Goal: Task Accomplishment & Management: Manage account settings

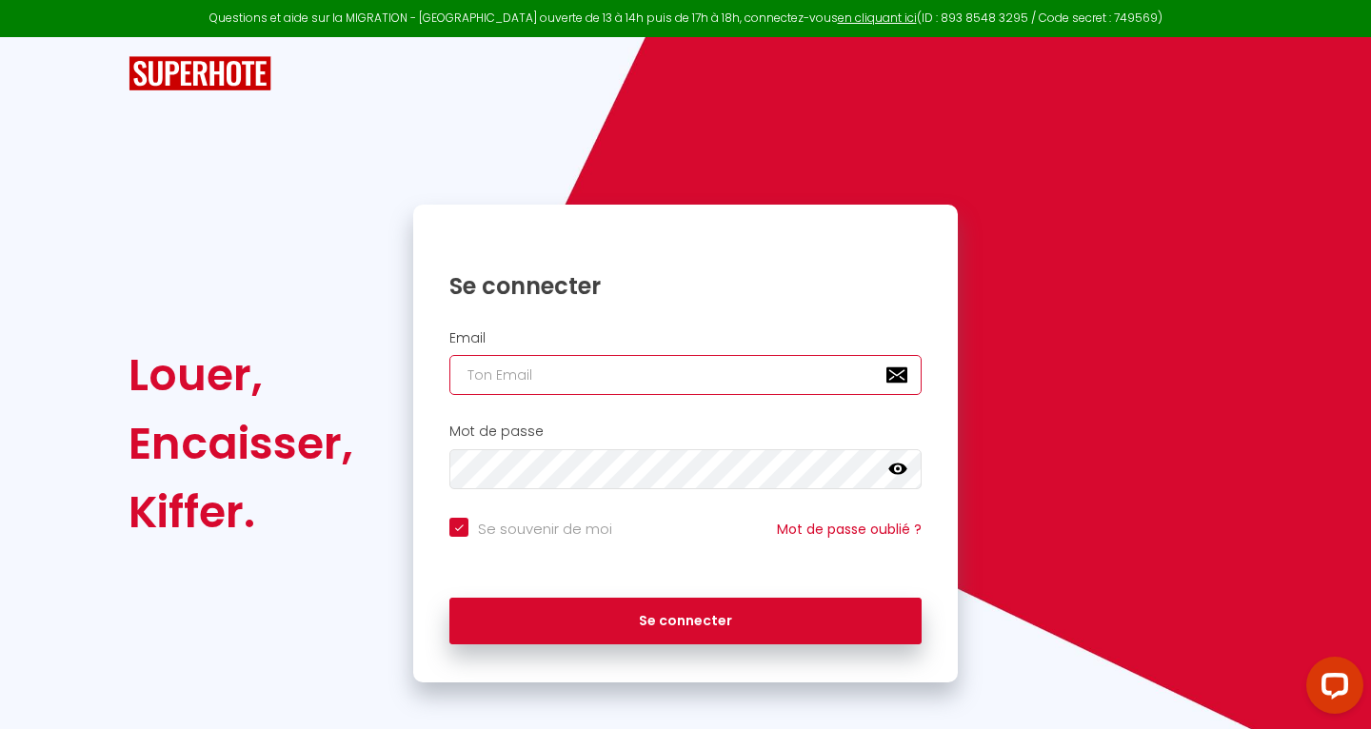
type input "[EMAIL_ADDRESS][DOMAIN_NAME]"
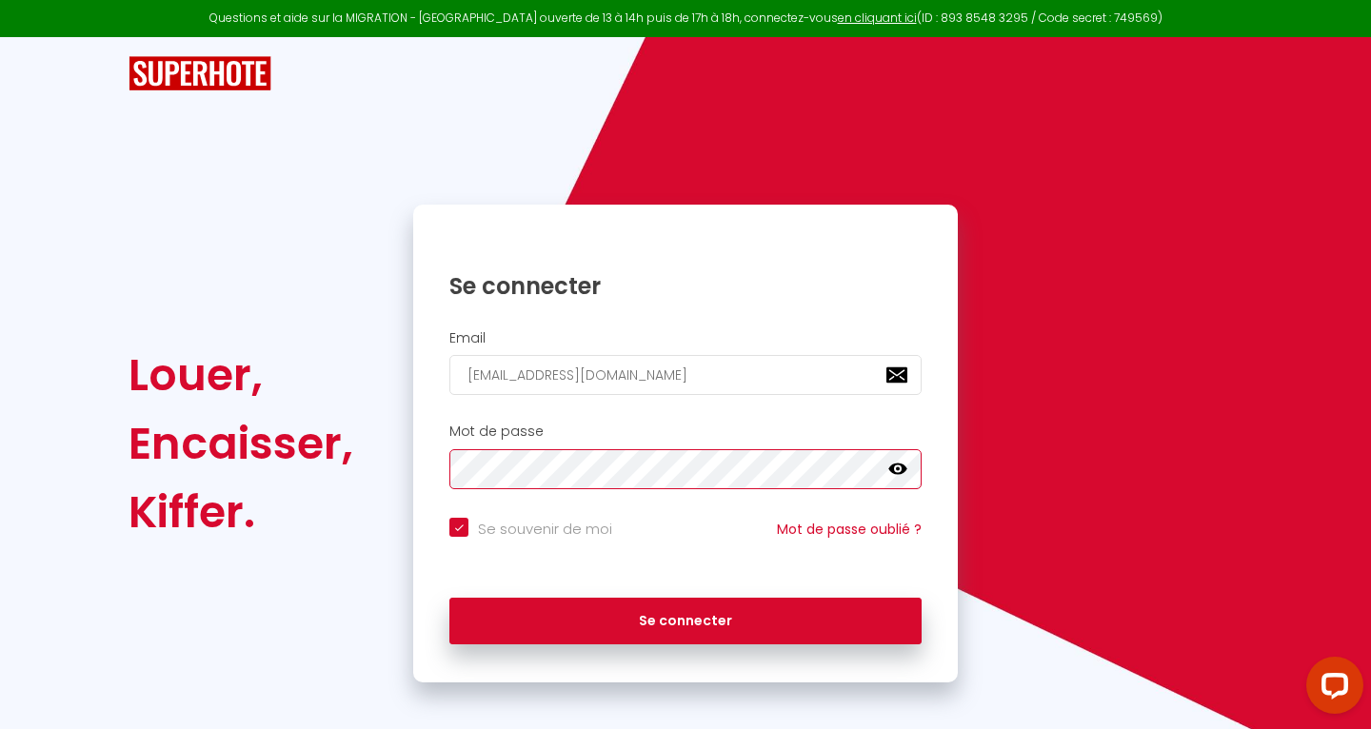
click at [685, 618] on button "Se connecter" at bounding box center [685, 622] width 472 height 48
checkbox input "true"
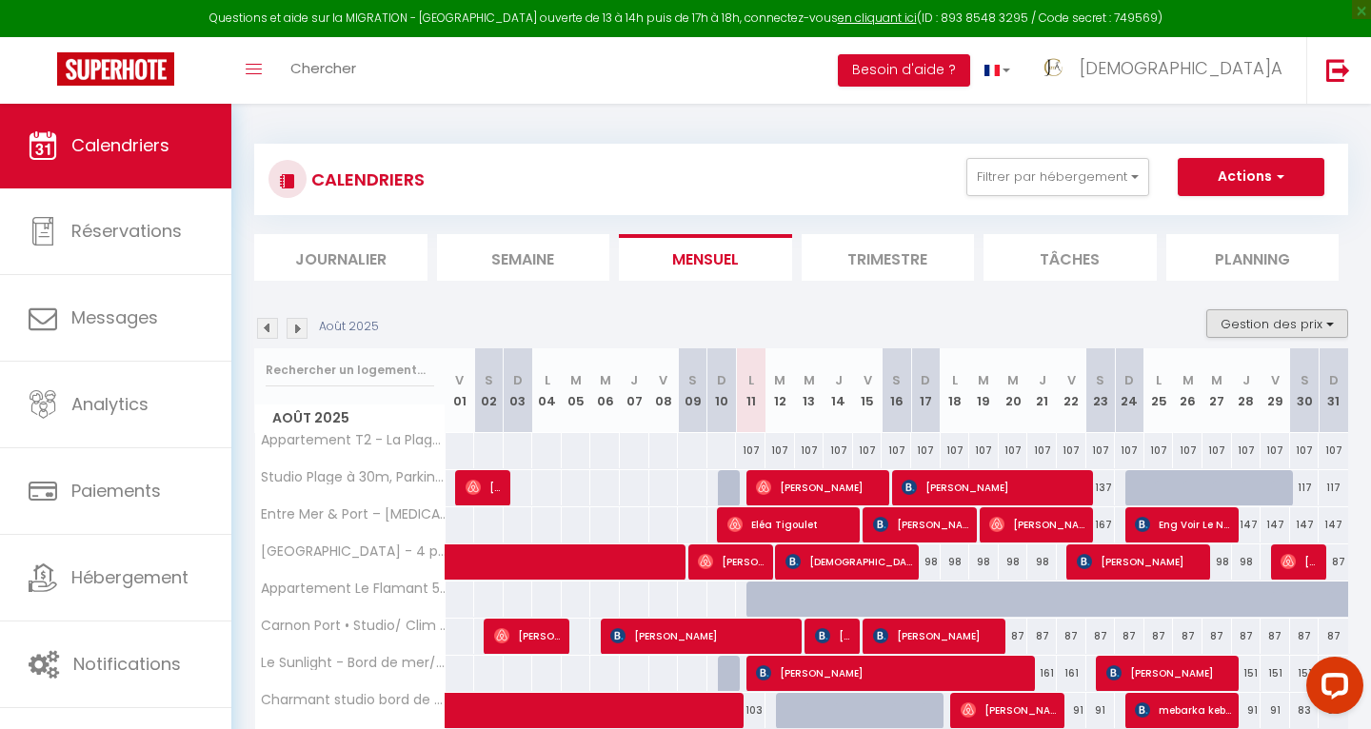
click at [1321, 326] on button "Gestion des prix" at bounding box center [1277, 323] width 142 height 29
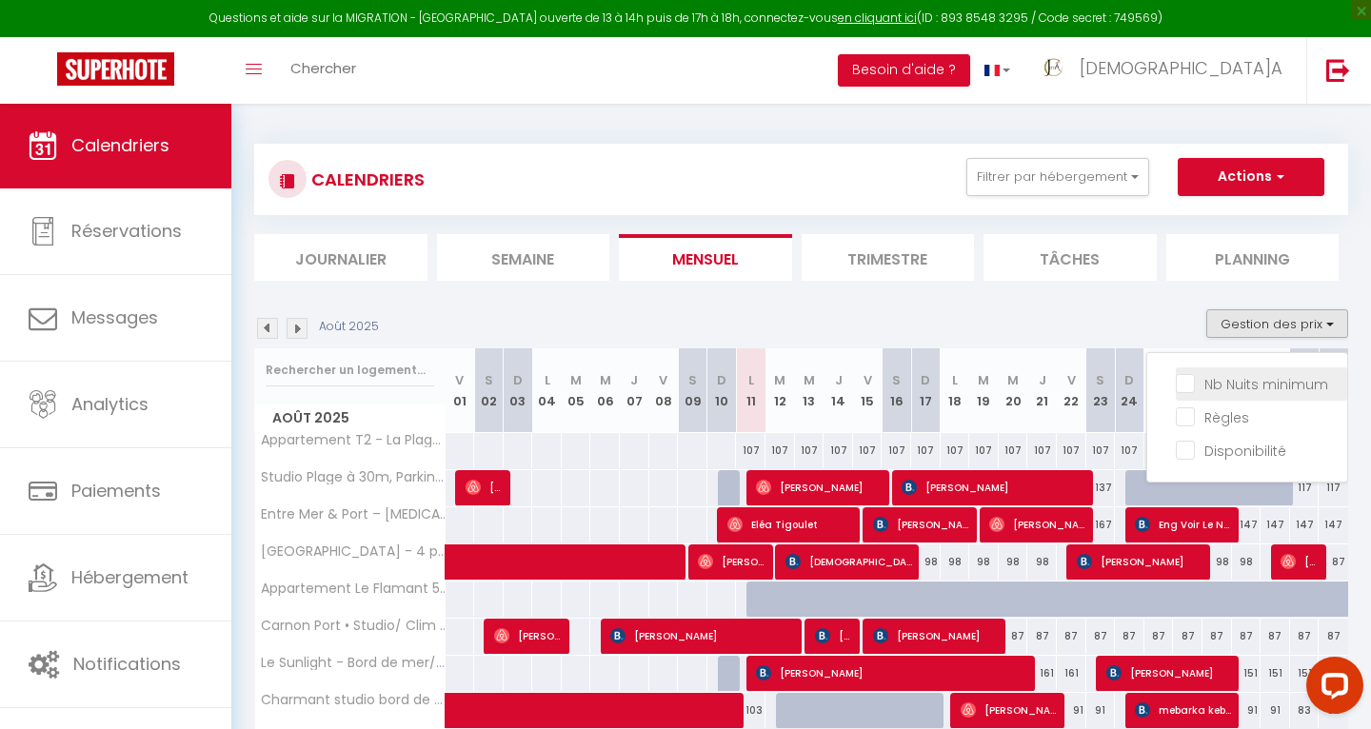
click at [1250, 384] on input "Nb Nuits minimum" at bounding box center [1260, 382] width 171 height 19
checkbox input "true"
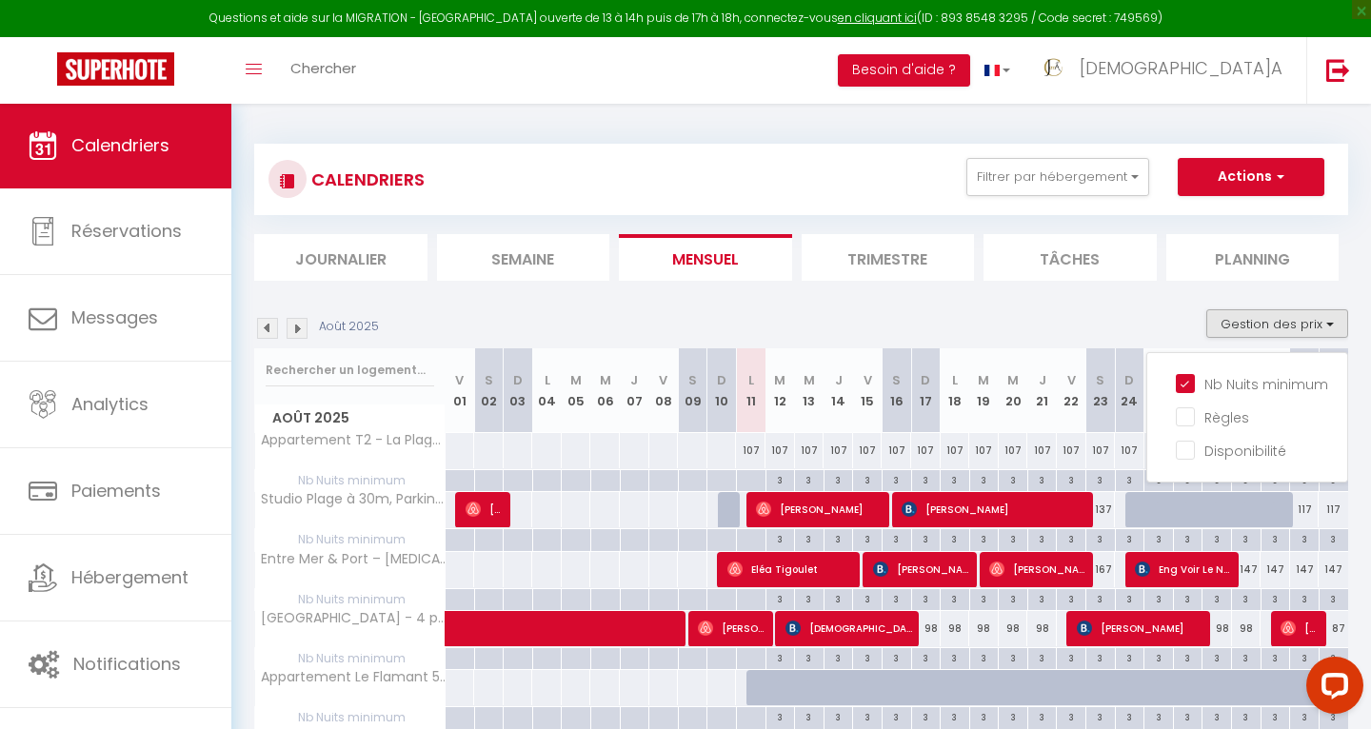
click at [752, 448] on div "107" at bounding box center [751, 450] width 30 height 35
type input "107"
type input "Lun 11 Août 2025"
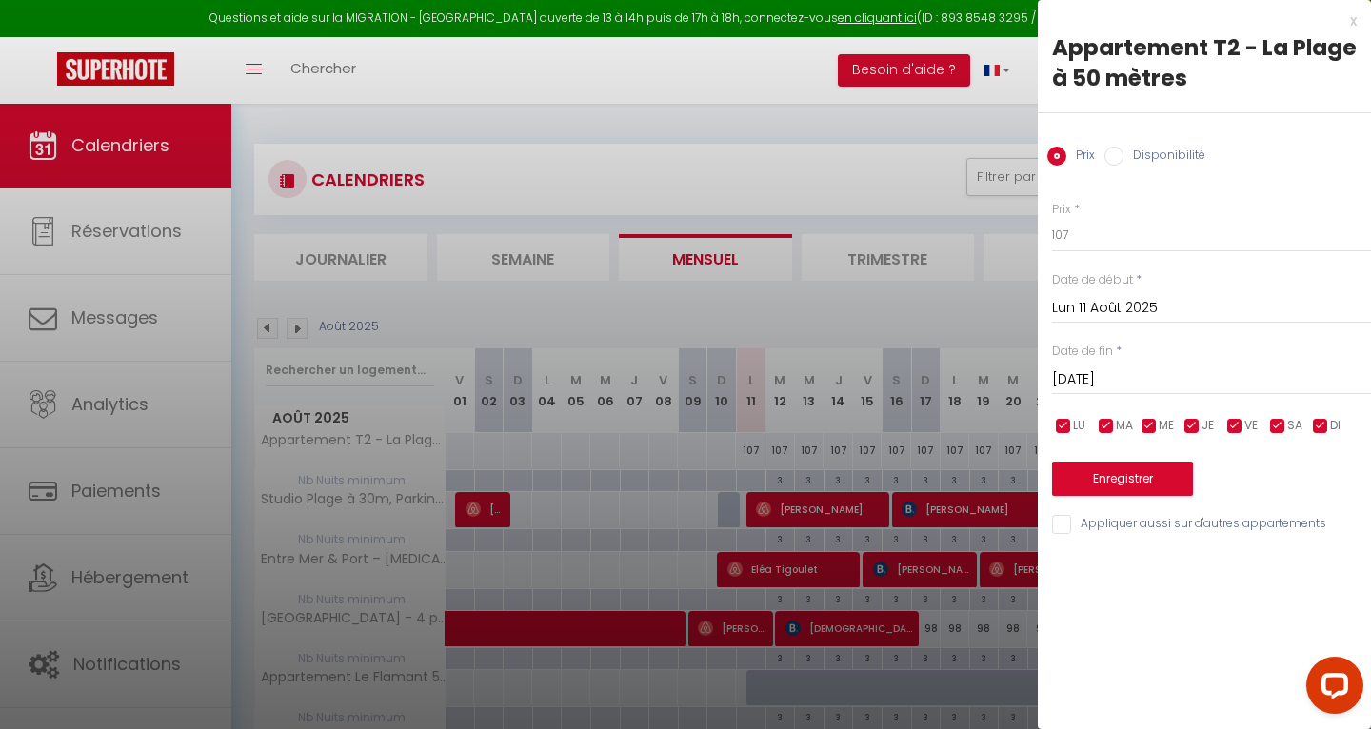
click at [1115, 373] on input "[DATE]" at bounding box center [1211, 379] width 319 height 25
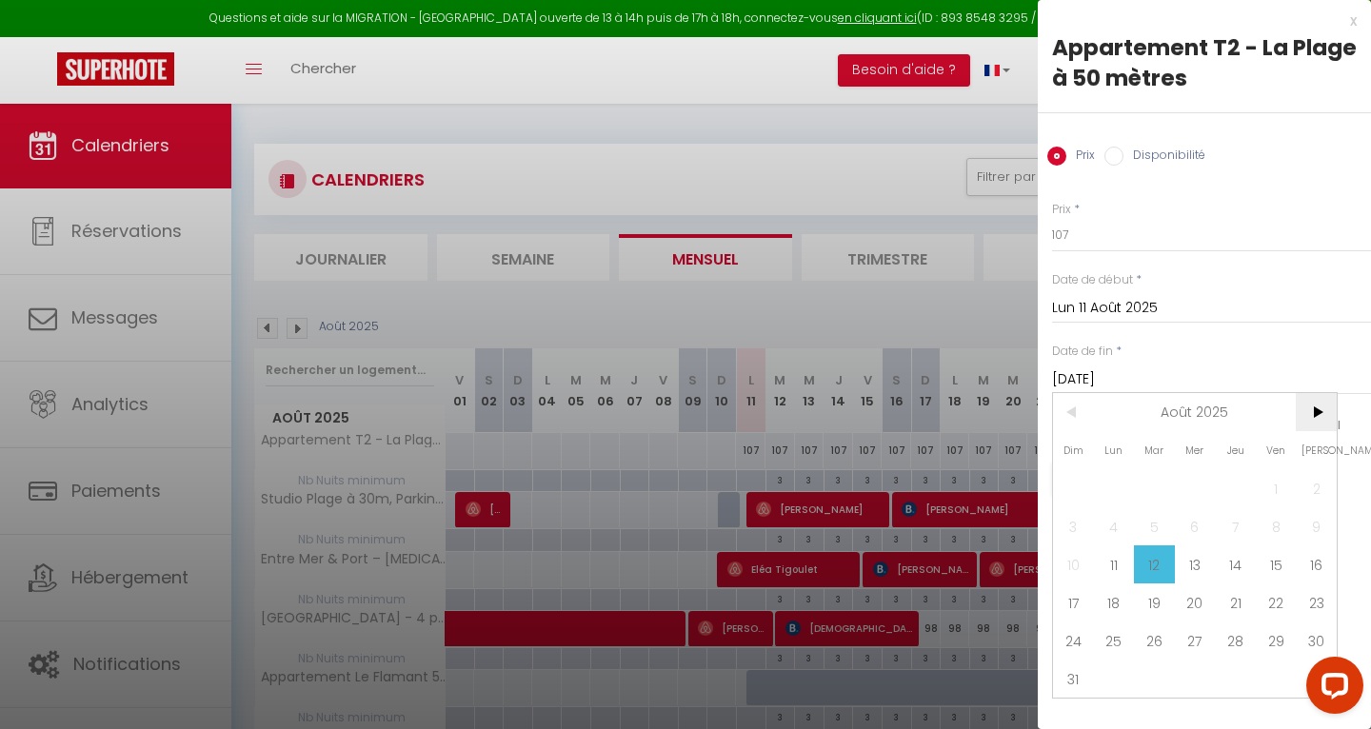
click at [1317, 408] on span ">" at bounding box center [1315, 412] width 41 height 38
click at [1320, 487] on span "6" at bounding box center [1315, 488] width 41 height 38
type input "Sam 06 Septembre 2025"
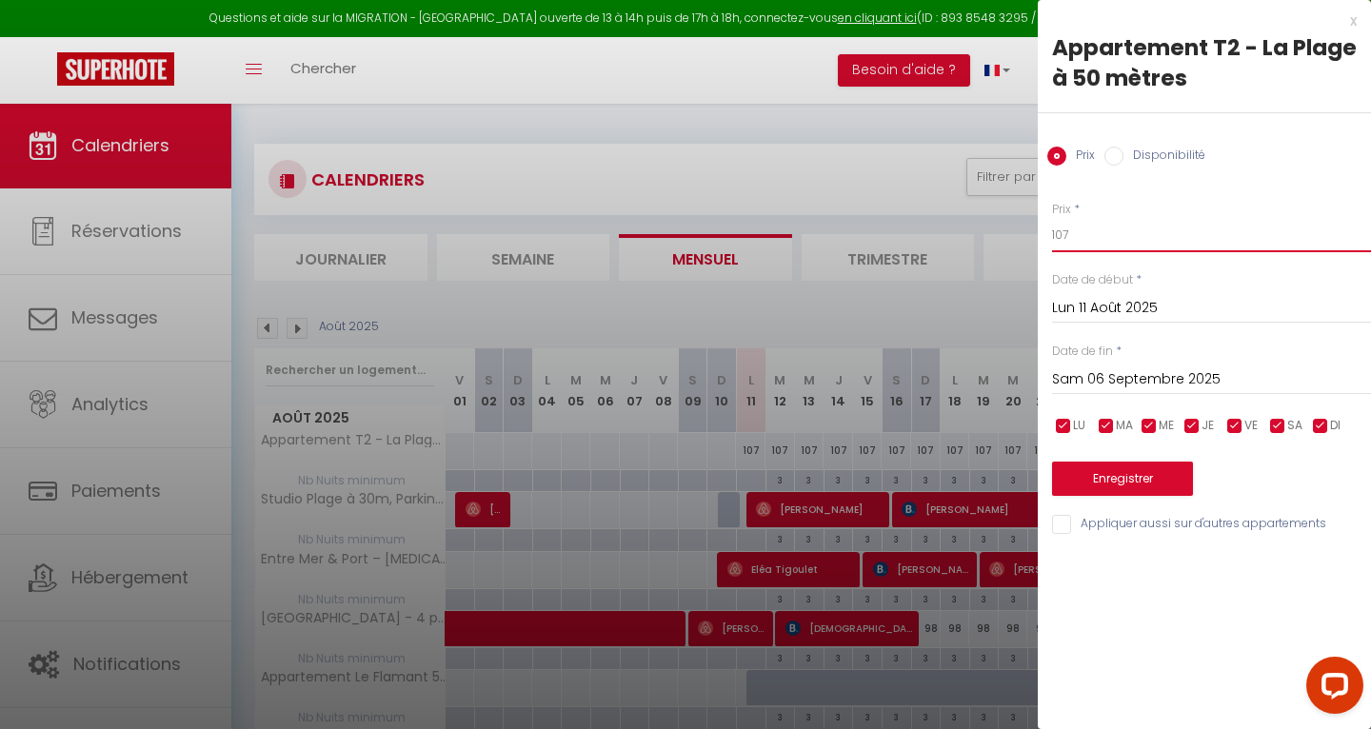
click at [1102, 236] on input "107" at bounding box center [1211, 235] width 319 height 34
type input "1"
type input "97"
click at [1115, 481] on button "Enregistrer" at bounding box center [1122, 479] width 141 height 34
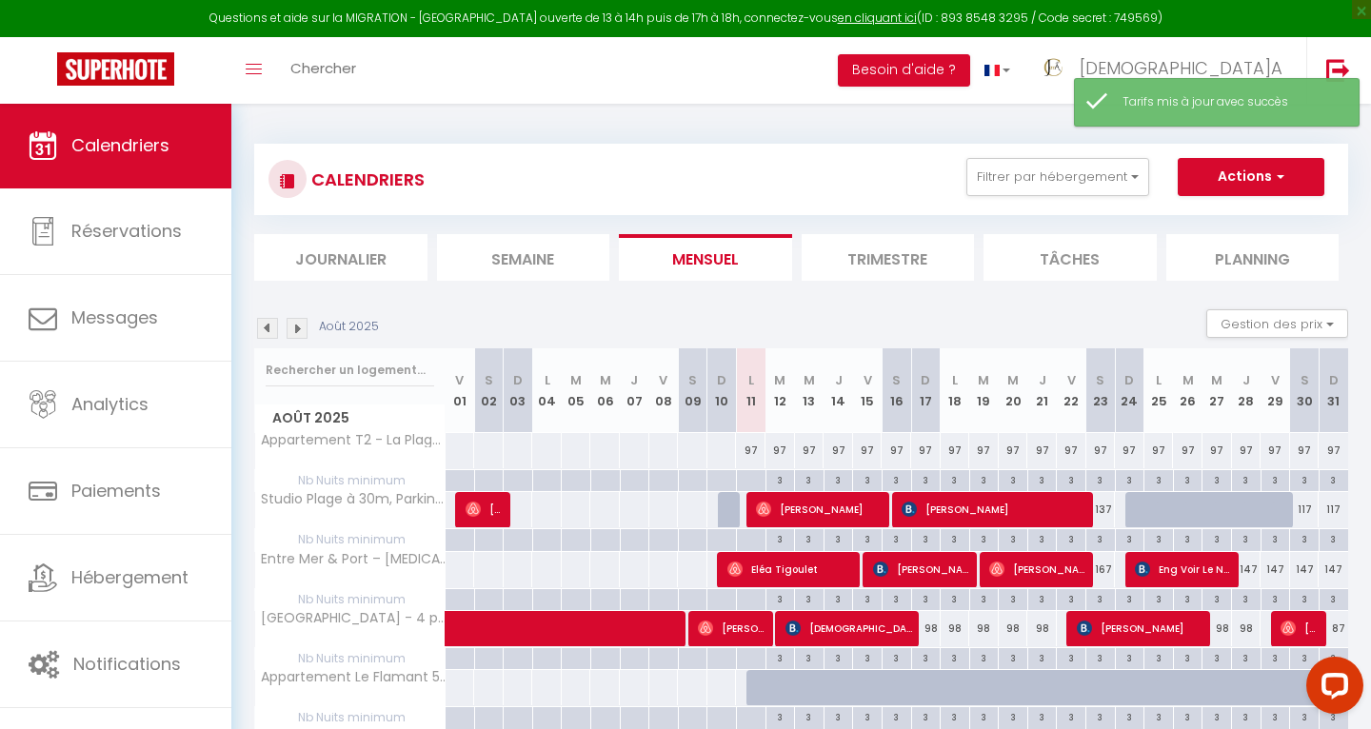
click at [300, 329] on img at bounding box center [296, 328] width 21 height 21
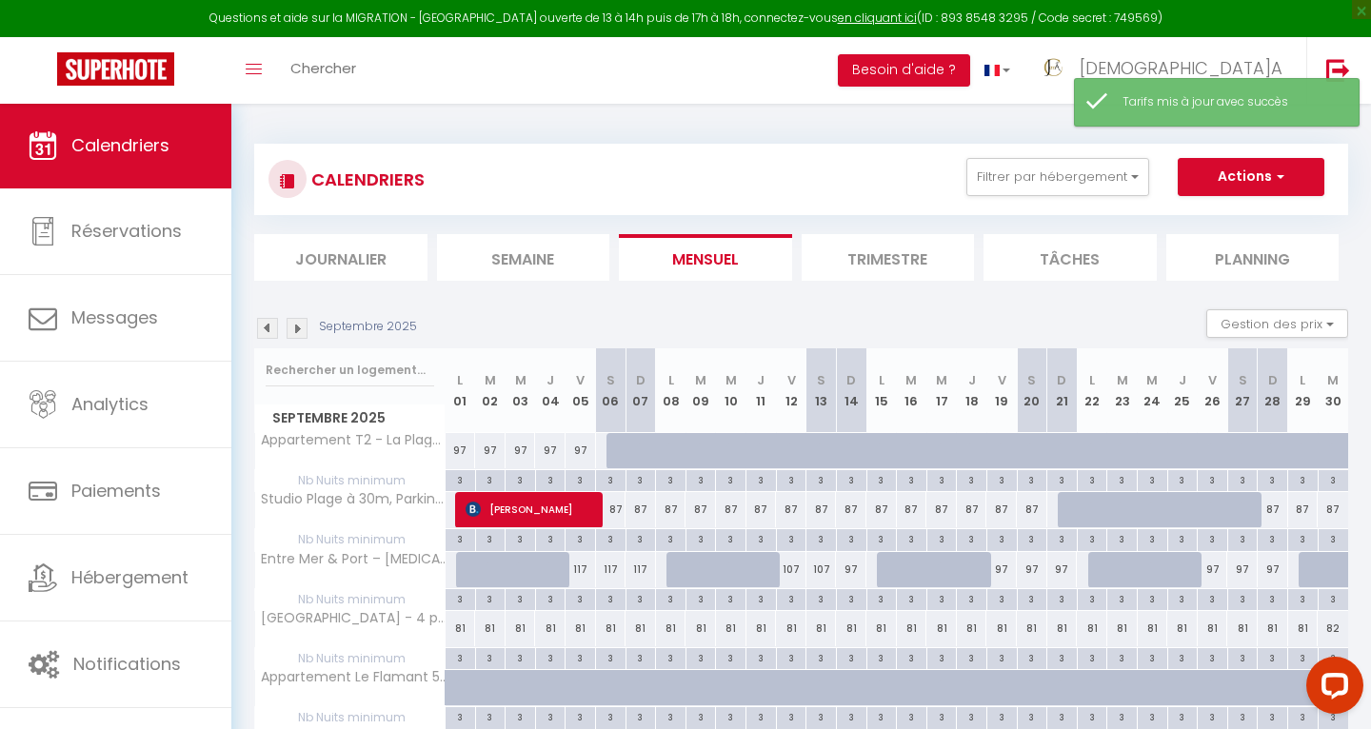
click at [613, 449] on div at bounding box center [621, 451] width 30 height 36
type input "107"
type input "Sam 06 Septembre 2025"
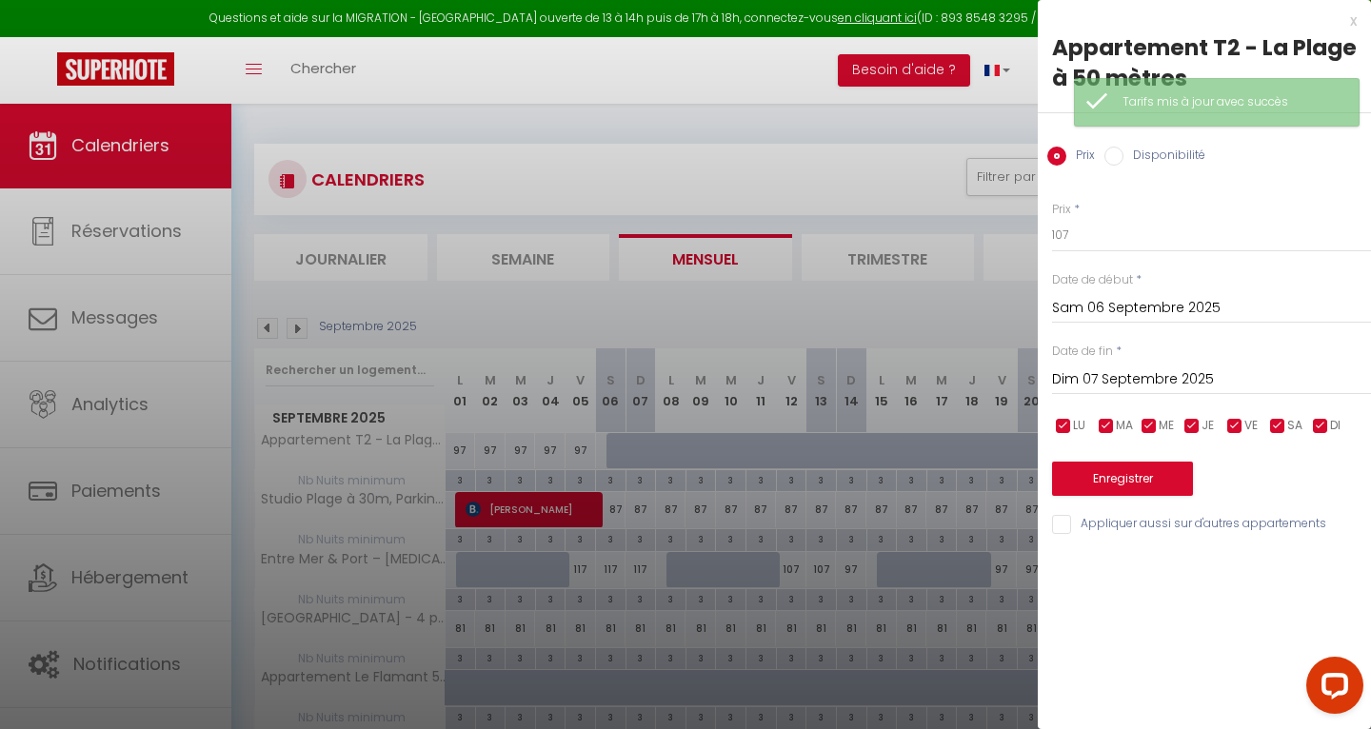
click at [1152, 383] on input "Dim 07 Septembre 2025" at bounding box center [1211, 379] width 319 height 25
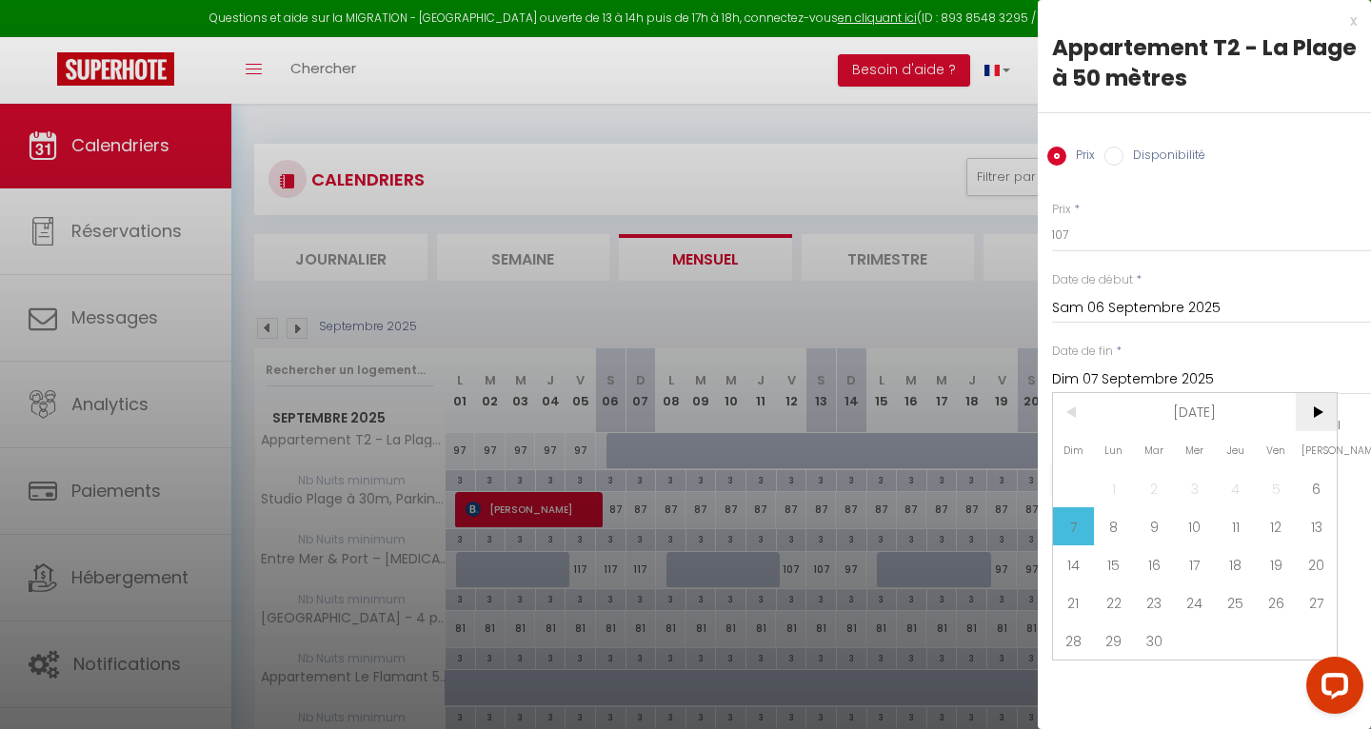
click at [1321, 415] on span ">" at bounding box center [1315, 412] width 41 height 38
click at [1242, 647] on span "30" at bounding box center [1234, 641] width 41 height 38
type input "Jeu 30 Octobre 2025"
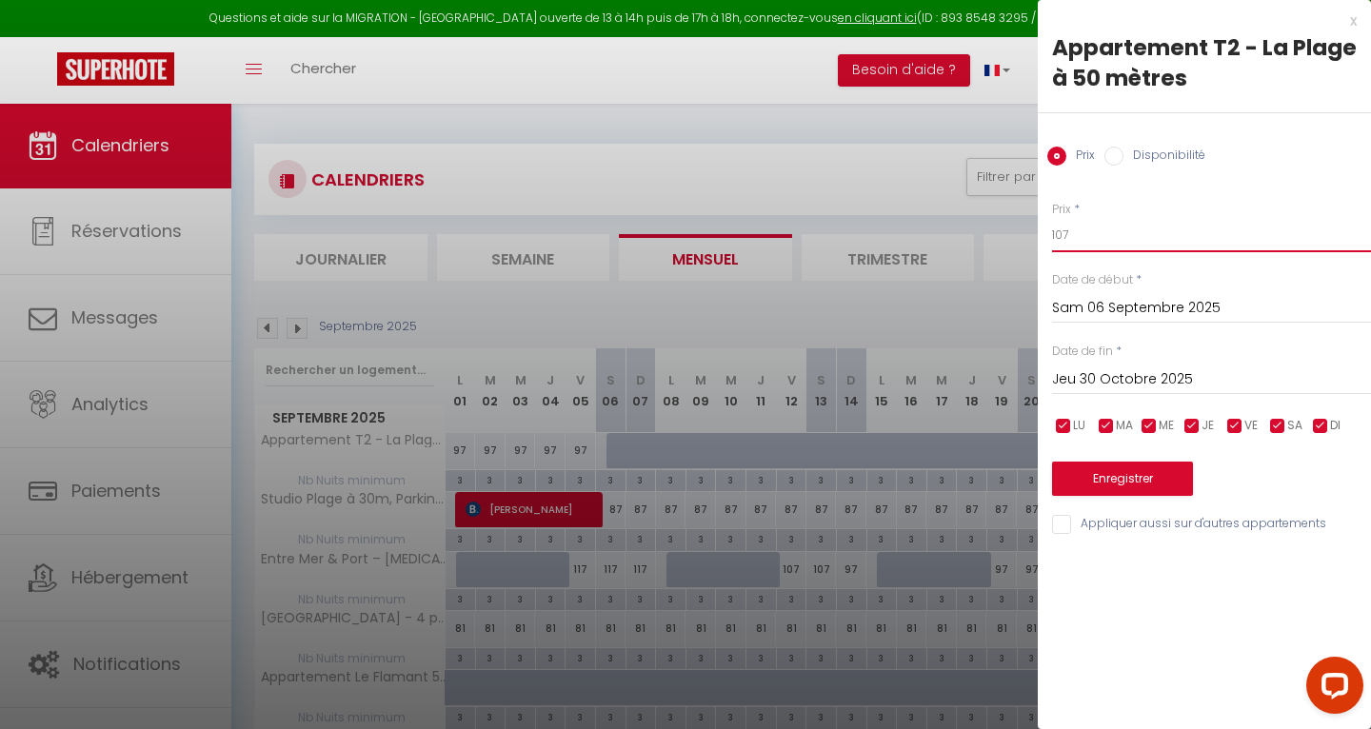
click at [1092, 241] on input "107" at bounding box center [1211, 235] width 319 height 34
type input "1"
type input "87"
click at [1161, 158] on label "Disponibilité" at bounding box center [1164, 157] width 82 height 21
click at [1123, 158] on input "Disponibilité" at bounding box center [1113, 156] width 19 height 19
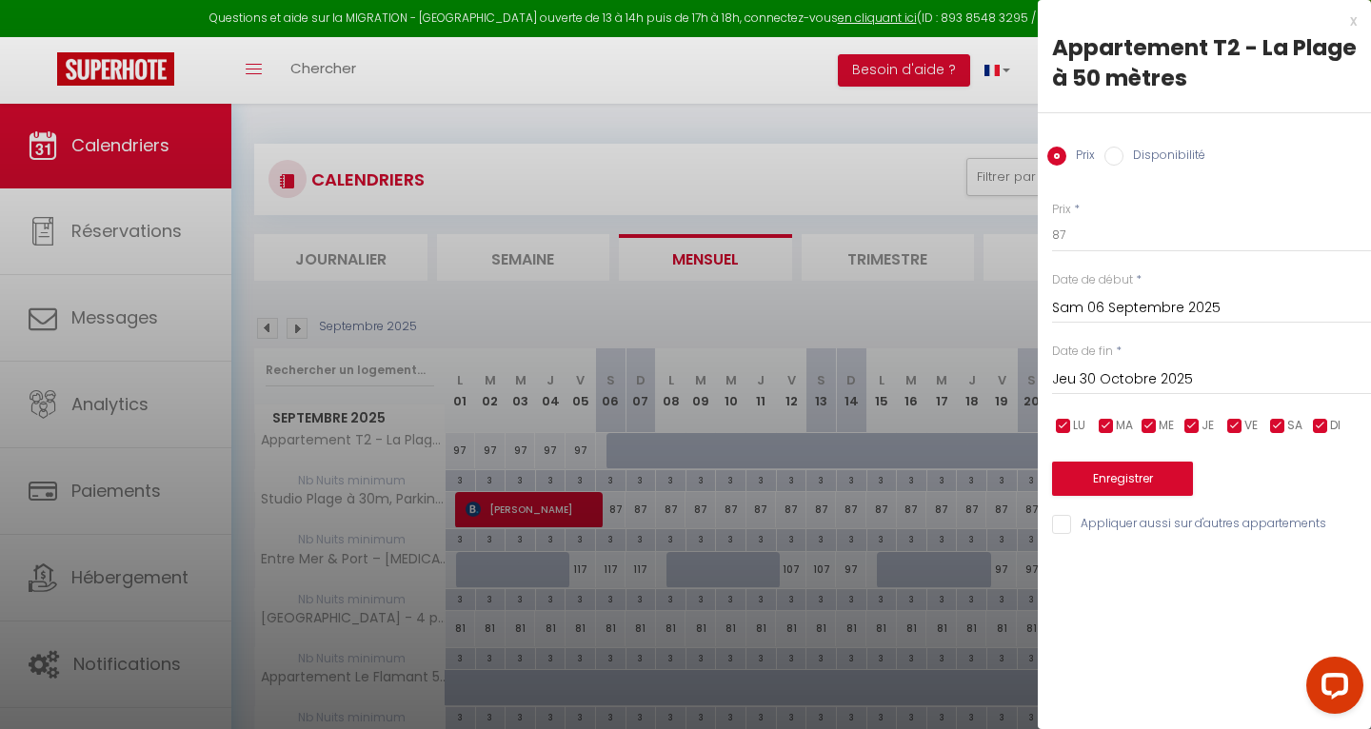
radio input "true"
radio input "false"
click at [1120, 474] on button "Enregistrer" at bounding box center [1122, 481] width 141 height 34
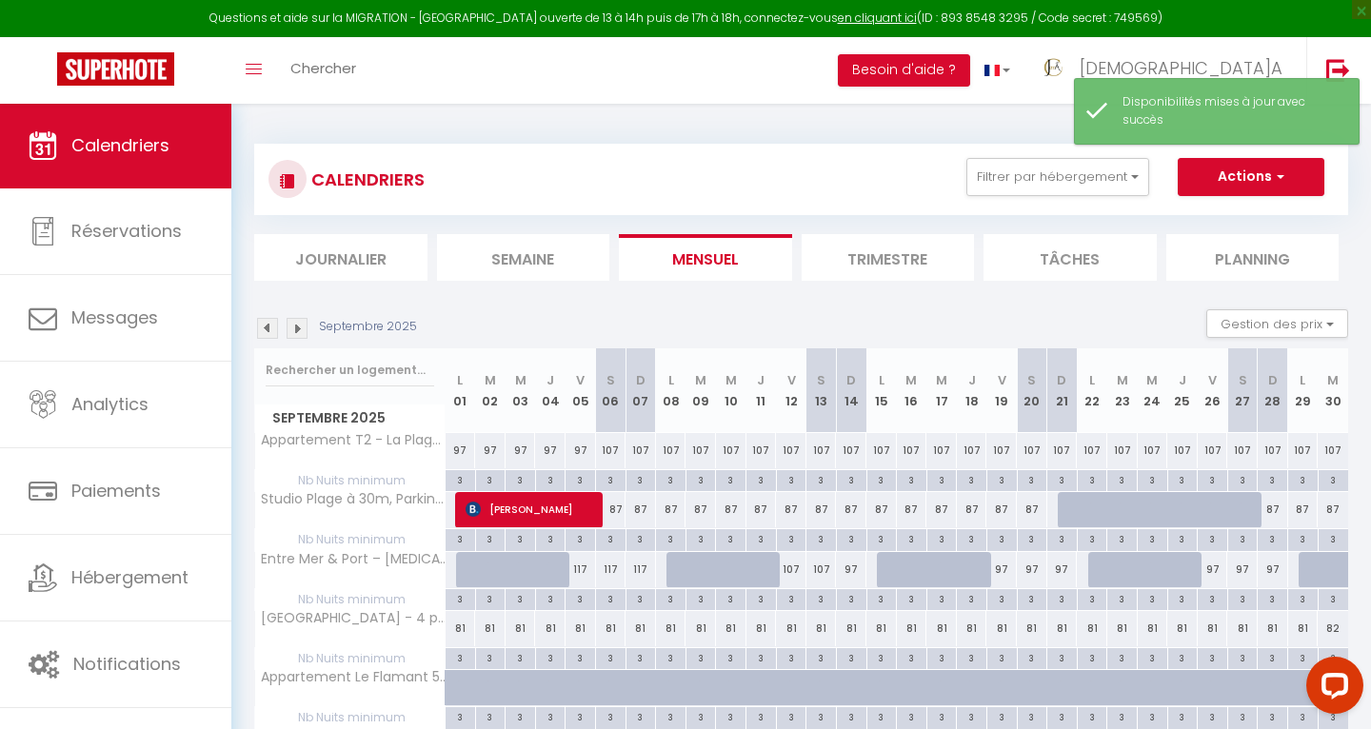
click at [609, 448] on div "107" at bounding box center [611, 450] width 30 height 35
select select "1"
type input "Sam 06 Septembre 2025"
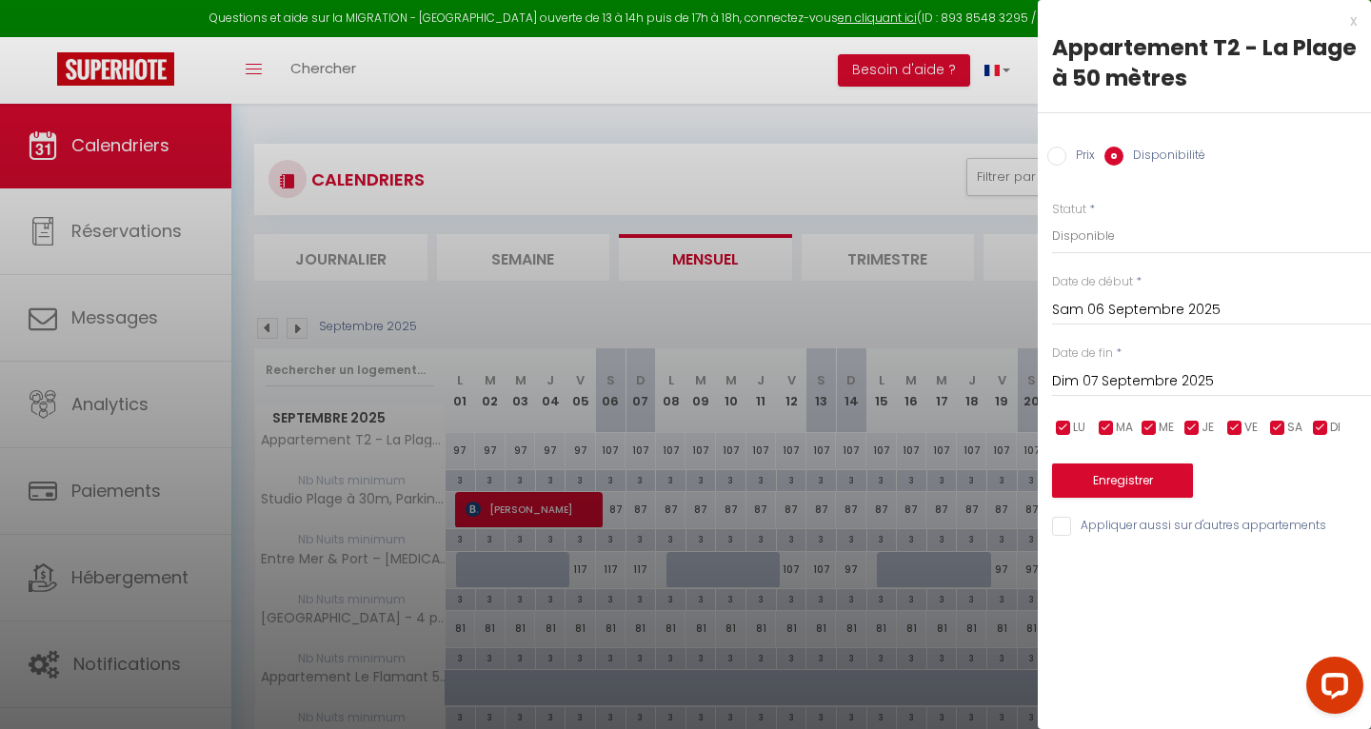
click at [1115, 378] on input "Dim 07 Septembre 2025" at bounding box center [1211, 381] width 319 height 25
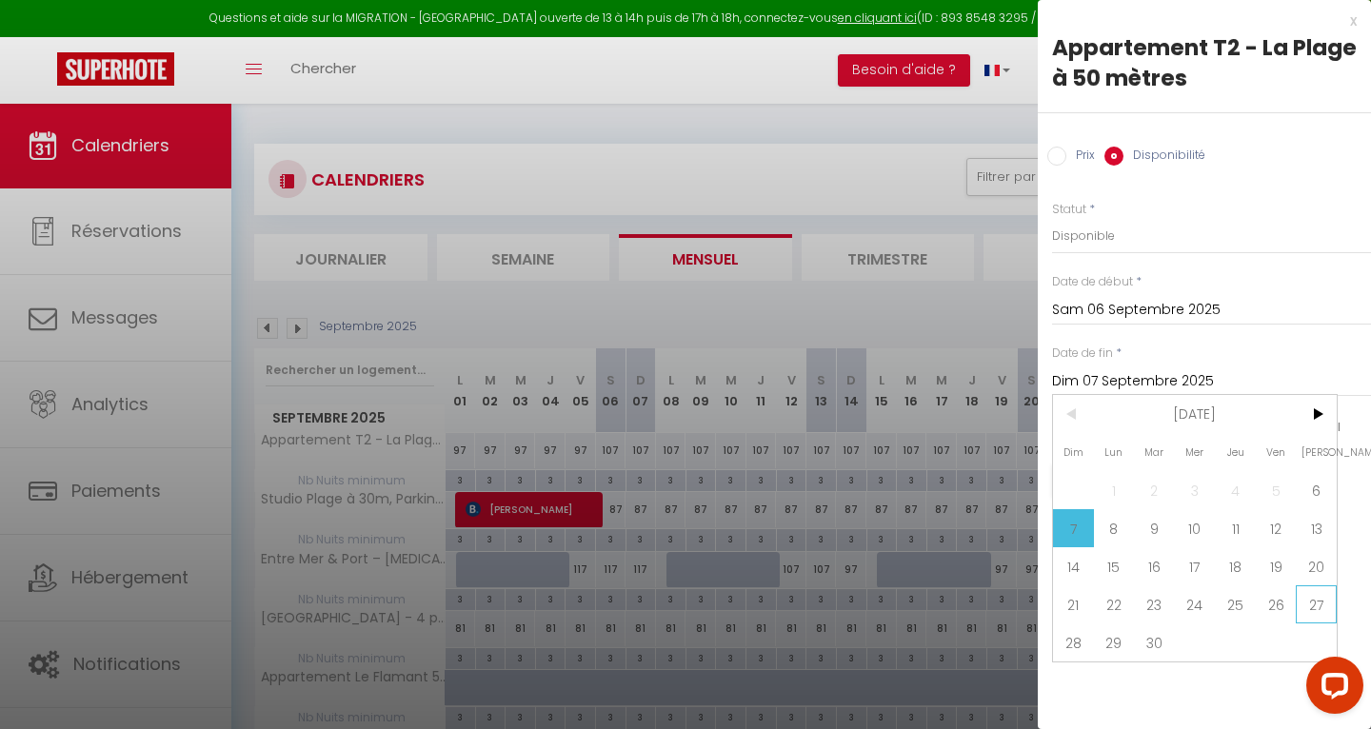
click at [1320, 605] on span "27" at bounding box center [1315, 604] width 41 height 38
type input "[DATE]"
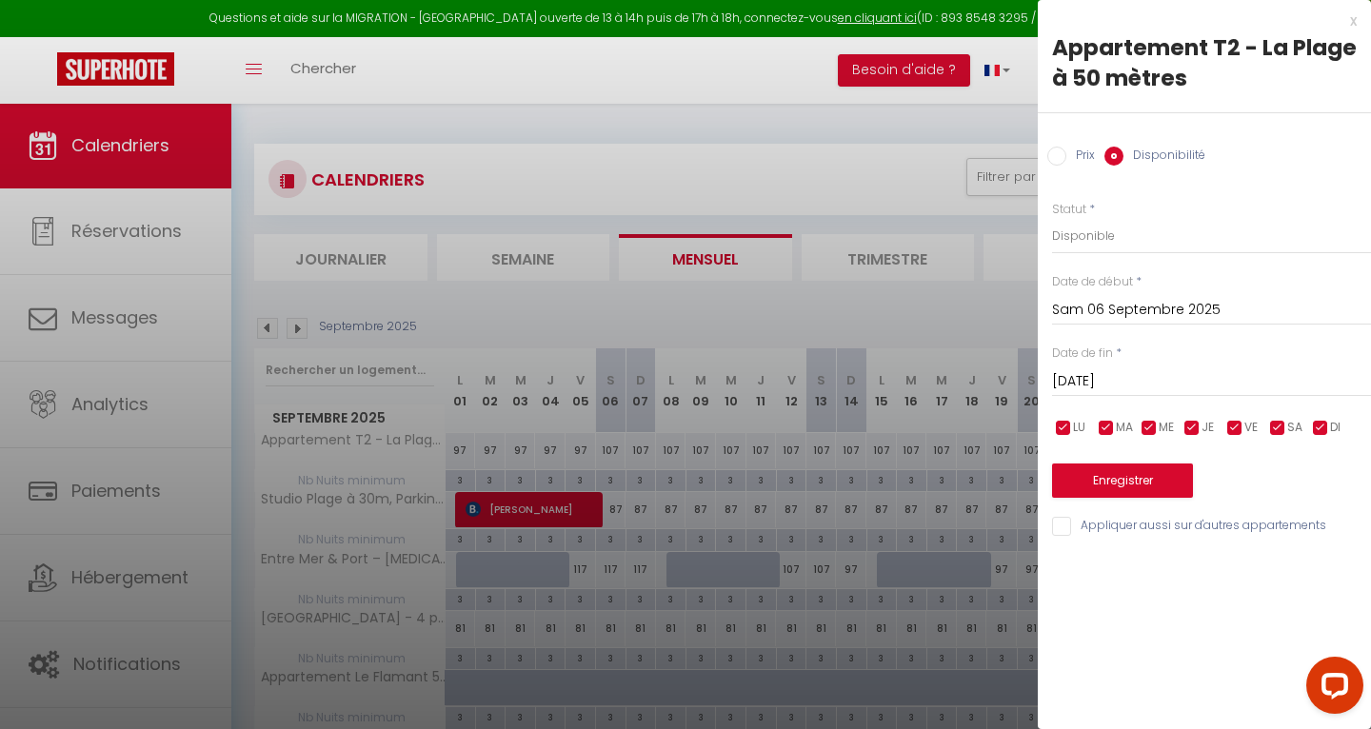
click at [1059, 156] on input "Prix" at bounding box center [1056, 156] width 19 height 19
radio input "true"
radio input "false"
click at [1078, 236] on input "107" at bounding box center [1211, 235] width 319 height 34
type input "1"
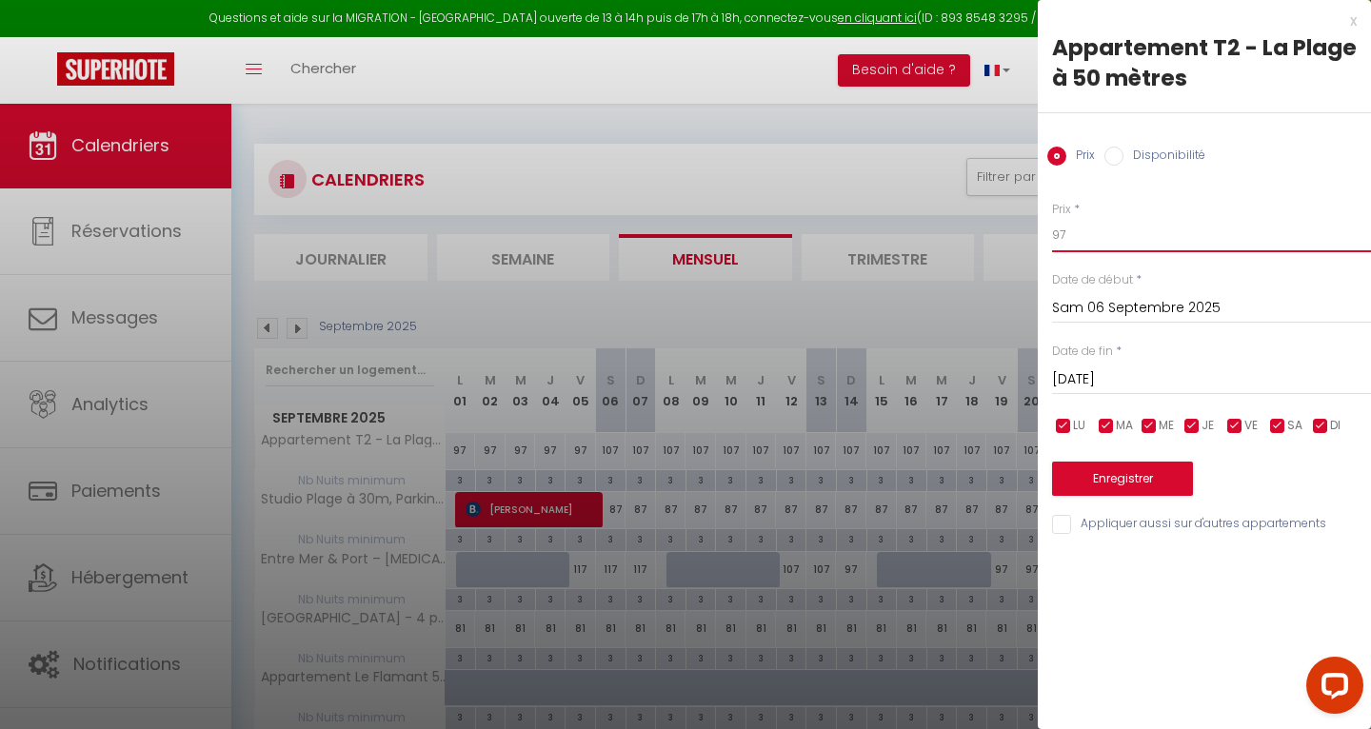
type input "97"
click at [1128, 476] on button "Enregistrer" at bounding box center [1122, 479] width 141 height 34
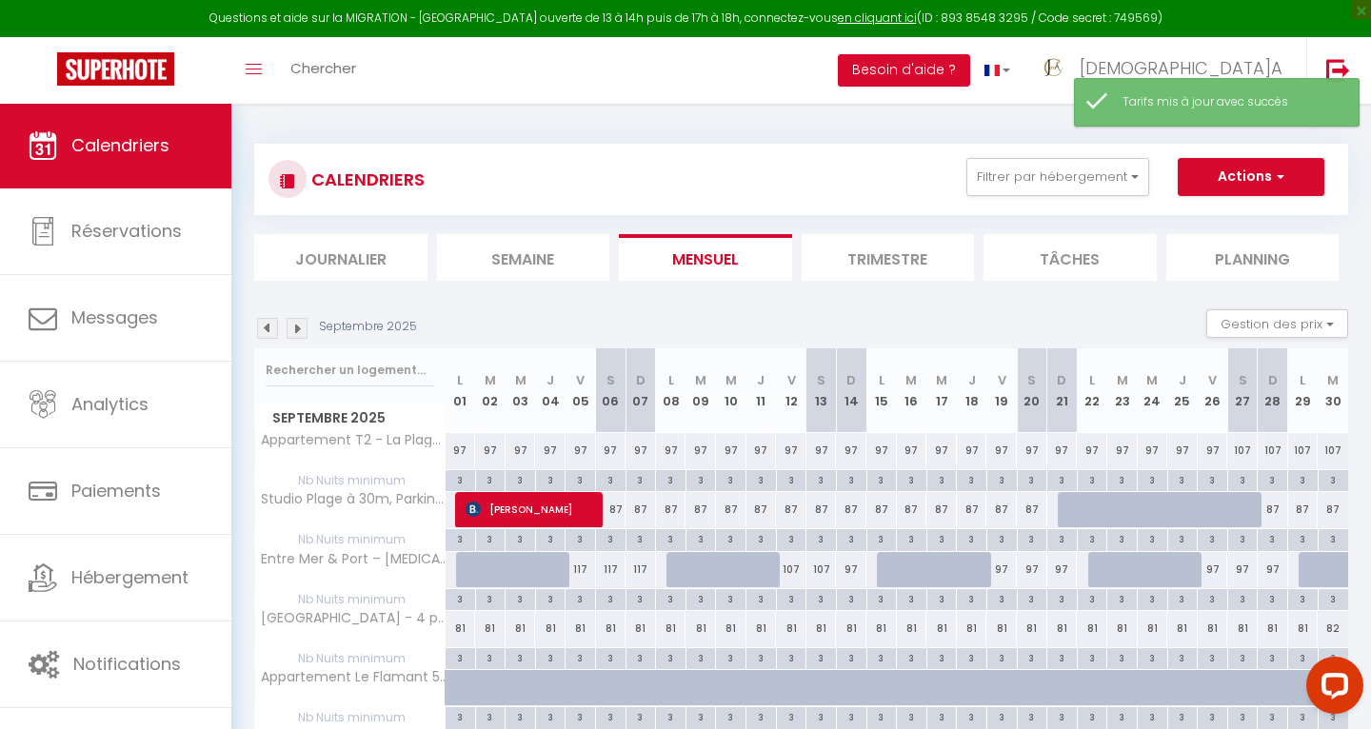
click at [1241, 448] on div "107" at bounding box center [1242, 450] width 30 height 35
type input "107"
type input "[DATE]"
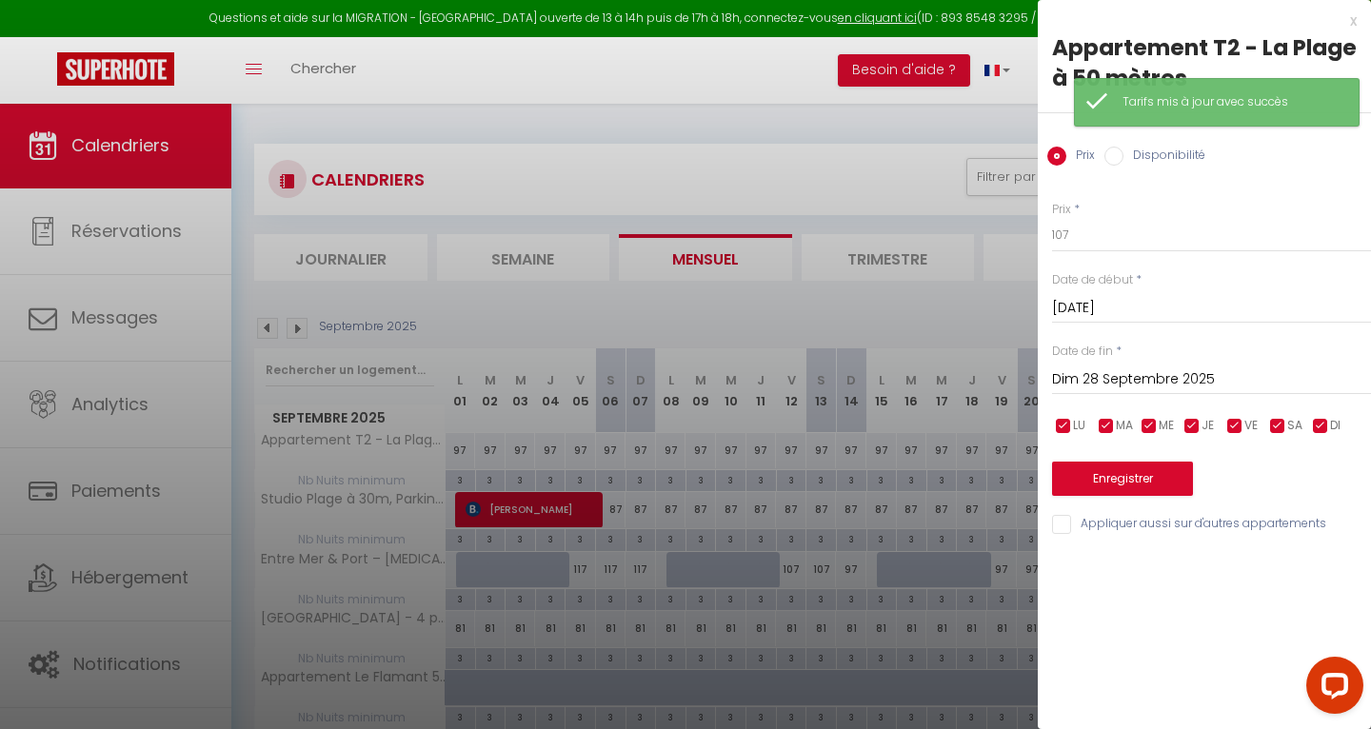
click at [1131, 379] on input "Dim 28 Septembre 2025" at bounding box center [1211, 379] width 319 height 25
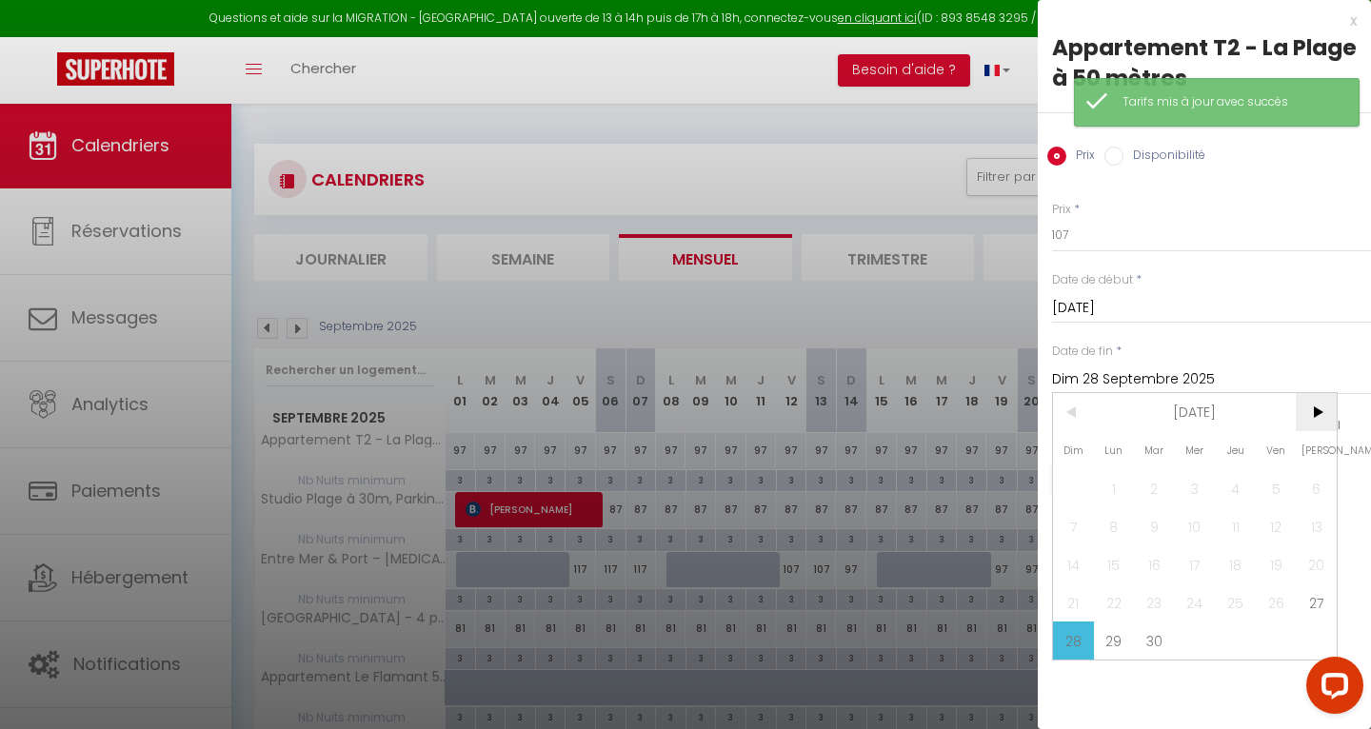
click at [1325, 411] on span ">" at bounding box center [1315, 412] width 41 height 38
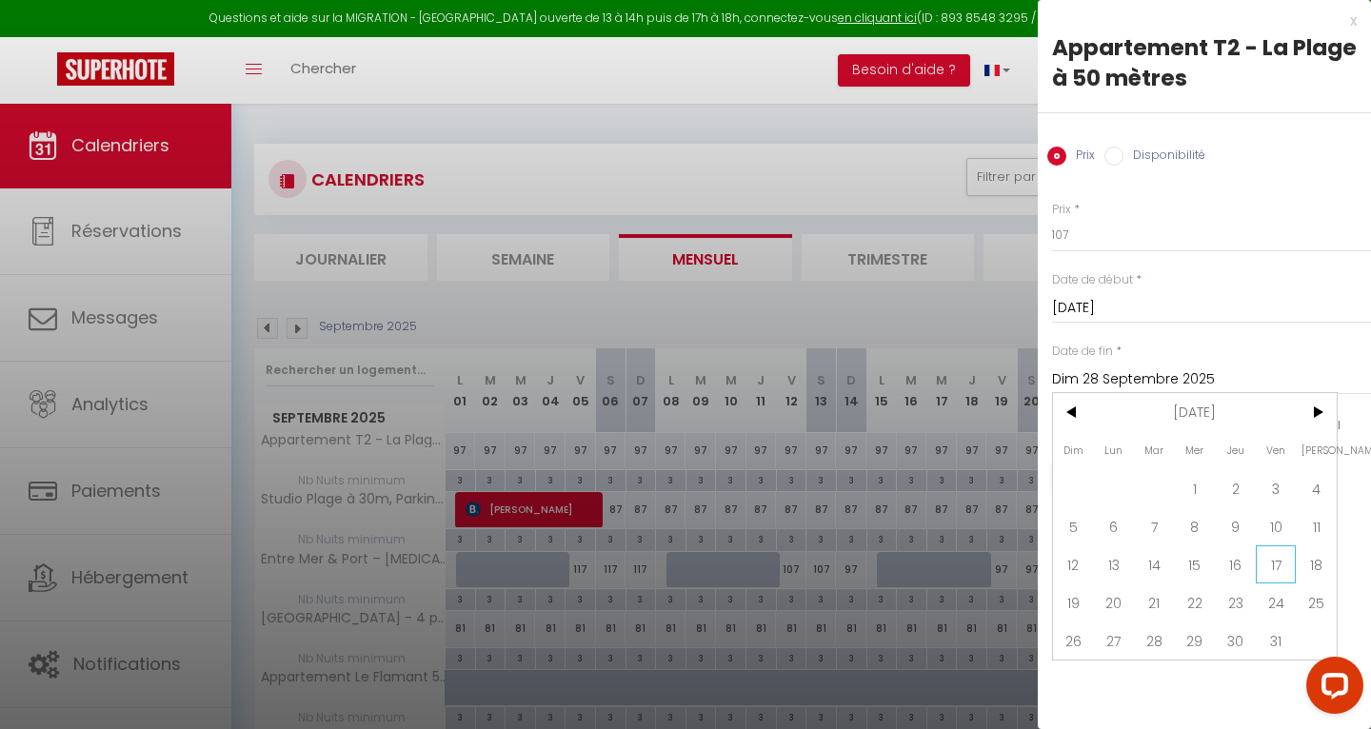
click at [1278, 575] on span "17" at bounding box center [1275, 564] width 41 height 38
type input "Ven 17 Octobre 2025"
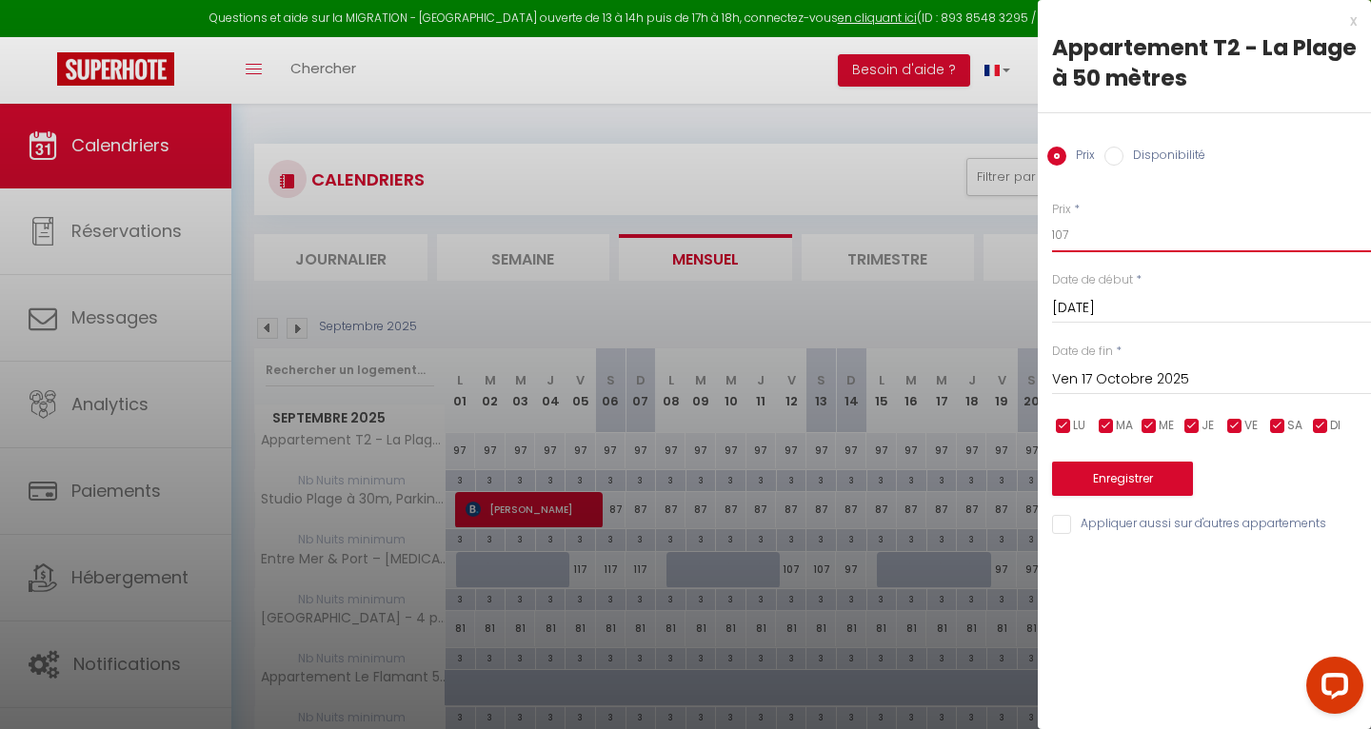
drag, startPoint x: 1092, startPoint y: 239, endPoint x: 978, endPoint y: 236, distance: 113.3
click at [978, 236] on body "Questions et aide sur la MIGRATION - [GEOGRAPHIC_DATA] ouverte de 13 à 14h puis…" at bounding box center [685, 628] width 1371 height 1050
type input "97"
click at [1085, 482] on button "Enregistrer" at bounding box center [1122, 479] width 141 height 34
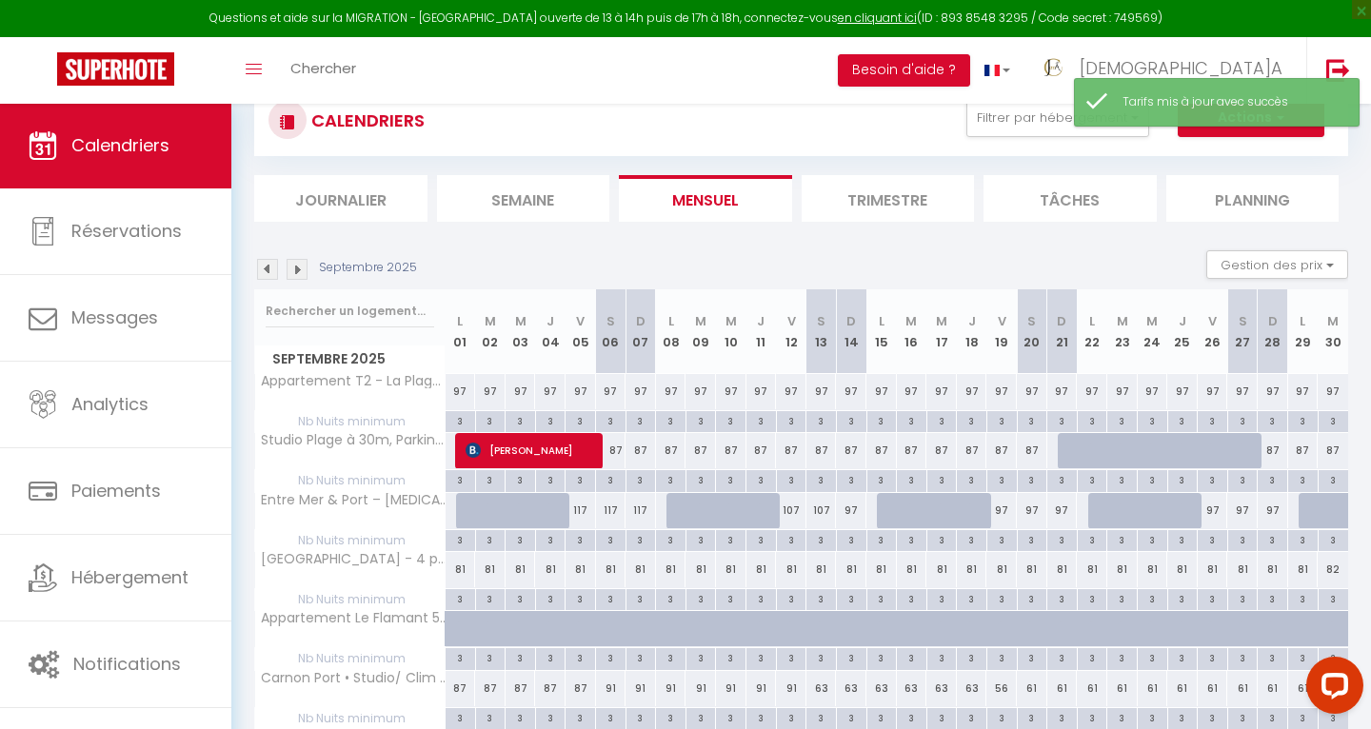
scroll to position [66, 0]
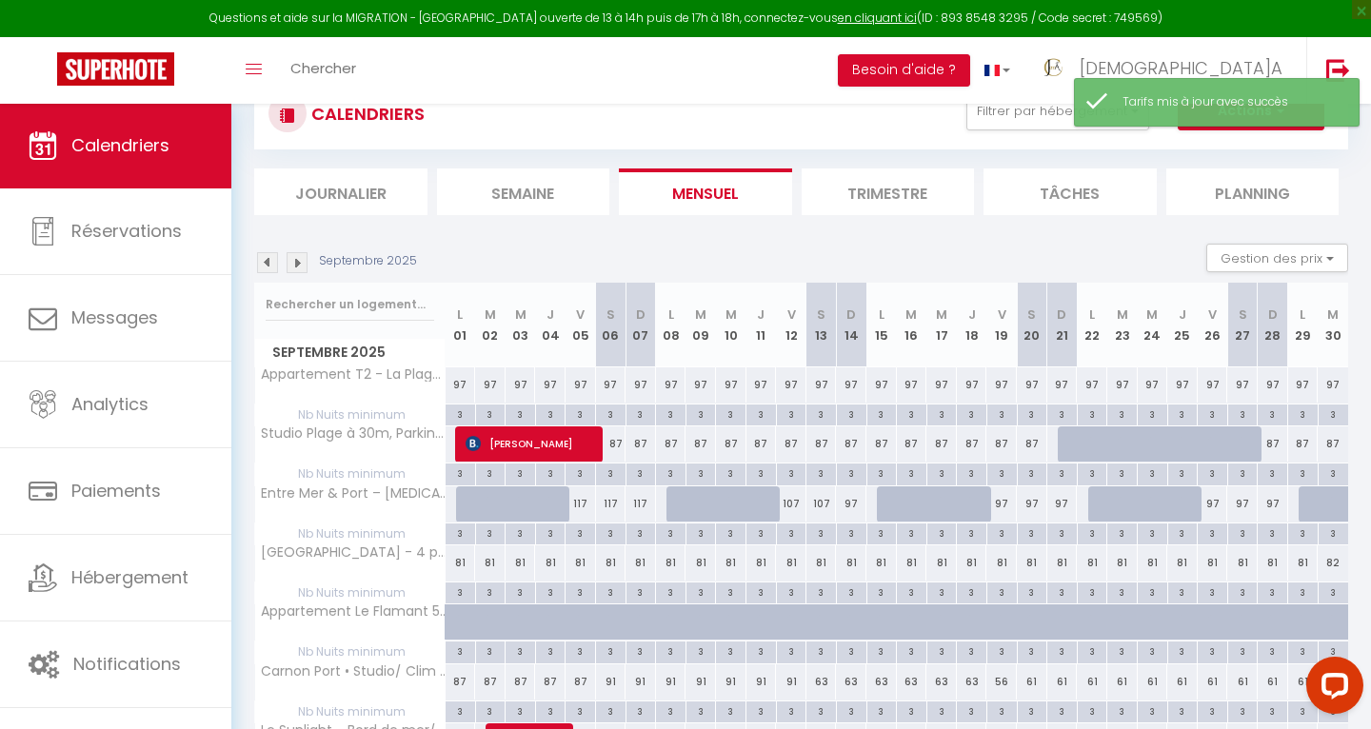
click at [299, 262] on img at bounding box center [296, 262] width 21 height 21
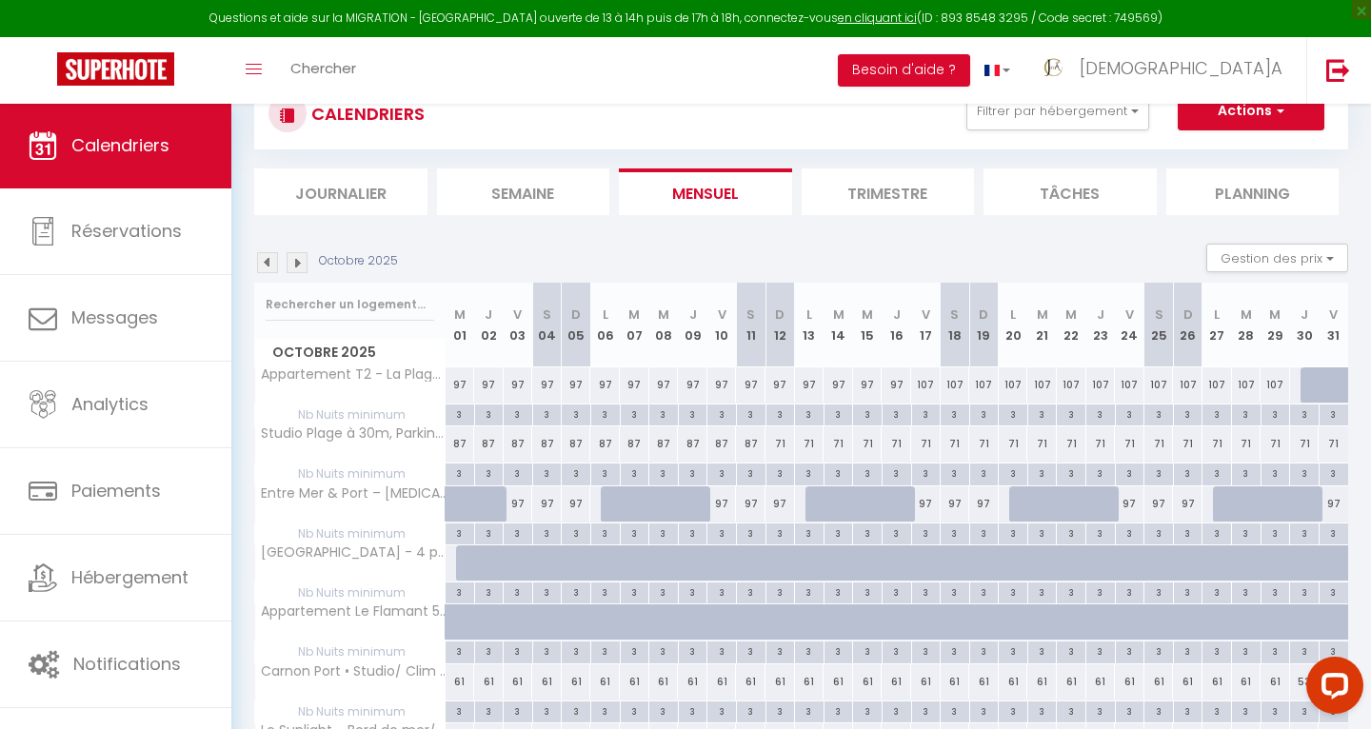
click at [923, 382] on div "107" at bounding box center [926, 384] width 30 height 35
type input "107"
type input "Ven 17 Octobre 2025"
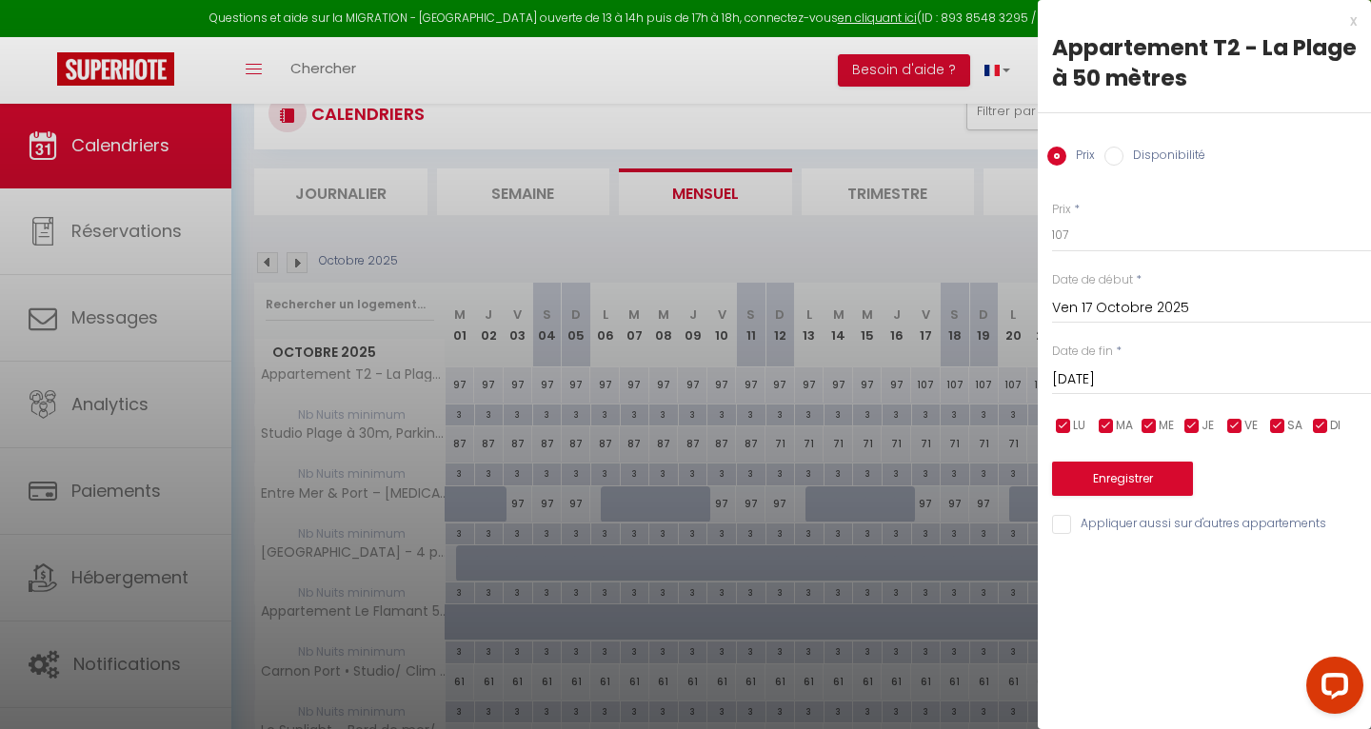
click at [1164, 384] on input "[DATE]" at bounding box center [1211, 379] width 319 height 25
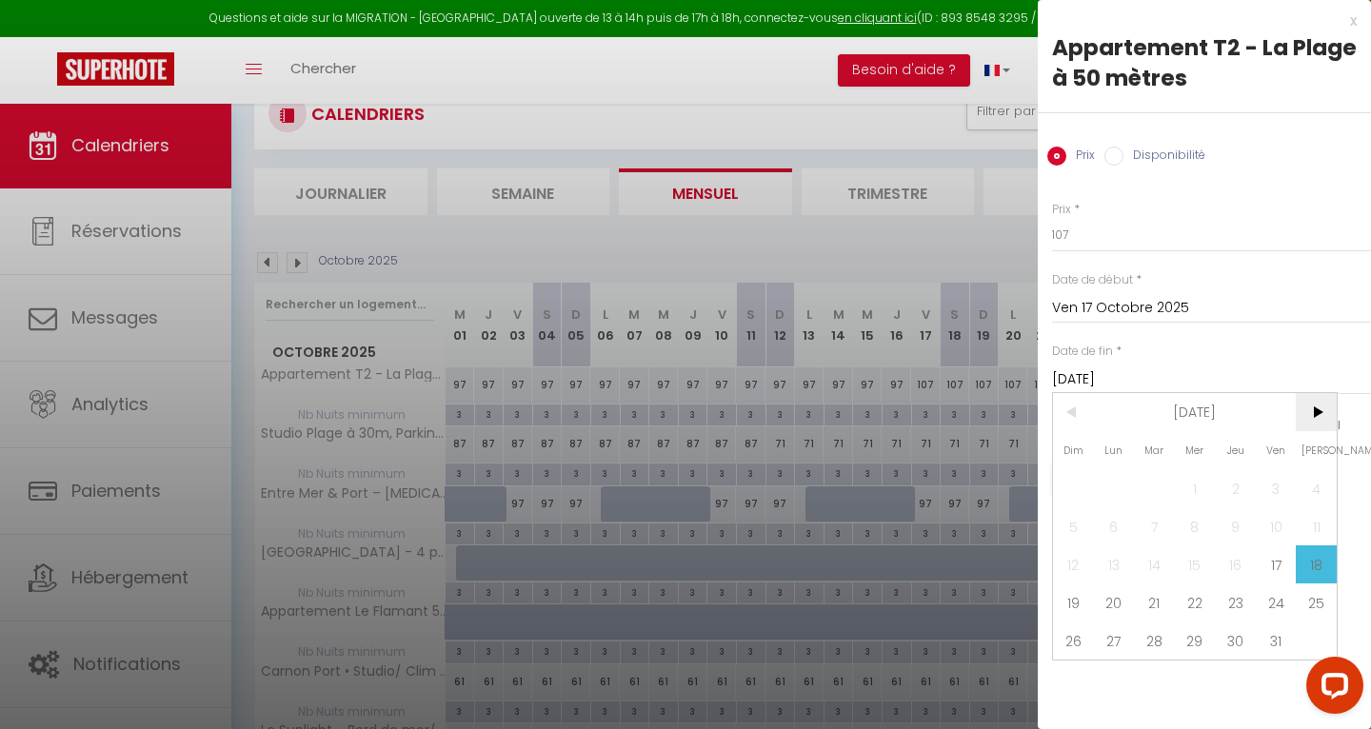
click at [1322, 408] on span ">" at bounding box center [1315, 412] width 41 height 38
click at [1235, 571] on span "18" at bounding box center [1234, 564] width 41 height 38
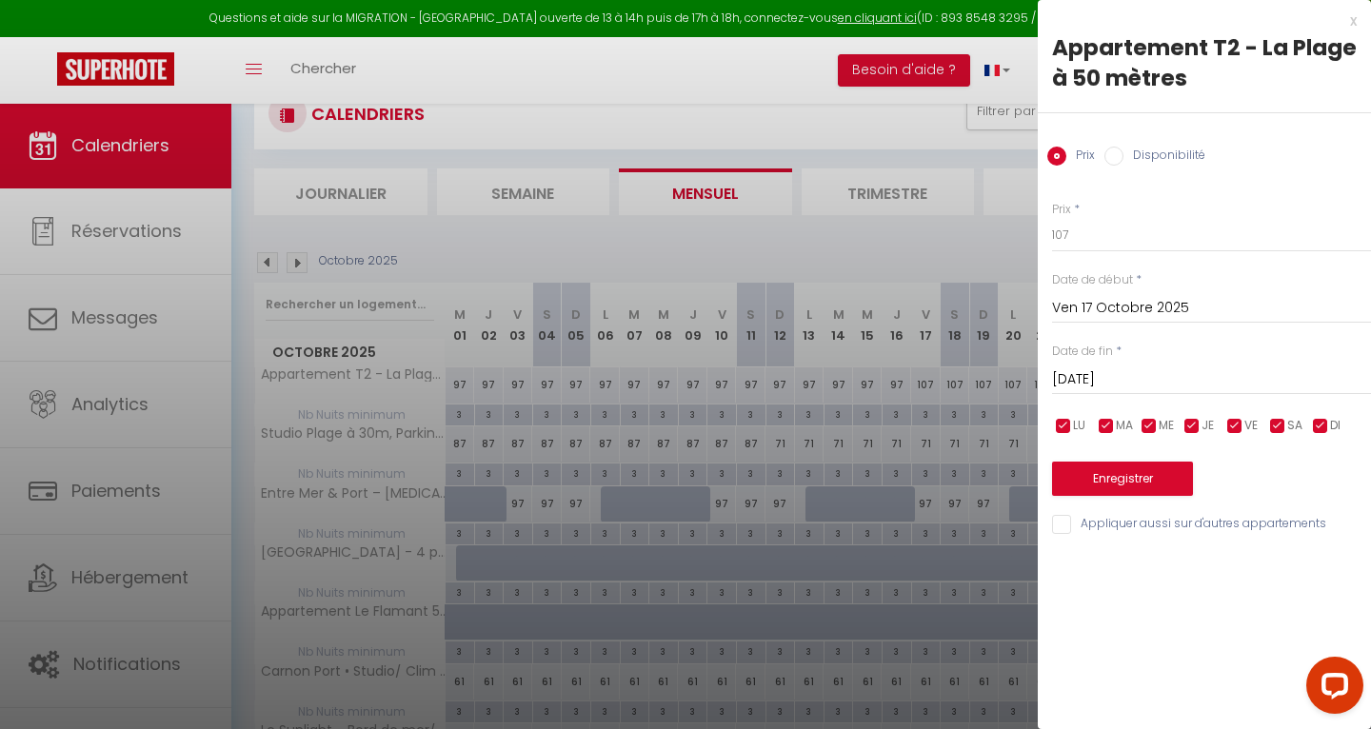
type input "Jeu 18 Décembre 2025"
click at [1082, 243] on input "107" at bounding box center [1211, 235] width 319 height 34
type input "1"
type input "87"
click at [1107, 472] on button "Enregistrer" at bounding box center [1122, 479] width 141 height 34
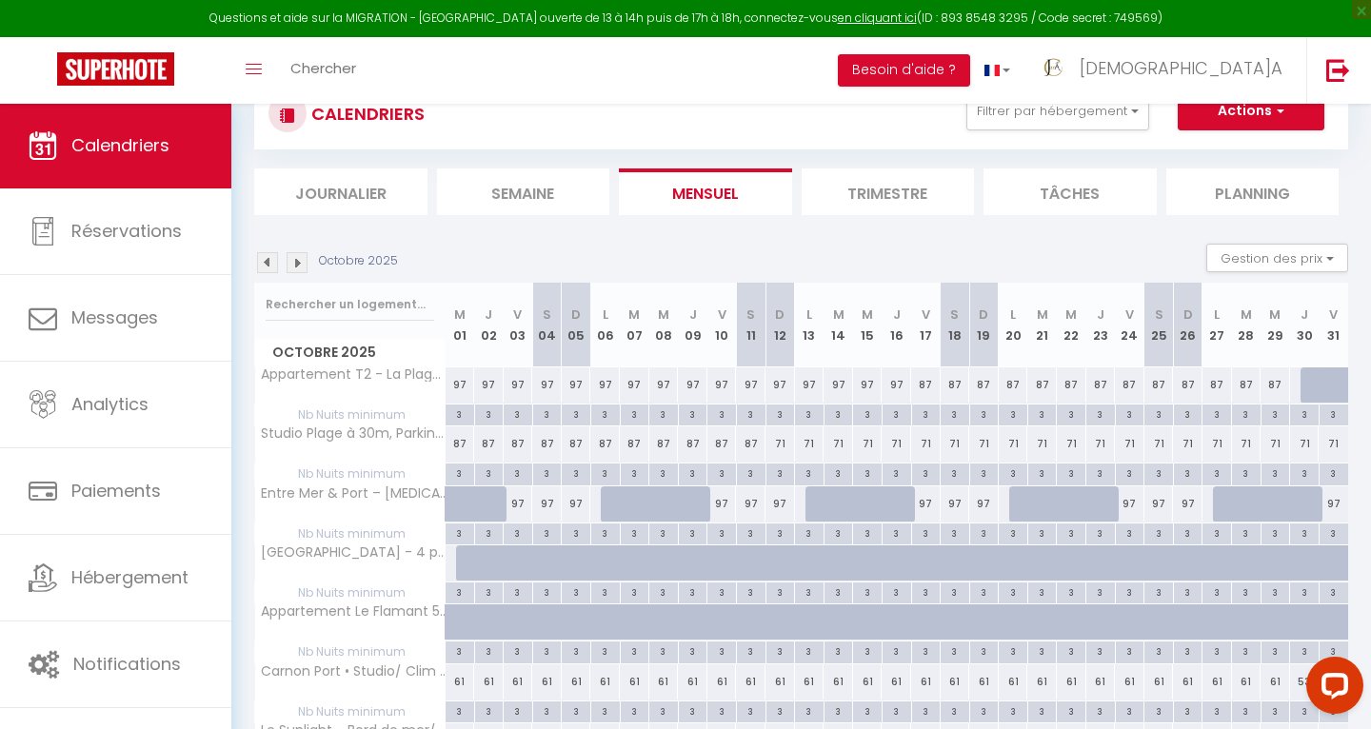
click at [268, 266] on img at bounding box center [267, 262] width 21 height 21
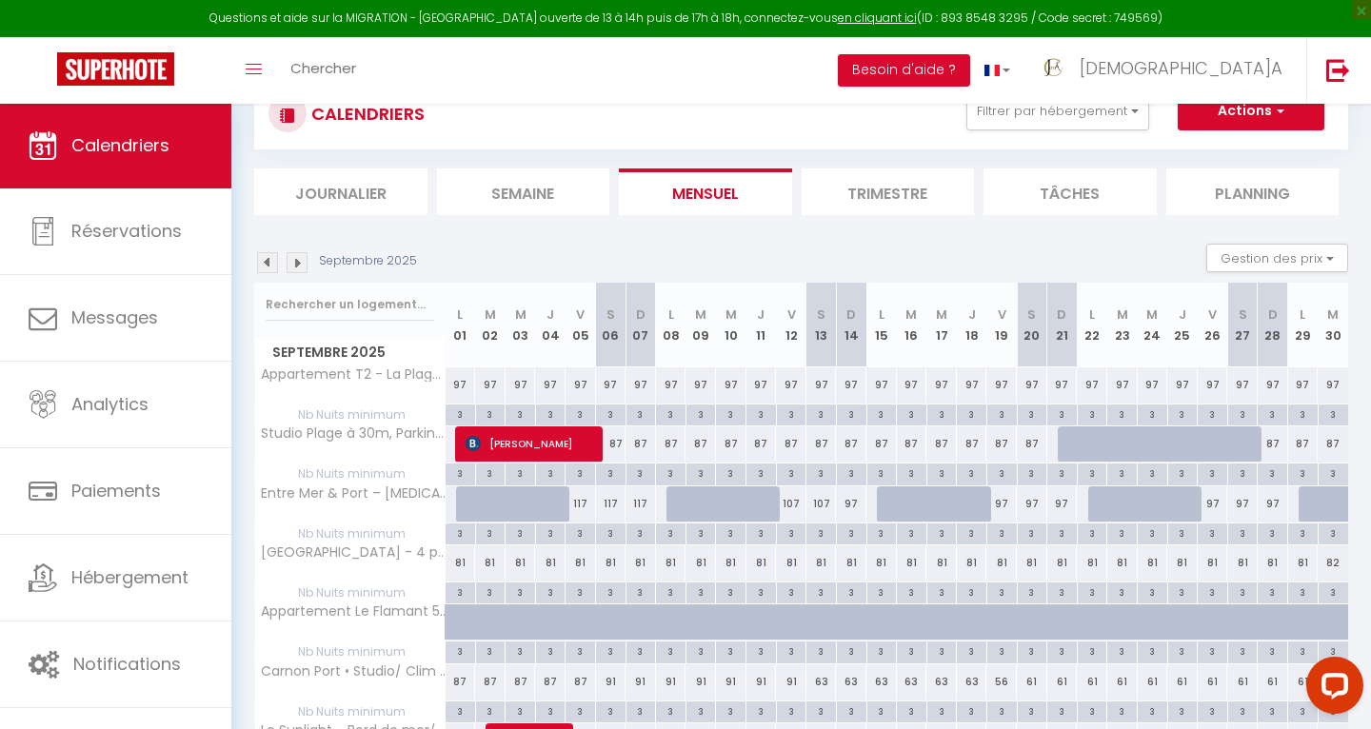
click at [264, 258] on img at bounding box center [267, 262] width 21 height 21
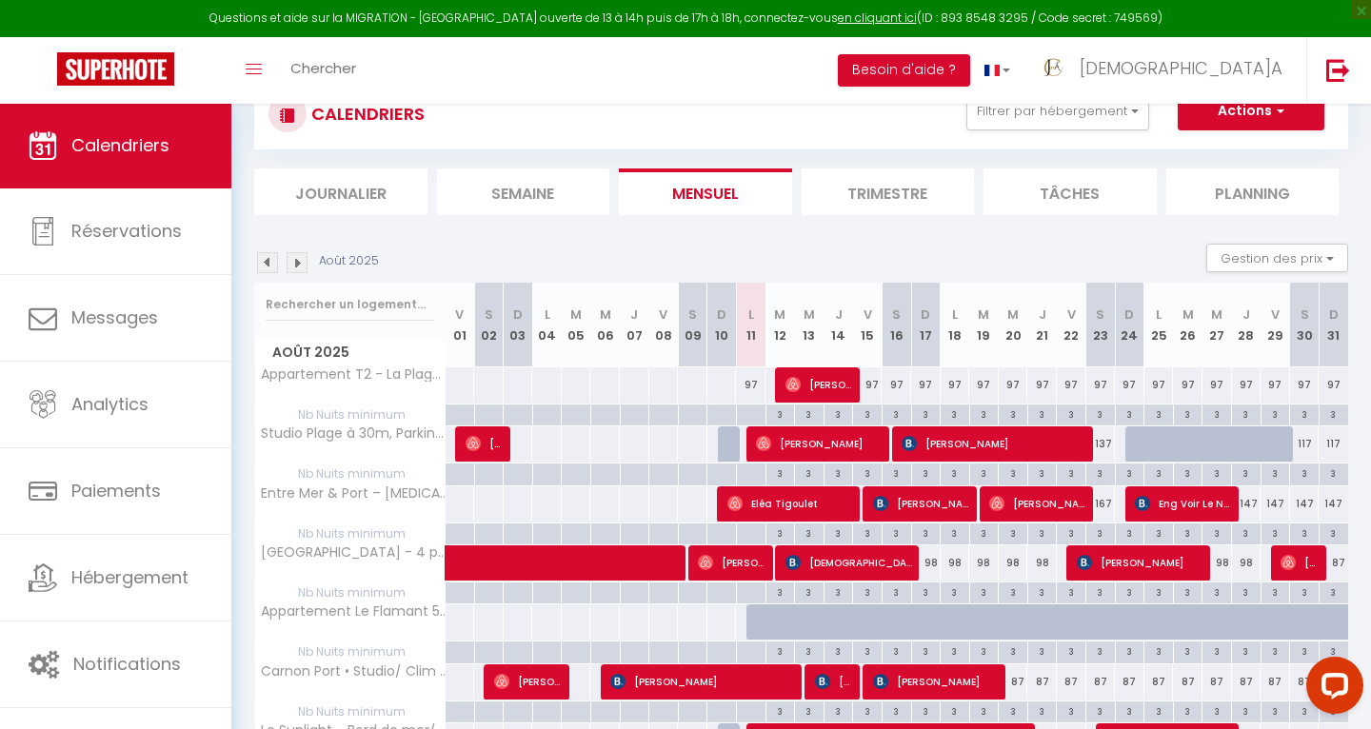
click at [869, 385] on div "97" at bounding box center [868, 384] width 30 height 35
type input "97"
type input "Ven 15 Août 2025"
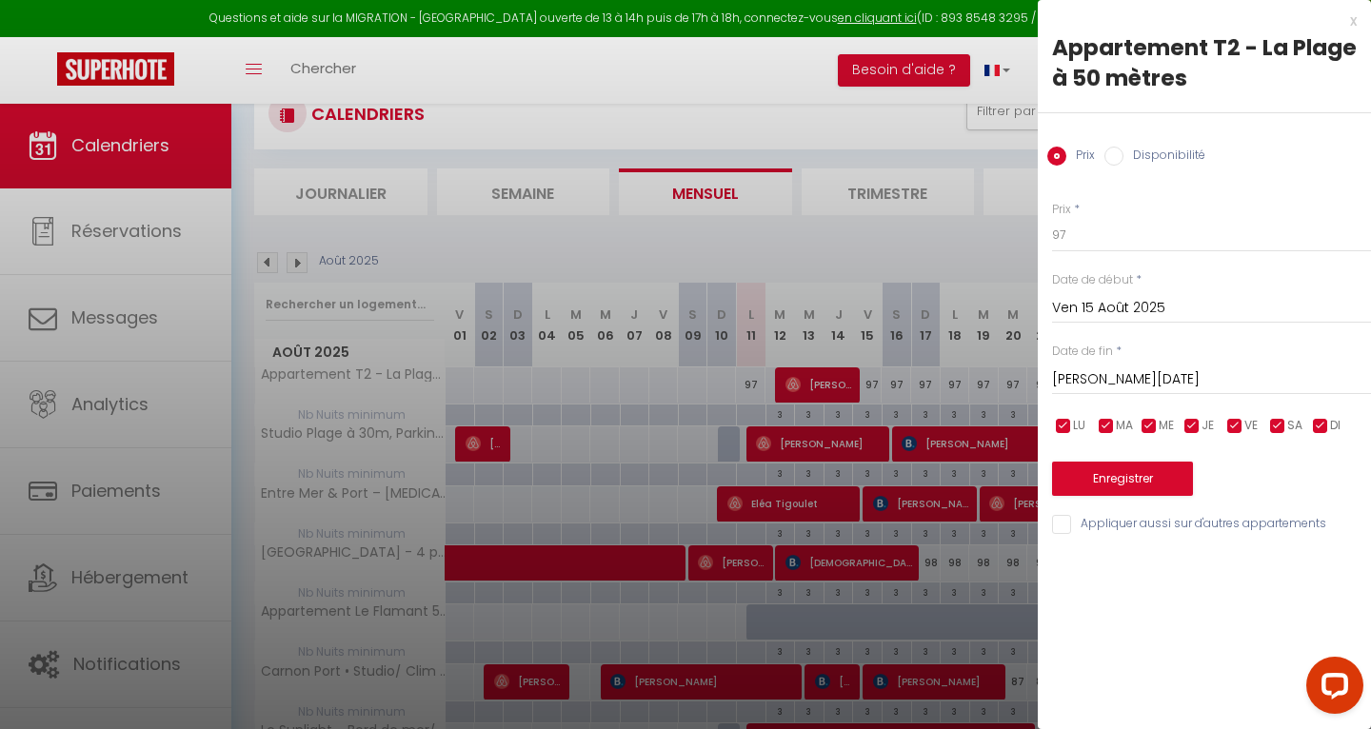
click at [1088, 385] on input "[PERSON_NAME][DATE]" at bounding box center [1211, 379] width 319 height 25
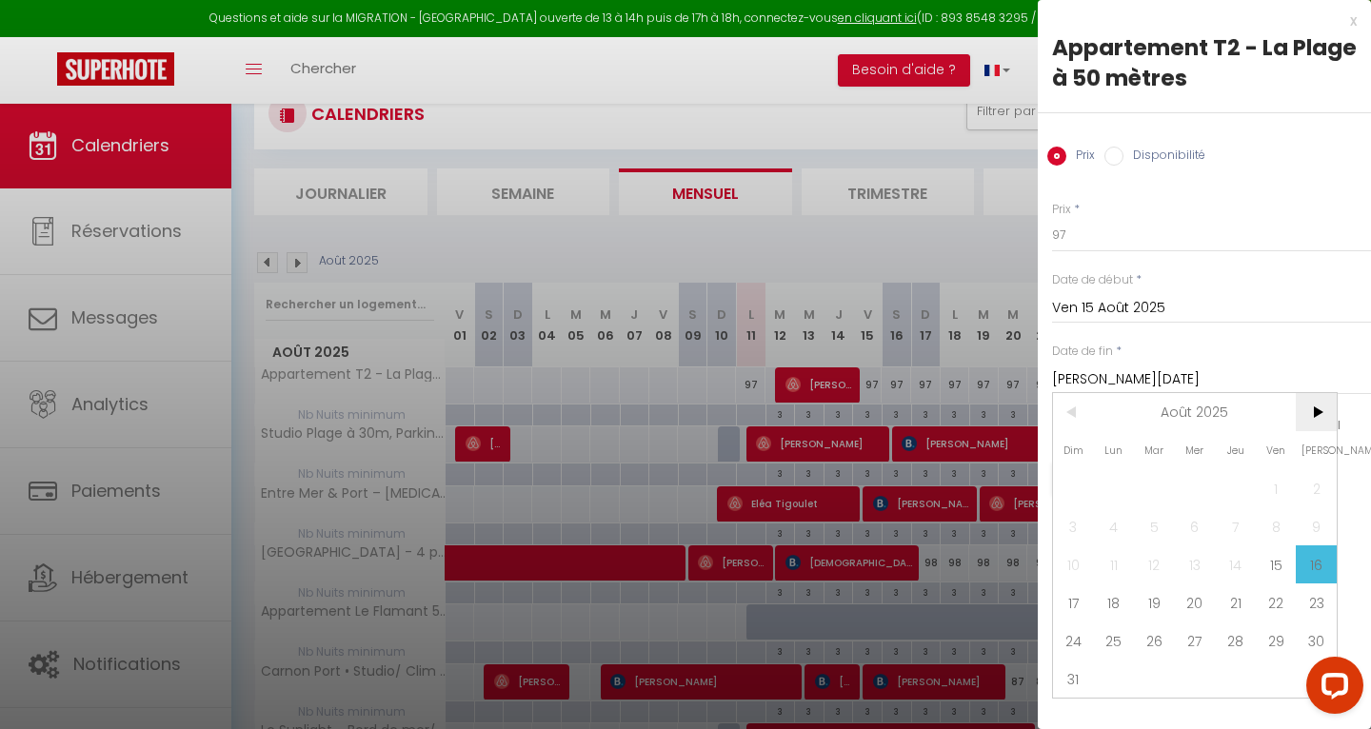
click at [1317, 415] on span ">" at bounding box center [1315, 412] width 41 height 38
click at [1317, 490] on span "6" at bounding box center [1315, 488] width 41 height 38
type input "Sam 06 Septembre 2025"
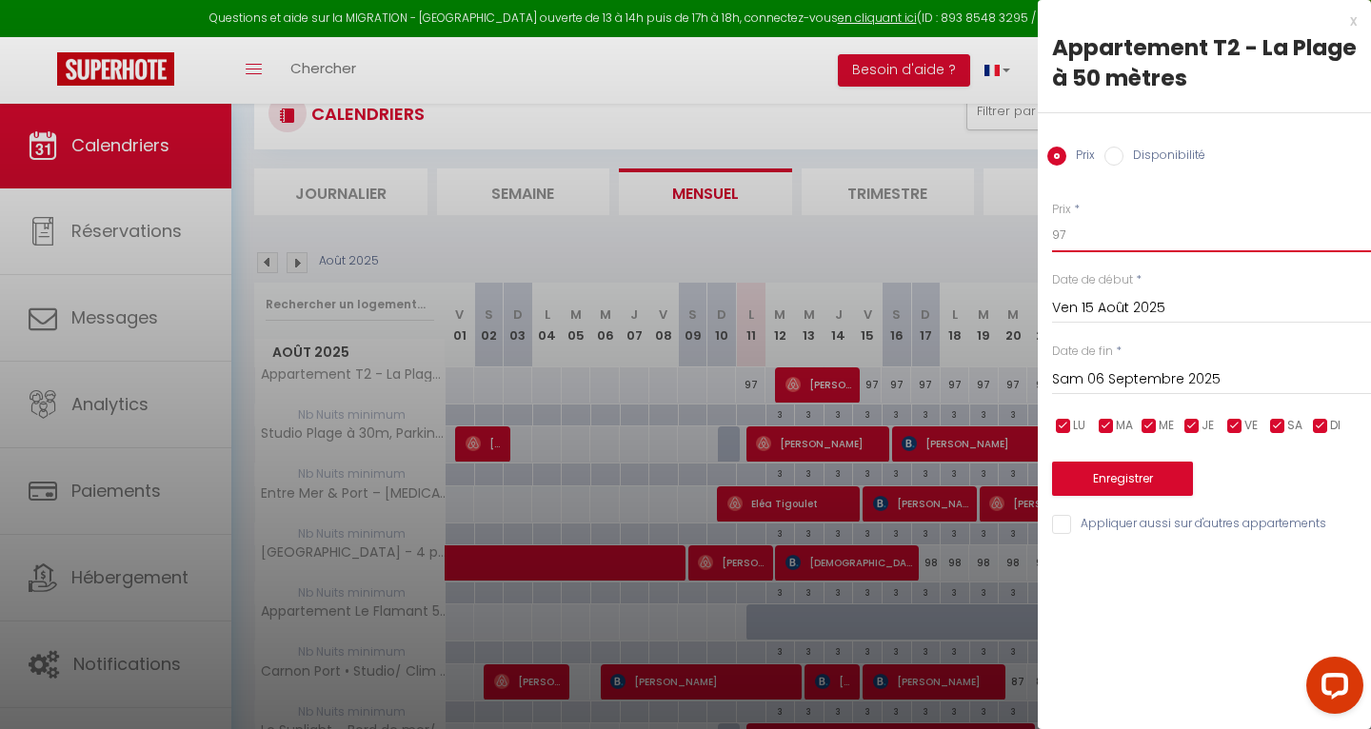
click at [1133, 244] on input "97" at bounding box center [1211, 235] width 319 height 34
type input "9"
type input "117"
click at [1103, 477] on button "Enregistrer" at bounding box center [1122, 479] width 141 height 34
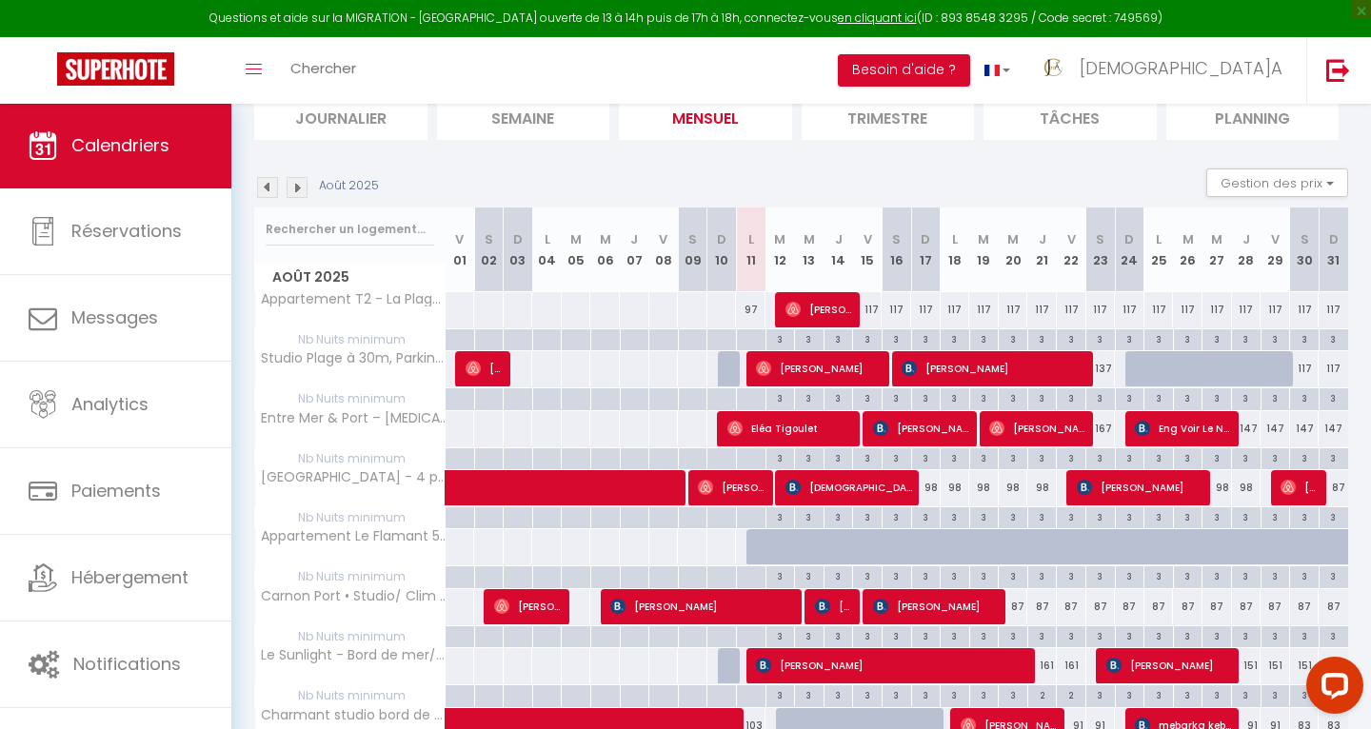
scroll to position [141, 0]
click at [874, 309] on div "117" at bounding box center [868, 309] width 30 height 35
type input "117"
type input "Ven 15 Août 2025"
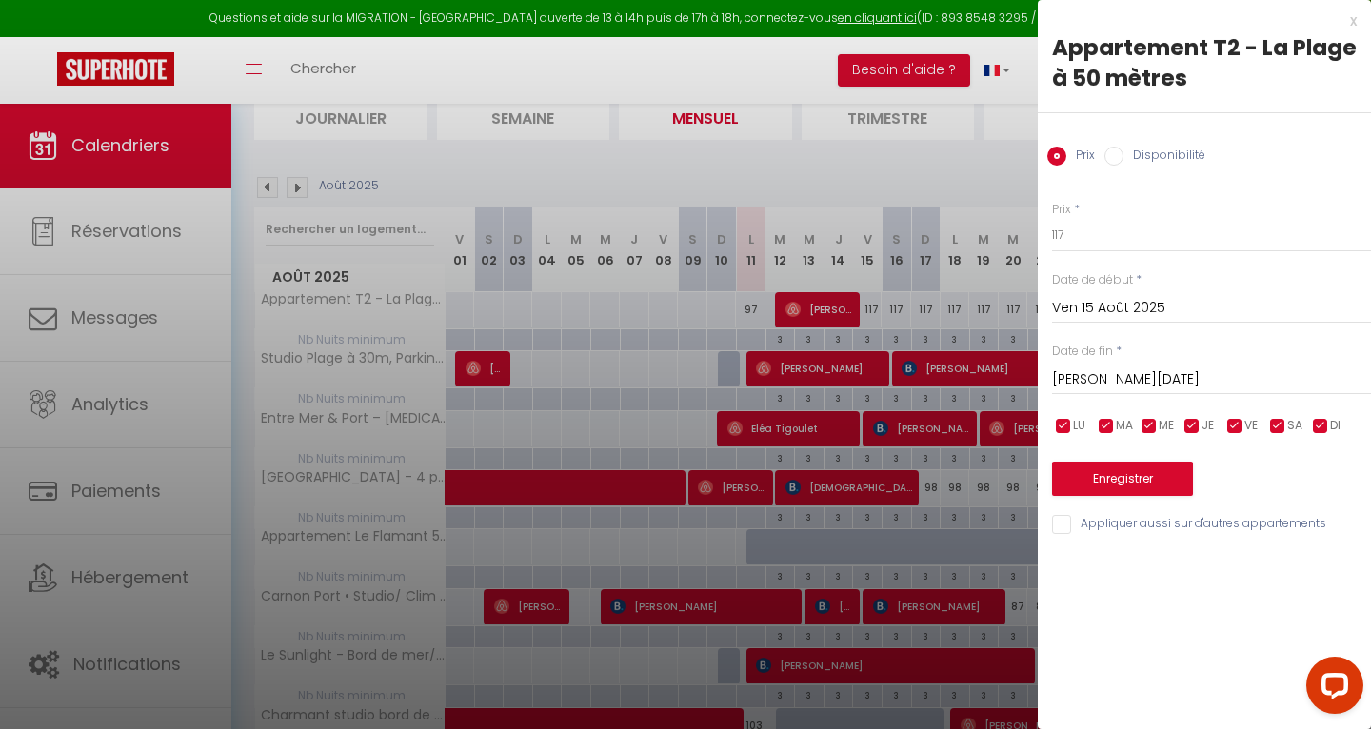
click at [1135, 380] on input "[PERSON_NAME][DATE]" at bounding box center [1211, 379] width 319 height 25
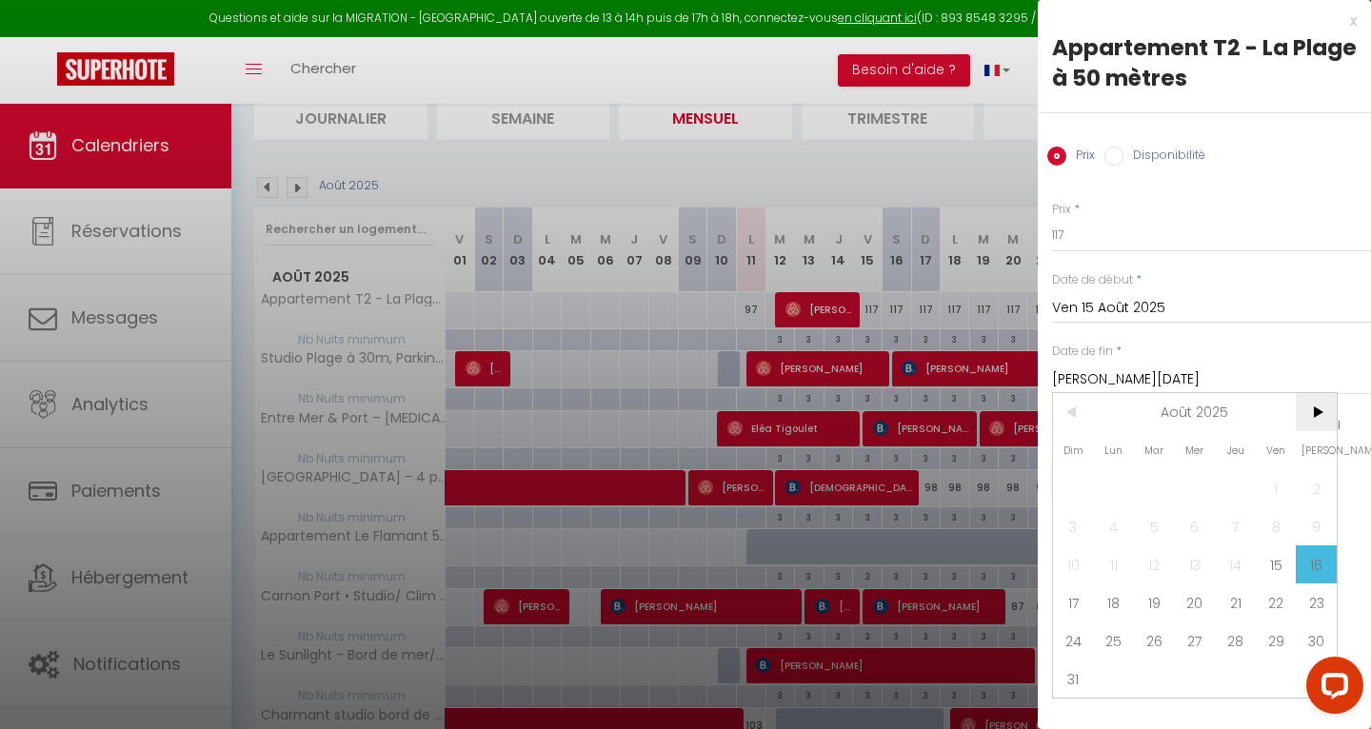
click at [1318, 410] on span ">" at bounding box center [1315, 412] width 41 height 38
click at [1315, 497] on span "6" at bounding box center [1315, 488] width 41 height 38
type input "Sam 06 Septembre 2025"
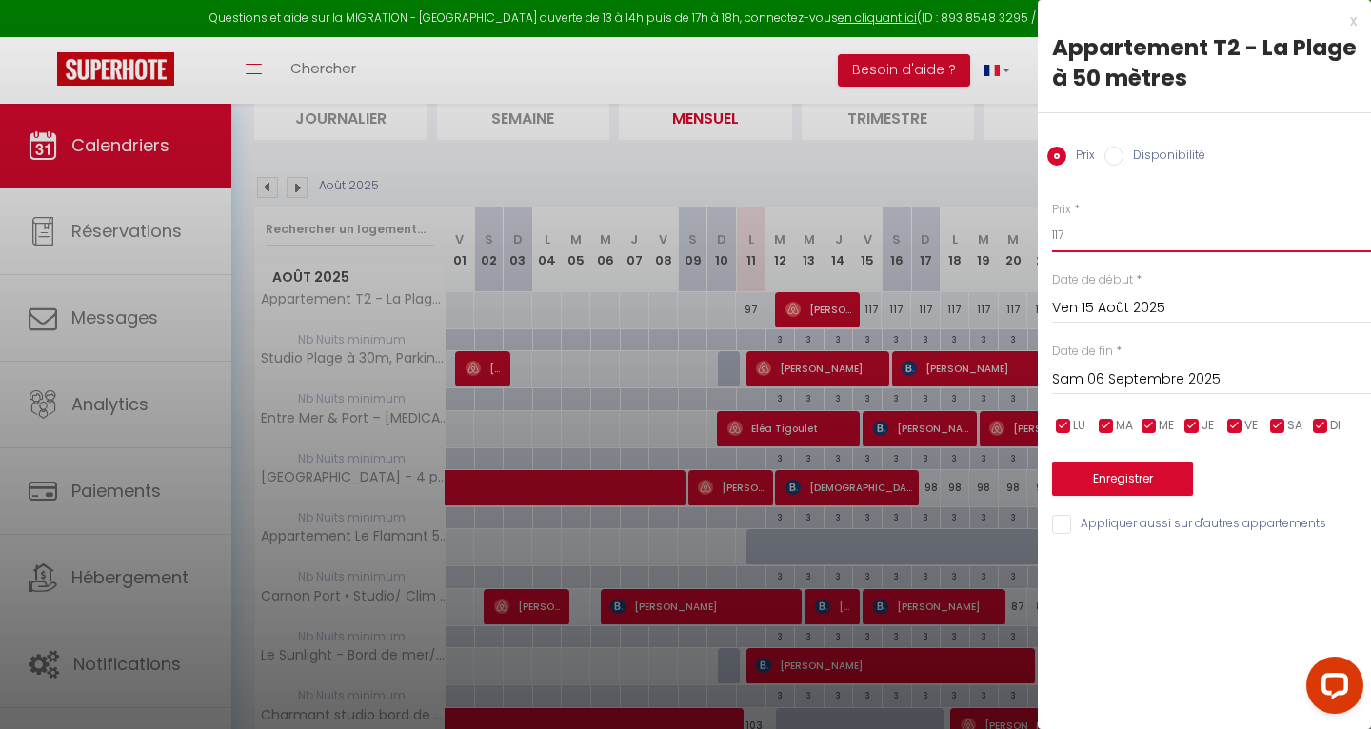
click at [1085, 247] on input "117" at bounding box center [1211, 235] width 319 height 34
type input "113"
click at [1138, 473] on button "Enregistrer" at bounding box center [1122, 479] width 141 height 34
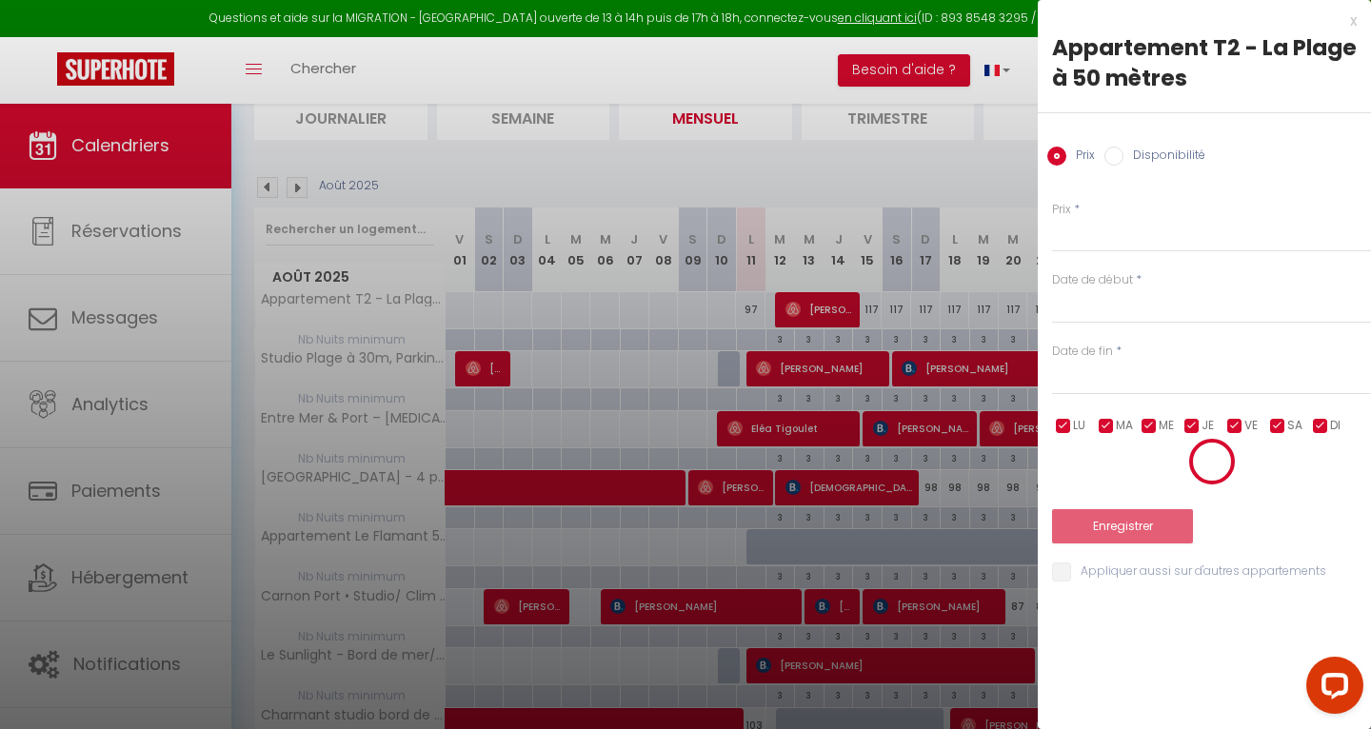
scroll to position [103, 0]
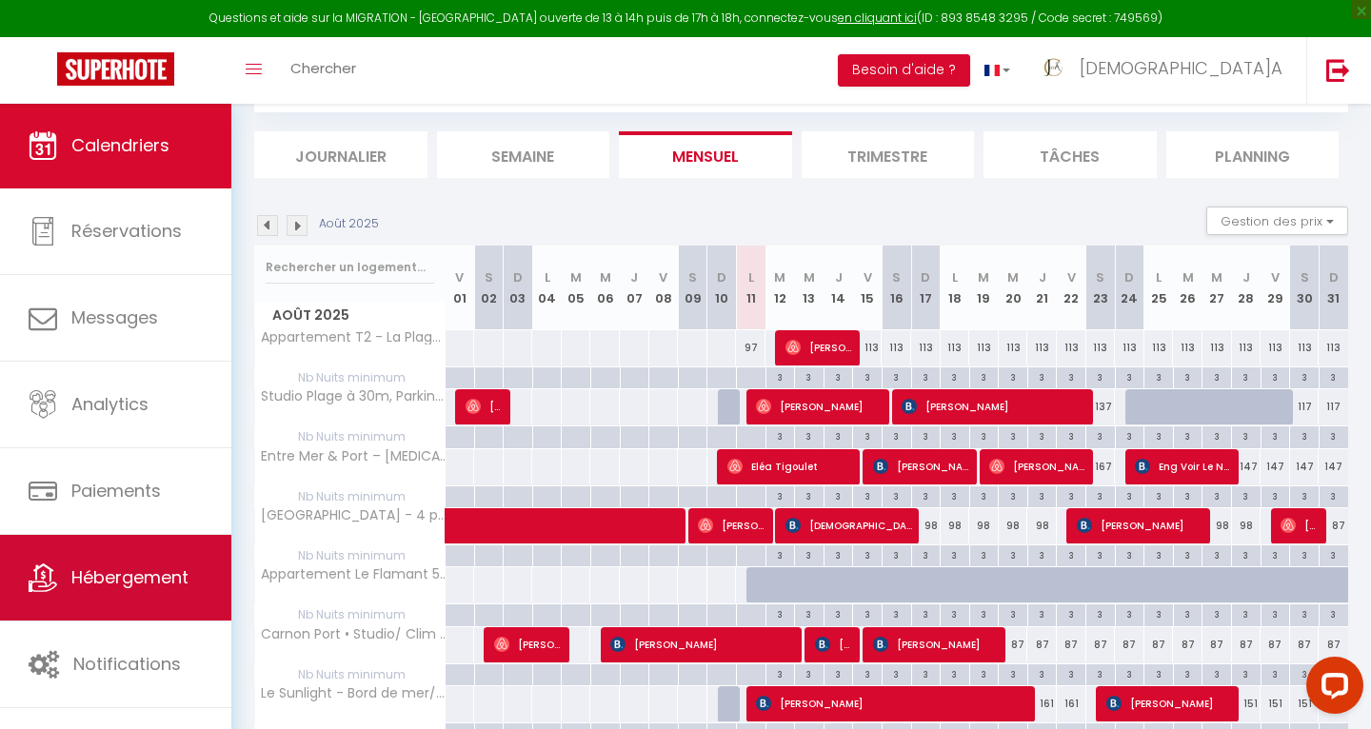
click at [166, 580] on span "Hébergement" at bounding box center [129, 577] width 117 height 24
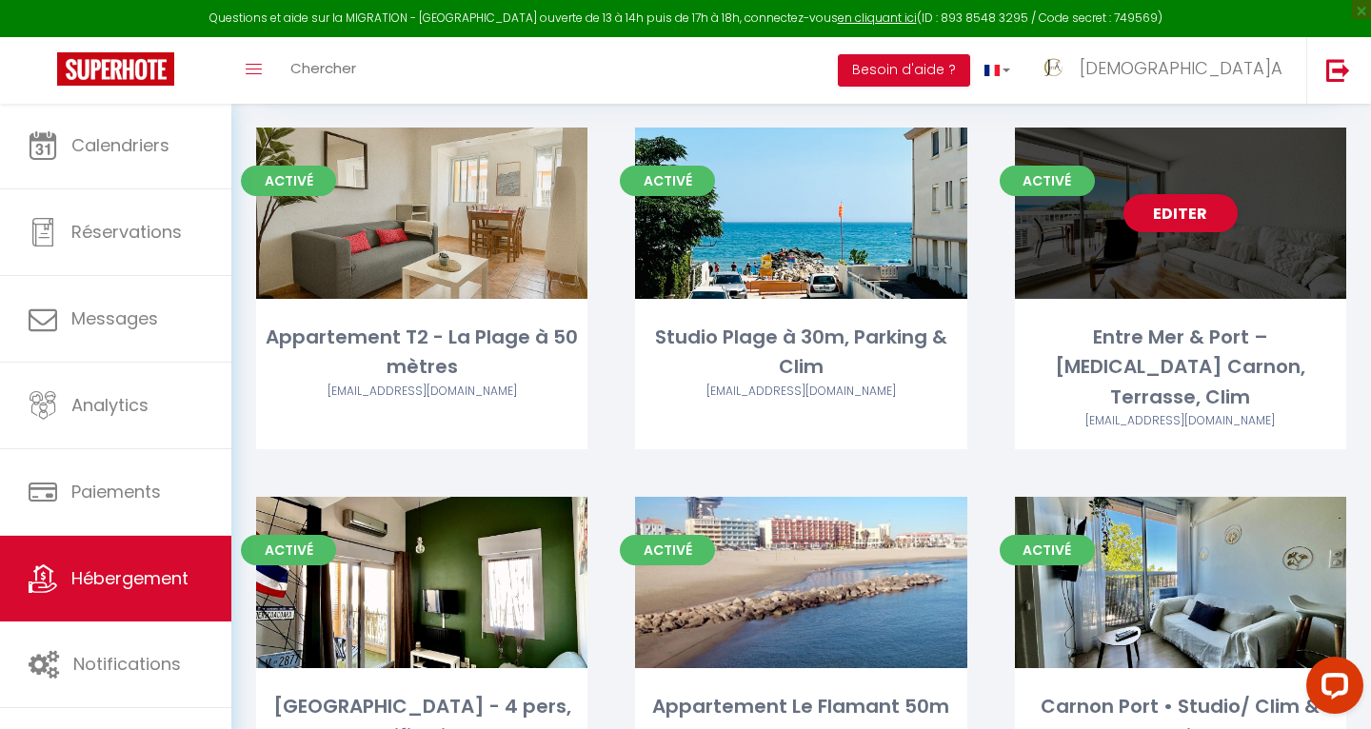
scroll to position [119, 0]
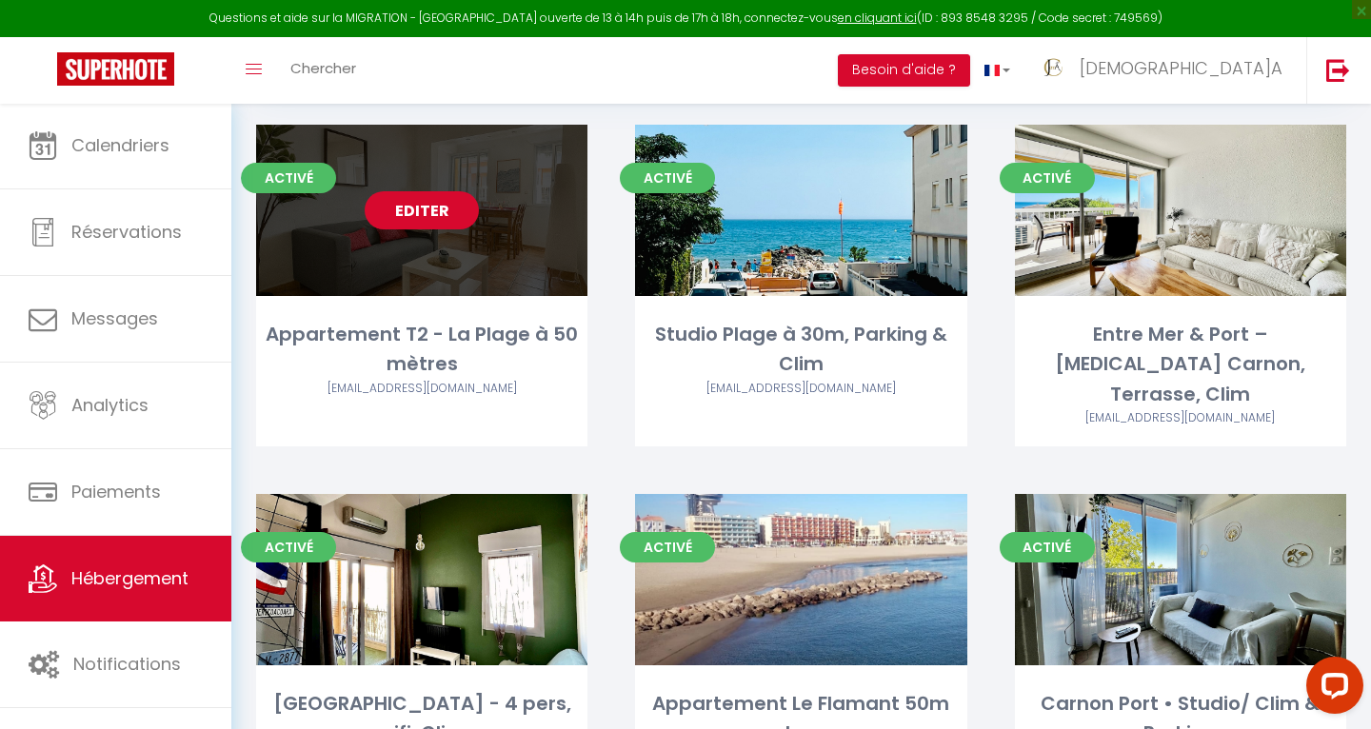
click at [433, 209] on link "Editer" at bounding box center [422, 210] width 114 height 38
click at [412, 215] on link "Editer" at bounding box center [422, 210] width 114 height 38
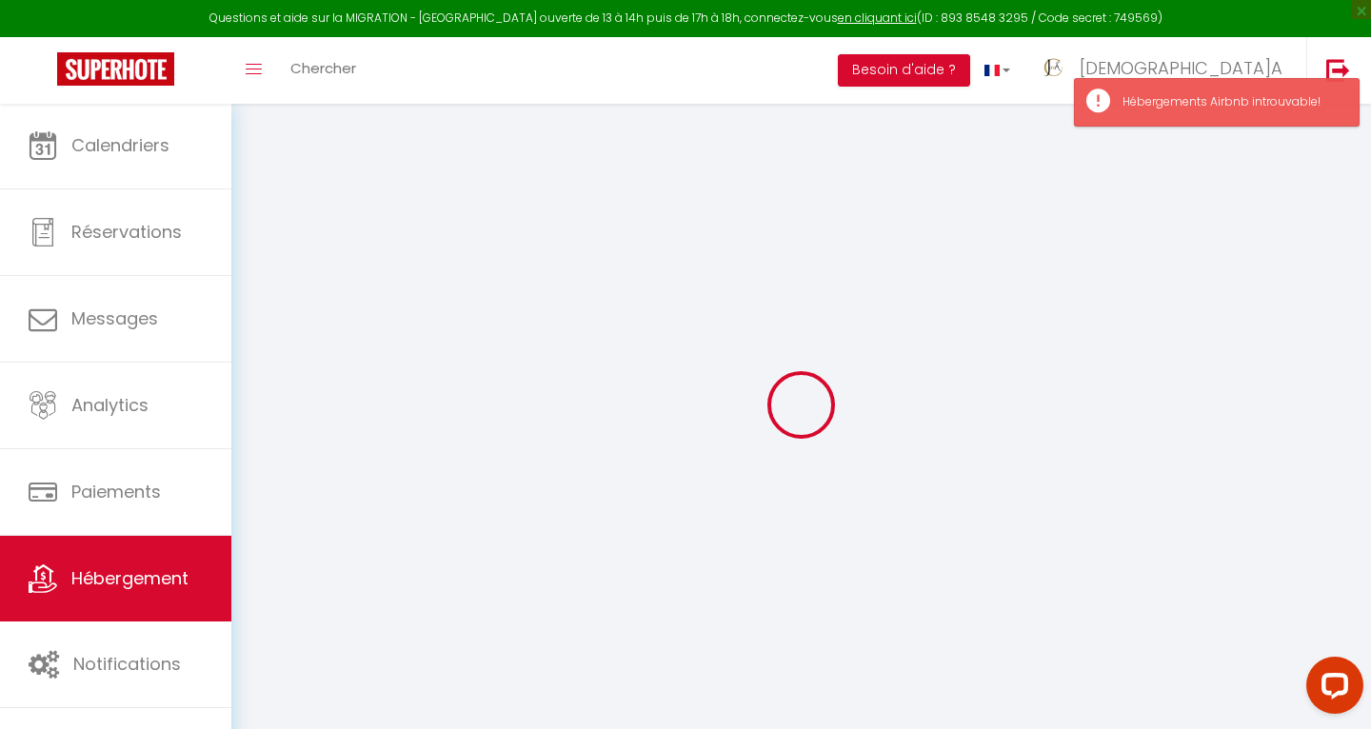
select select
checkbox input "false"
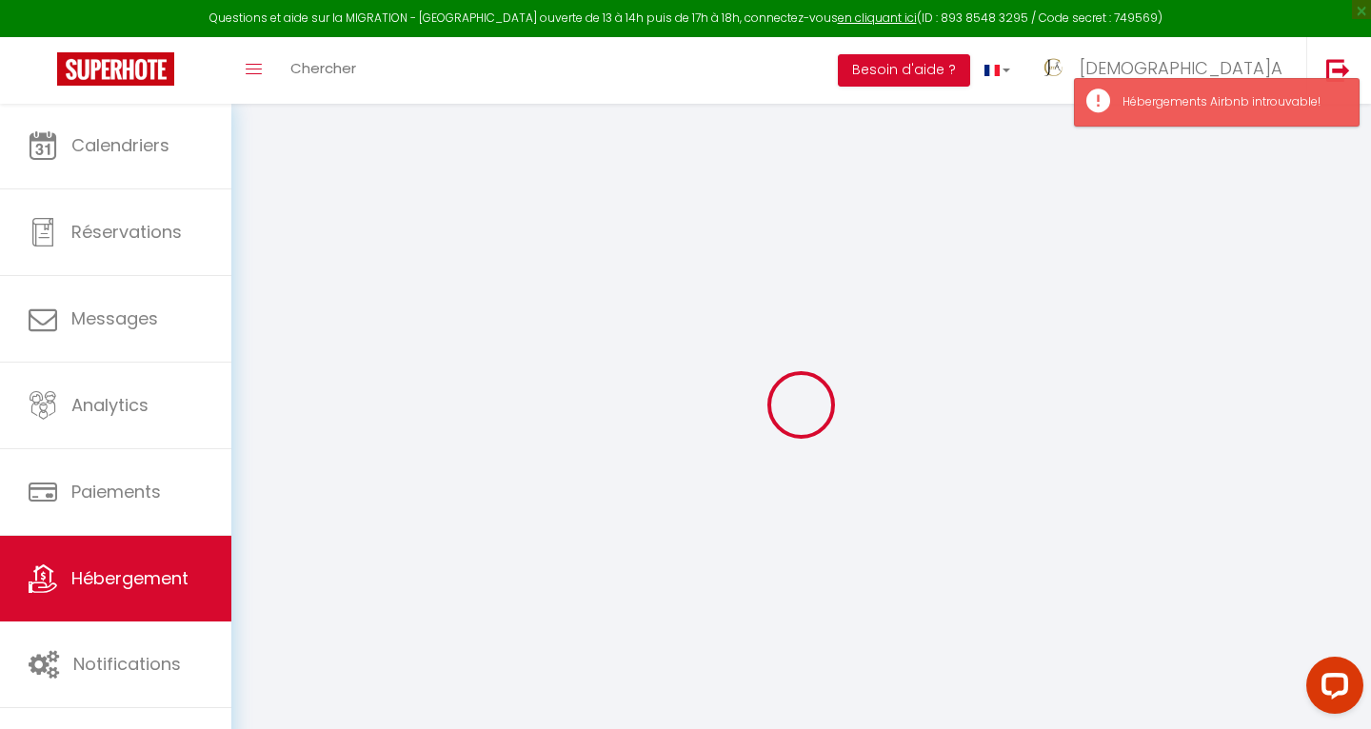
checkbox input "false"
select select
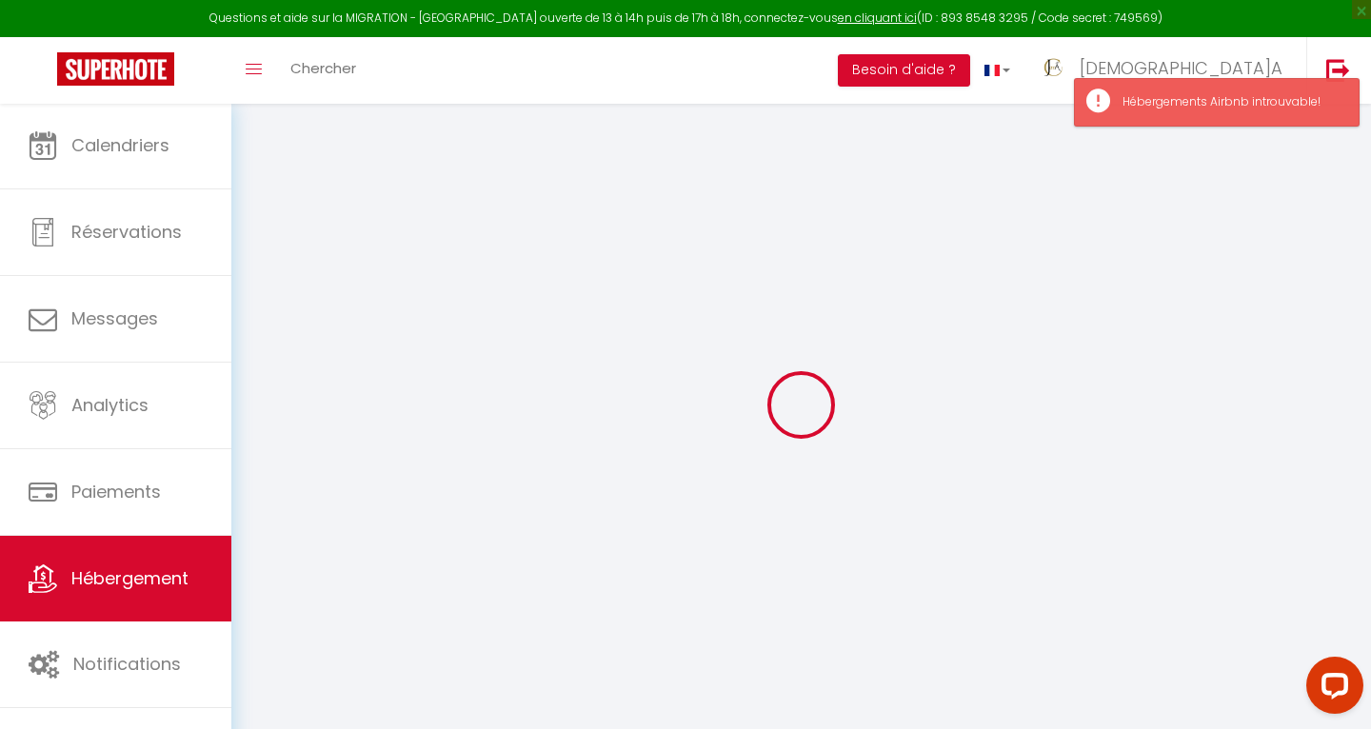
select select
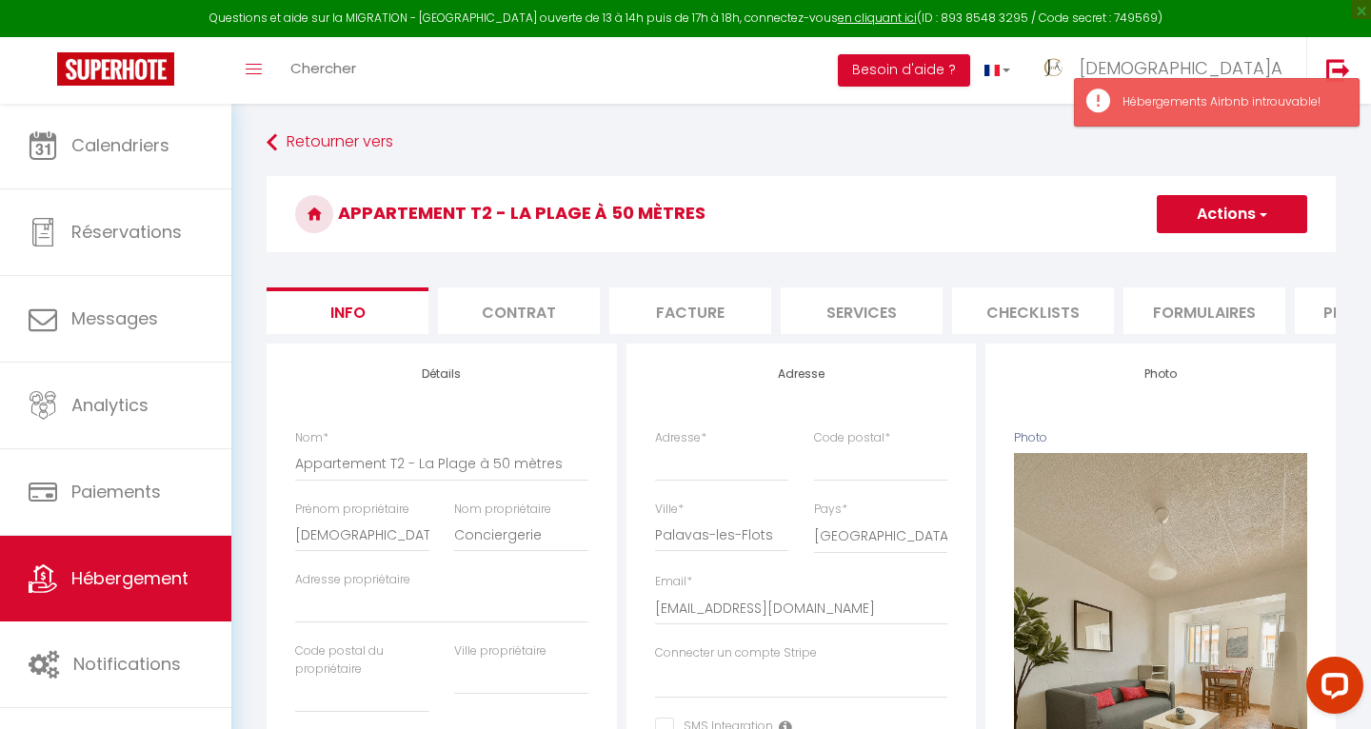
click at [1325, 308] on li "Plateformes" at bounding box center [1375, 310] width 162 height 47
select select
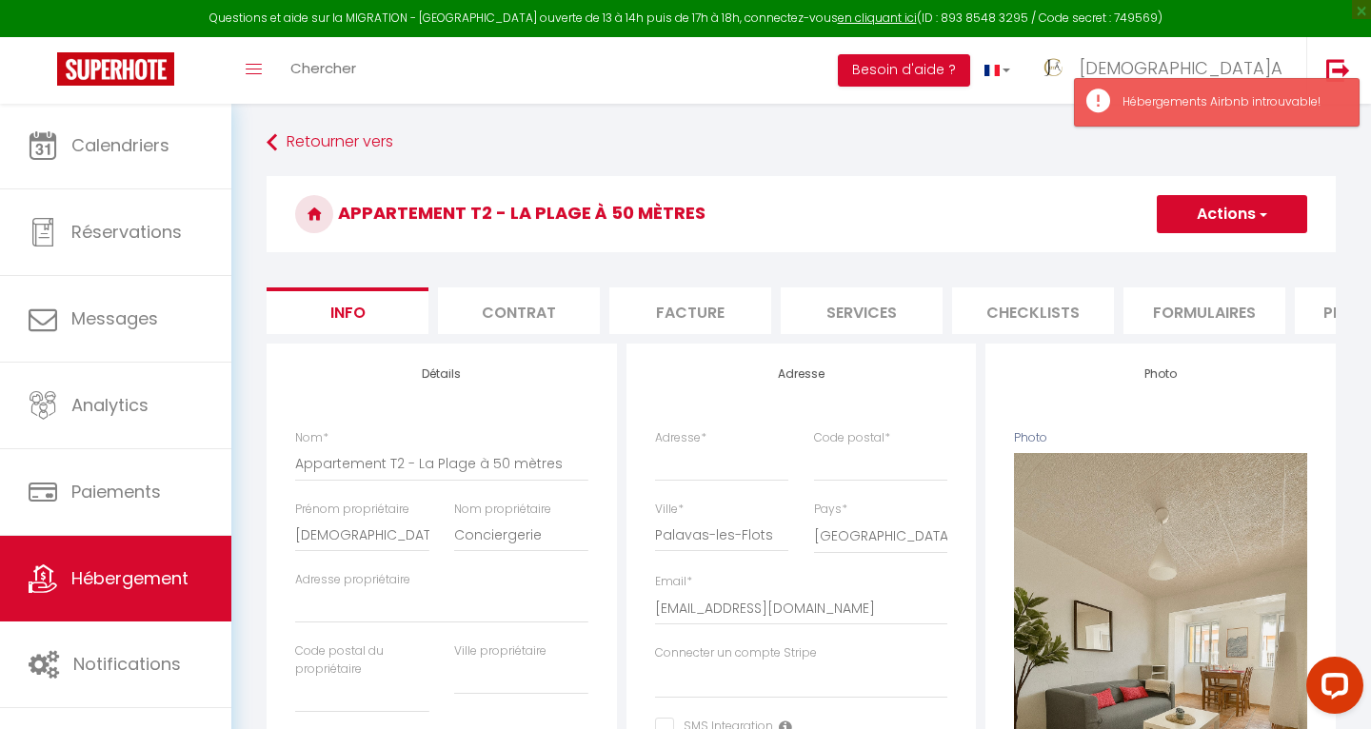
select select
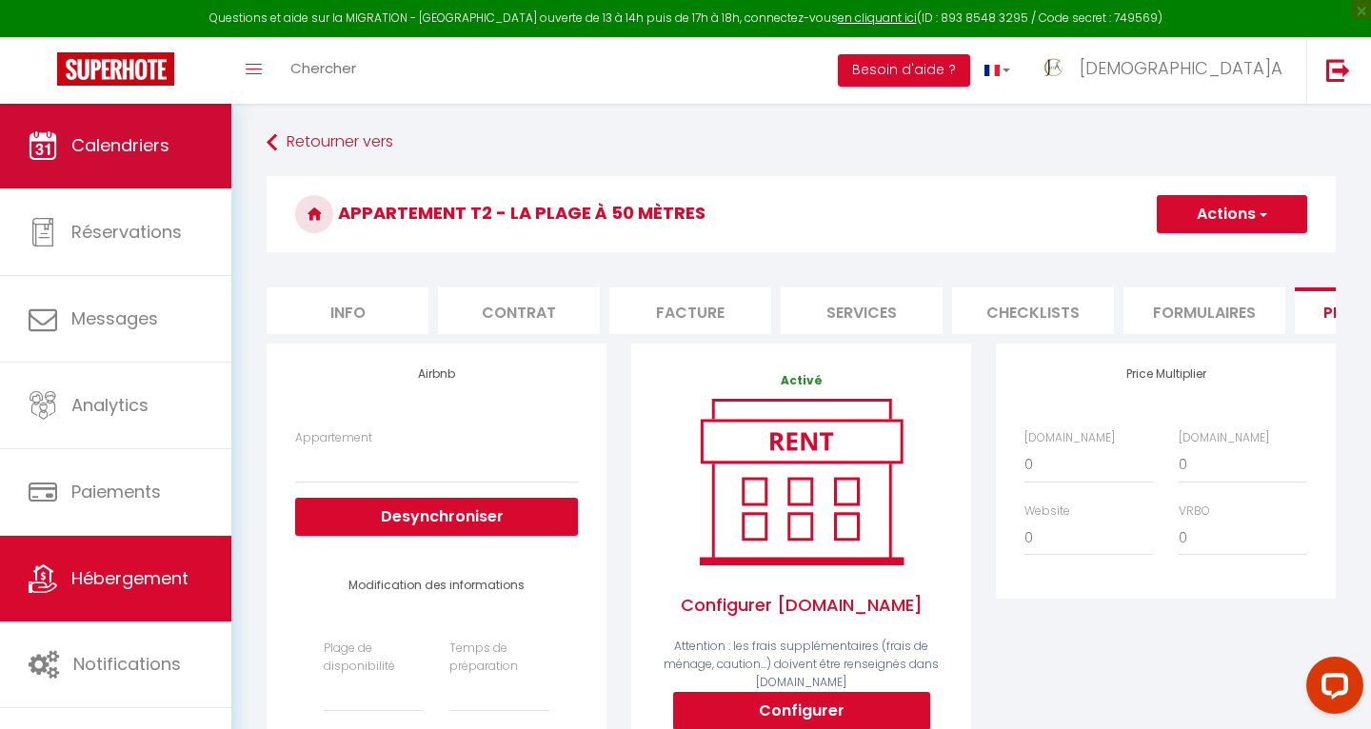
click at [130, 132] on link "Calendriers" at bounding box center [115, 146] width 231 height 86
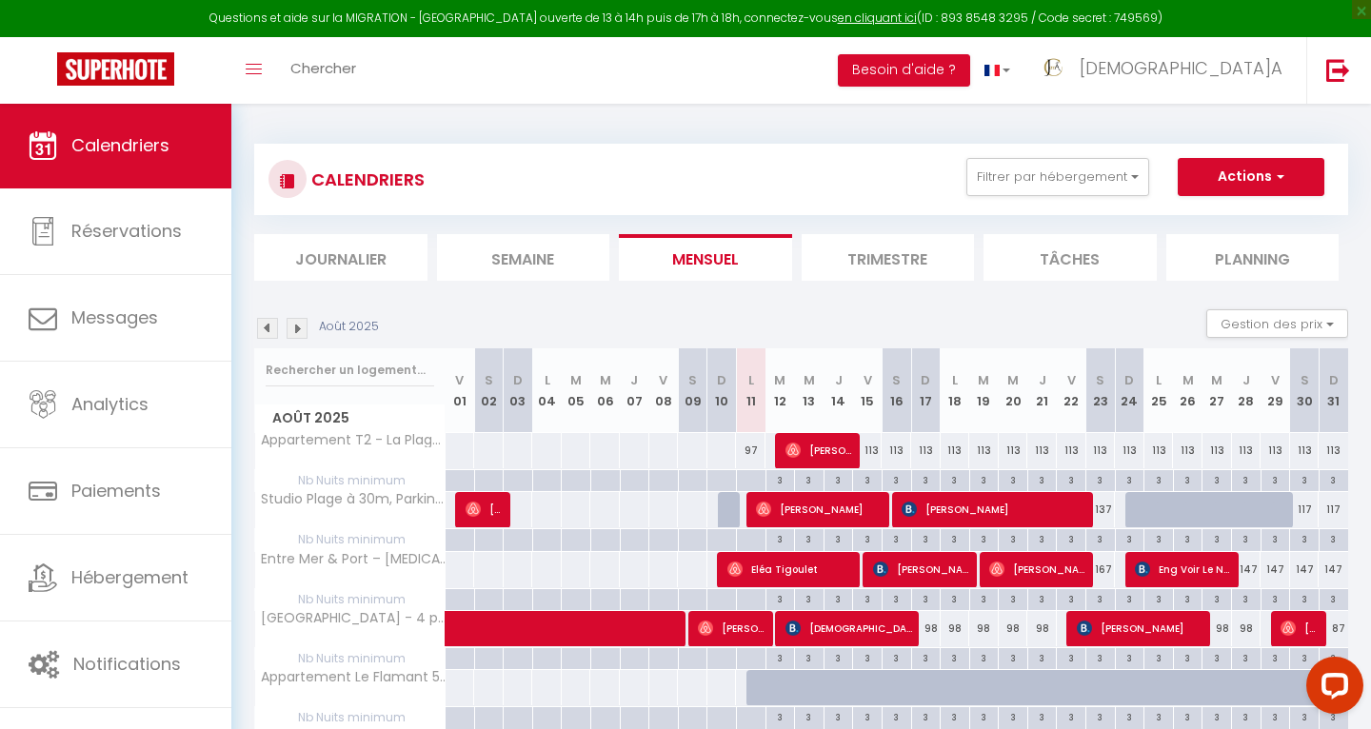
click at [873, 450] on div "113" at bounding box center [868, 450] width 30 height 35
type input "113"
type input "Ven 15 Août 2025"
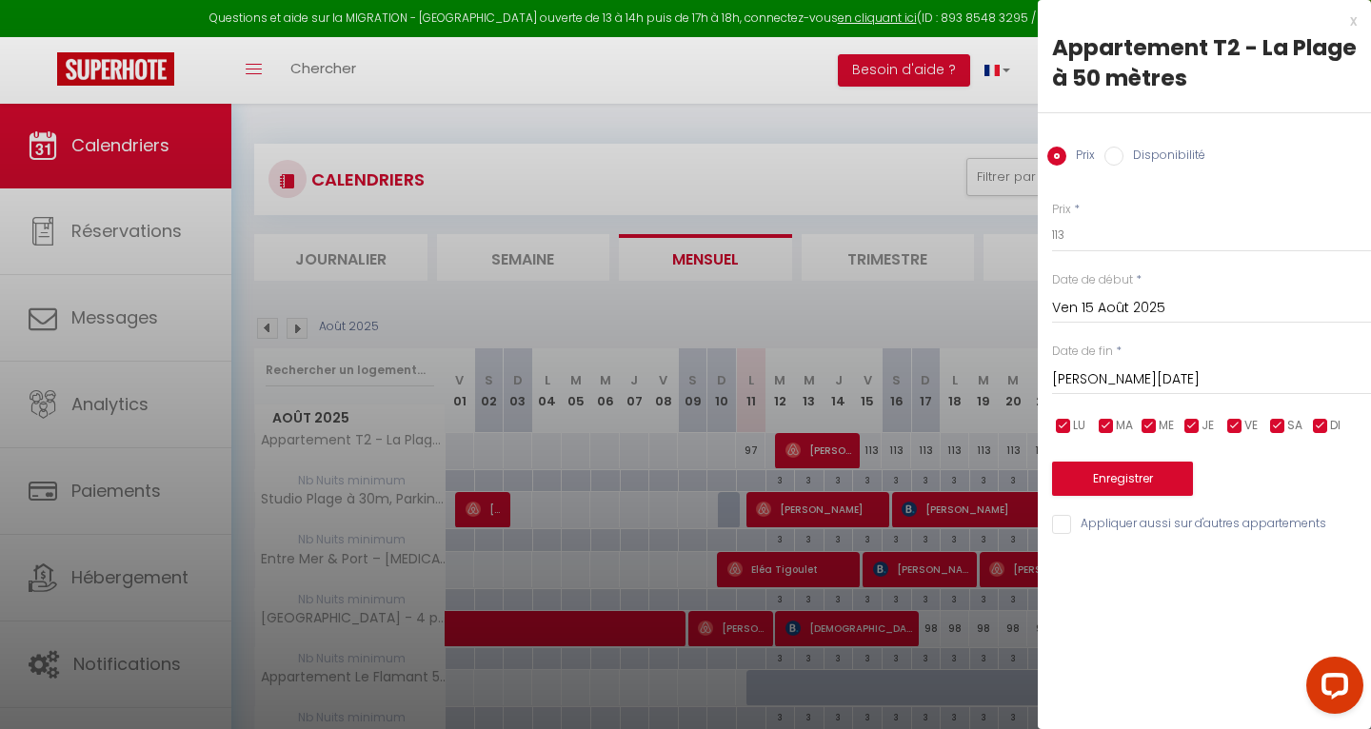
click at [1141, 378] on input "[PERSON_NAME][DATE]" at bounding box center [1211, 379] width 319 height 25
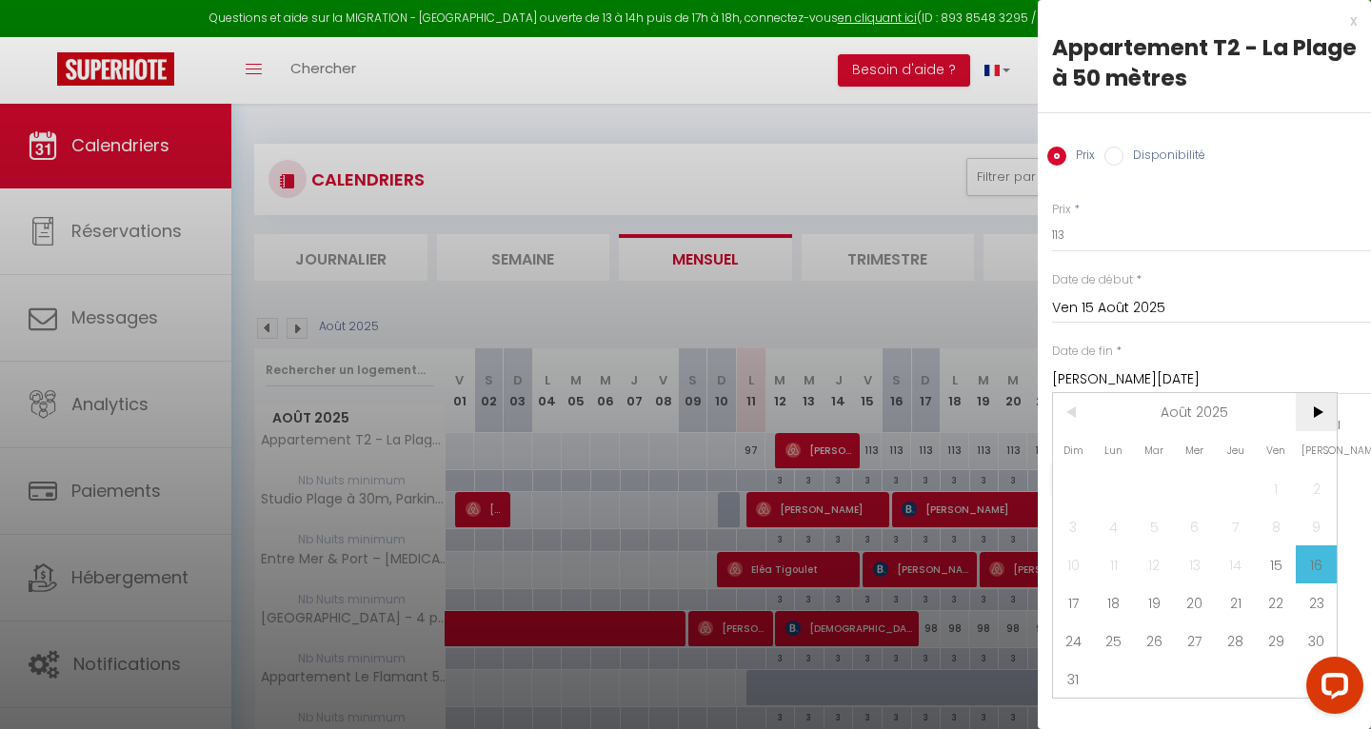
click at [1312, 412] on span ">" at bounding box center [1315, 412] width 41 height 38
click at [1315, 489] on span "6" at bounding box center [1315, 488] width 41 height 38
type input "Sam 06 Septembre 2025"
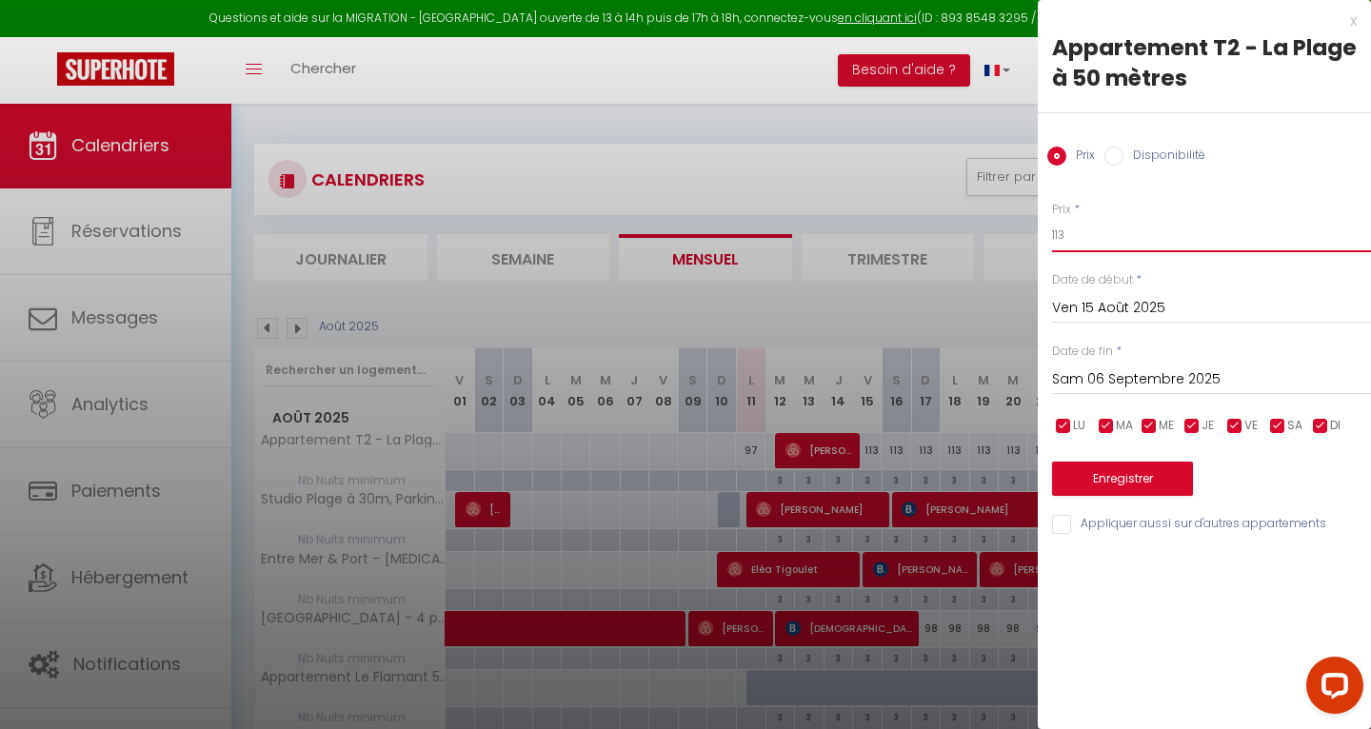
click at [1105, 236] on input "113" at bounding box center [1211, 235] width 319 height 34
type input "107"
click at [1110, 472] on button "Enregistrer" at bounding box center [1122, 479] width 141 height 34
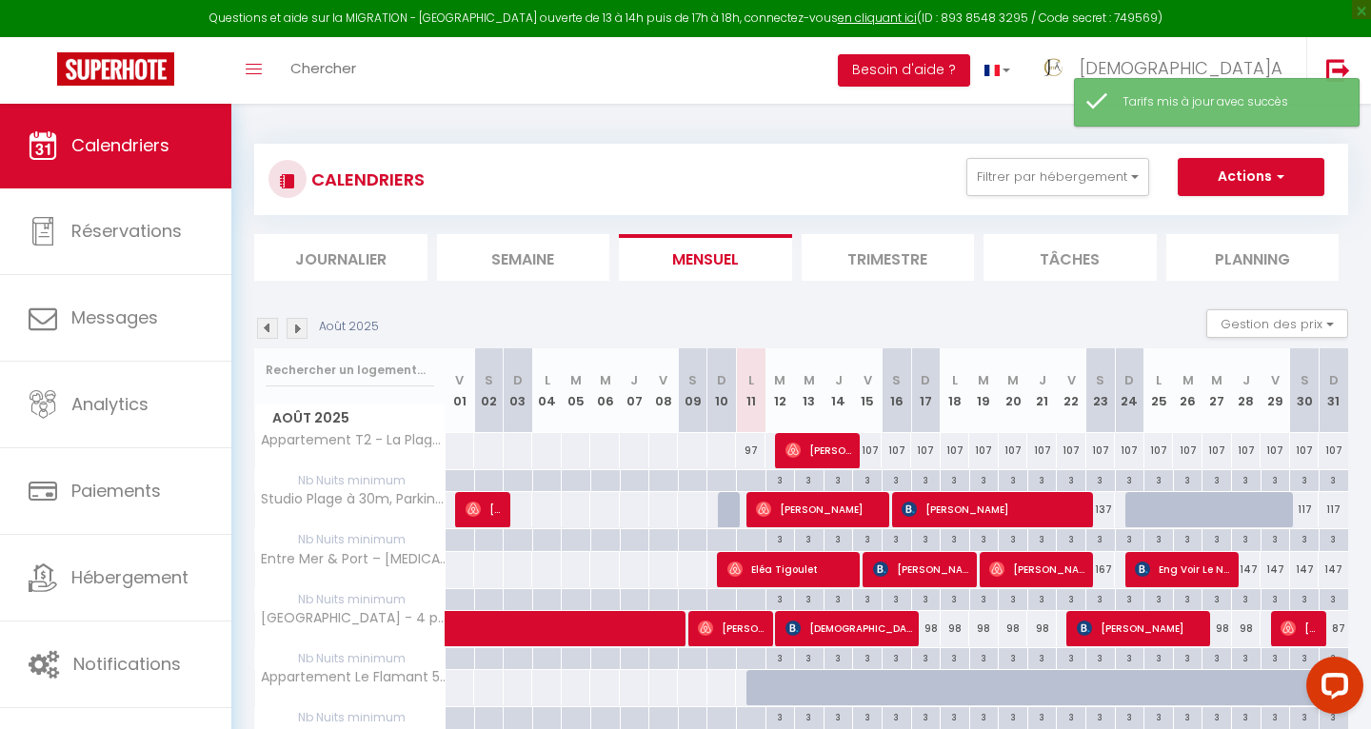
click at [870, 448] on div "107" at bounding box center [868, 450] width 30 height 35
type input "107"
type input "Ven 15 Août 2025"
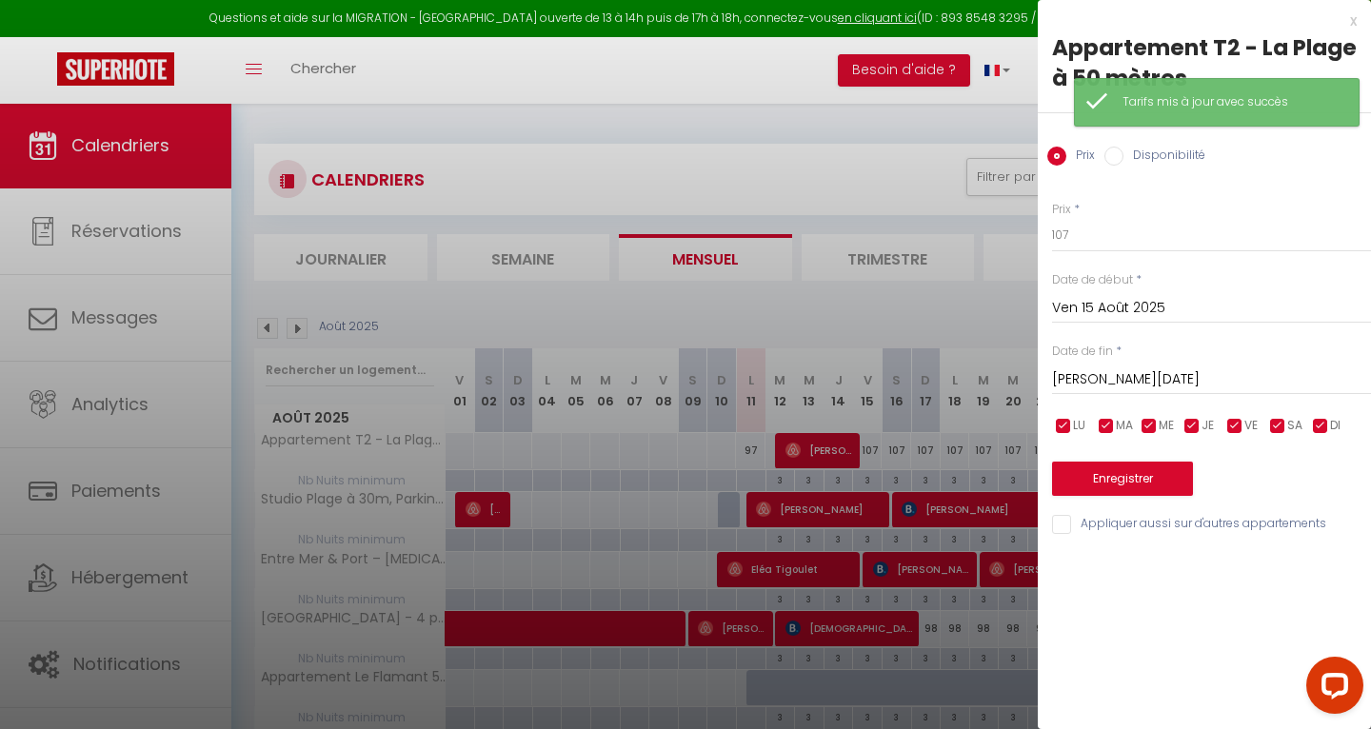
click at [1131, 380] on input "[PERSON_NAME][DATE]" at bounding box center [1211, 379] width 319 height 25
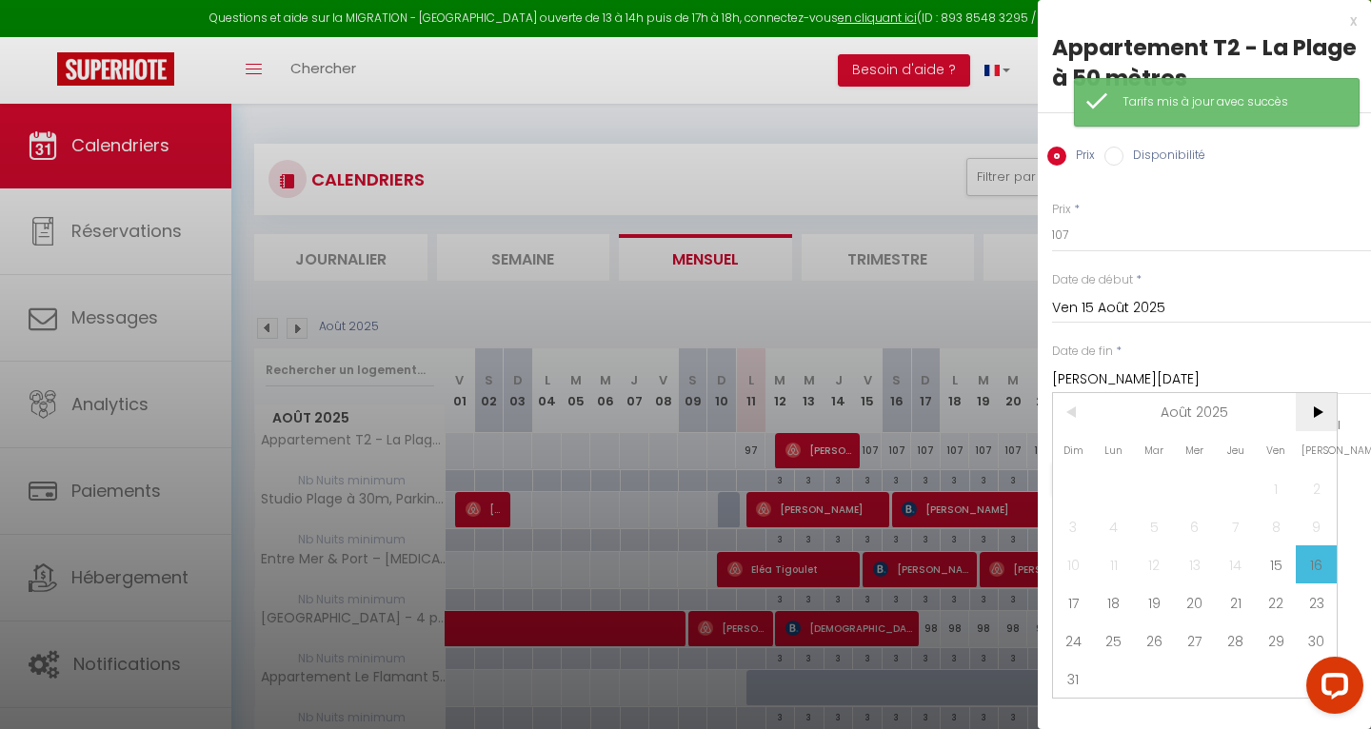
click at [1318, 418] on span ">" at bounding box center [1315, 412] width 41 height 38
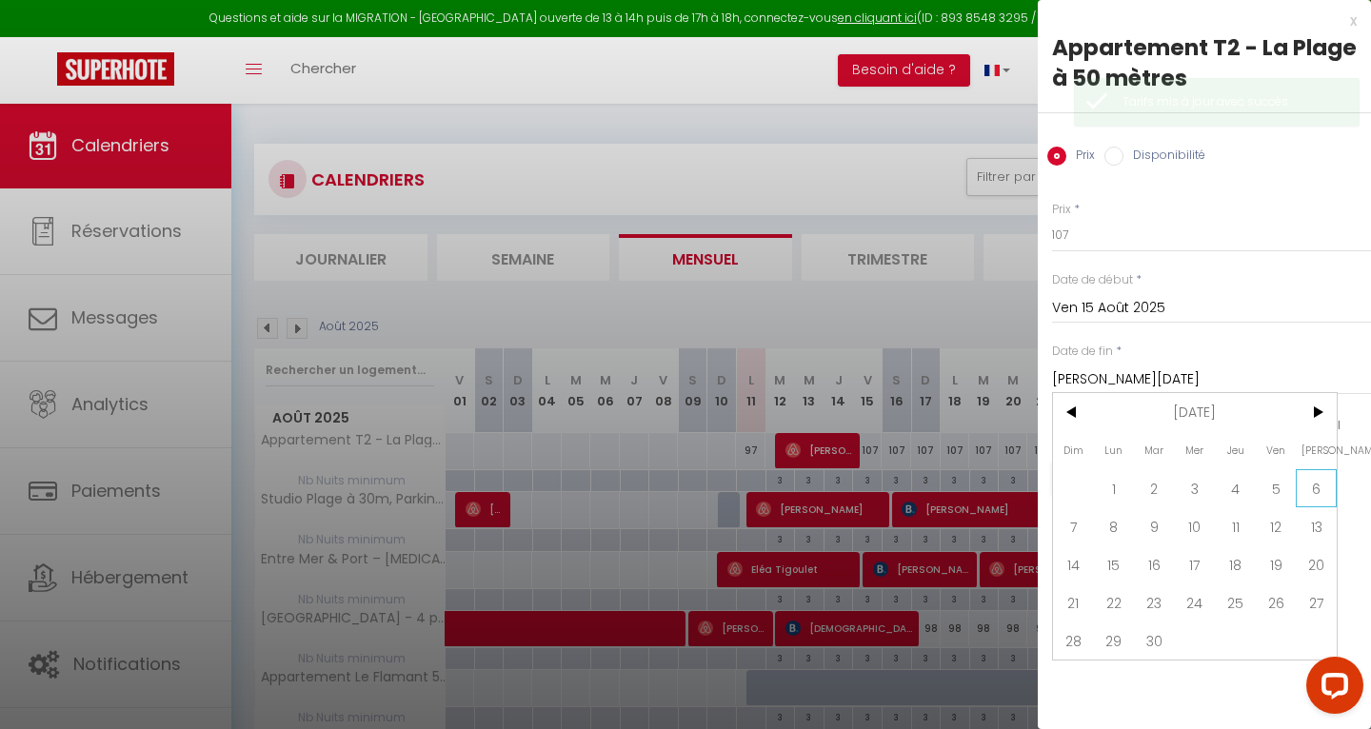
click at [1318, 490] on span "6" at bounding box center [1315, 488] width 41 height 38
type input "Sam 06 Septembre 2025"
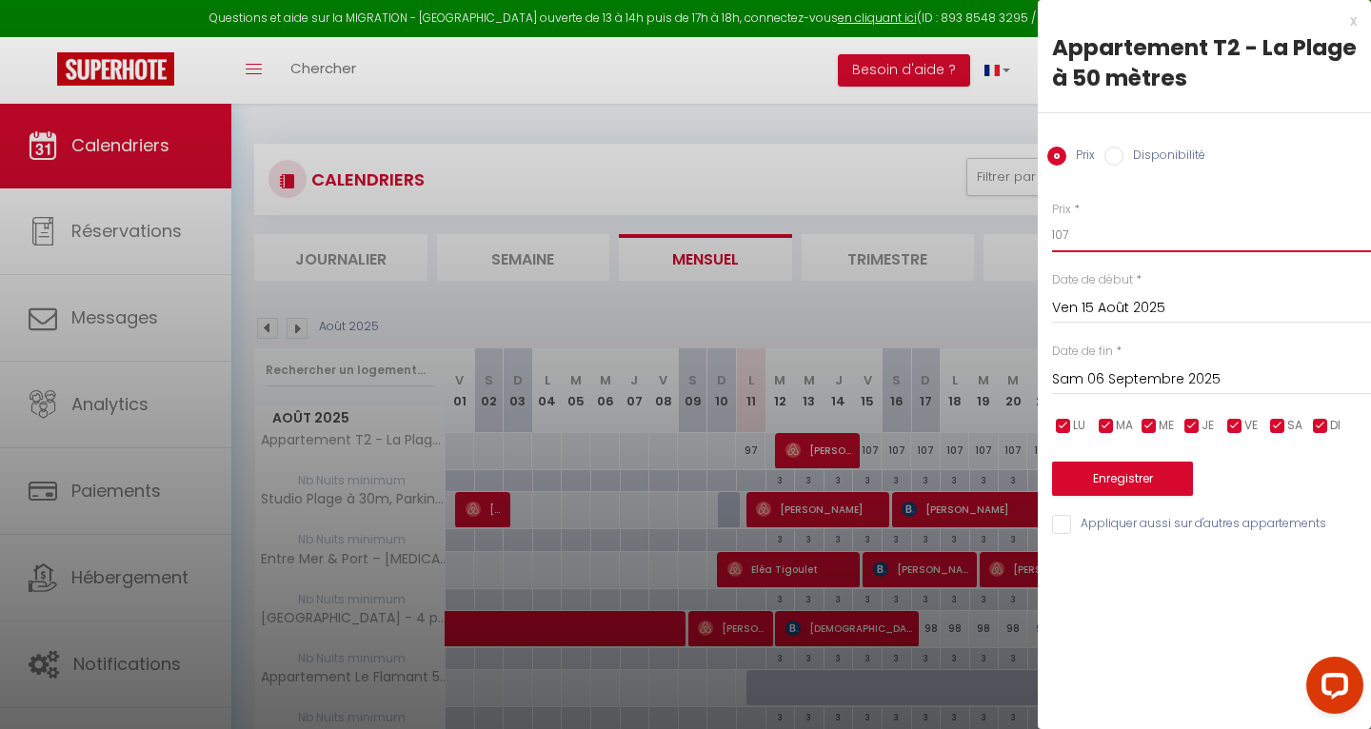
click at [1084, 235] on input "107" at bounding box center [1211, 235] width 319 height 34
type input "117"
click at [1105, 480] on button "Enregistrer" at bounding box center [1122, 479] width 141 height 34
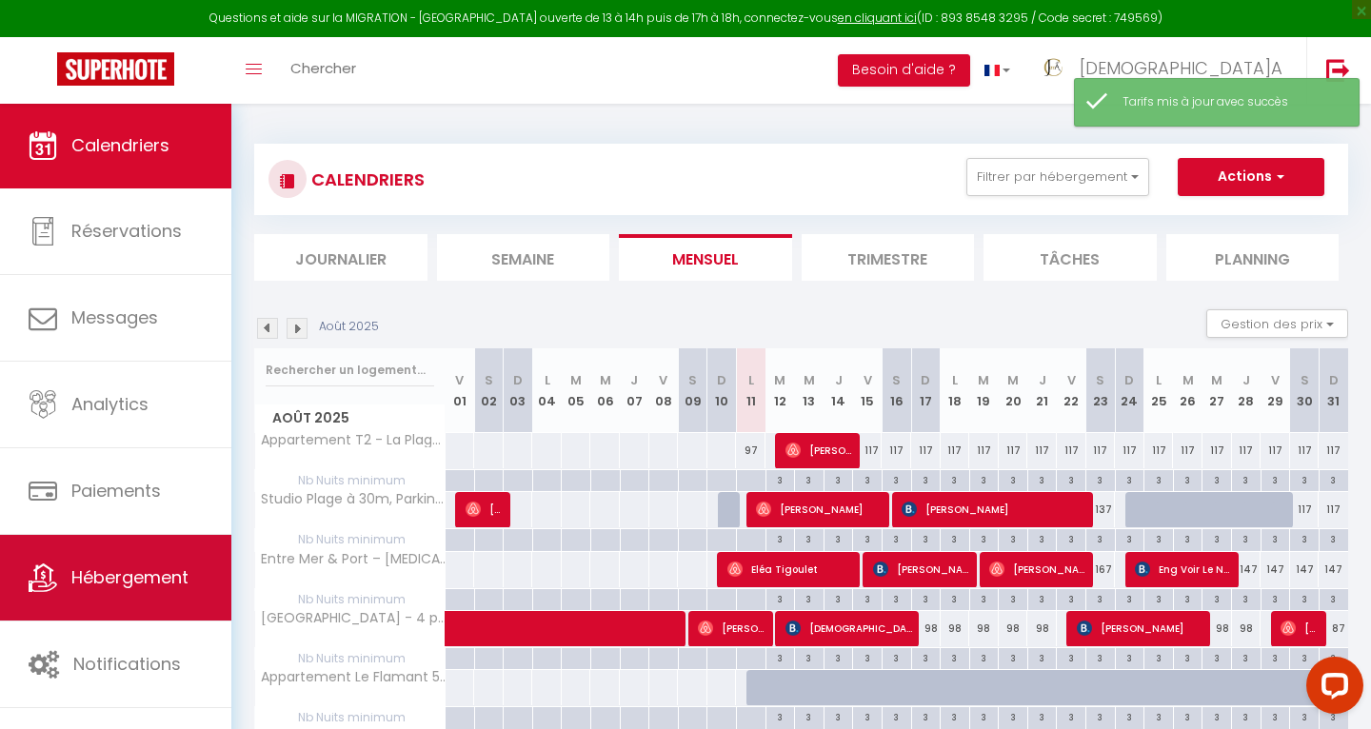
click at [160, 584] on span "Hébergement" at bounding box center [129, 577] width 117 height 24
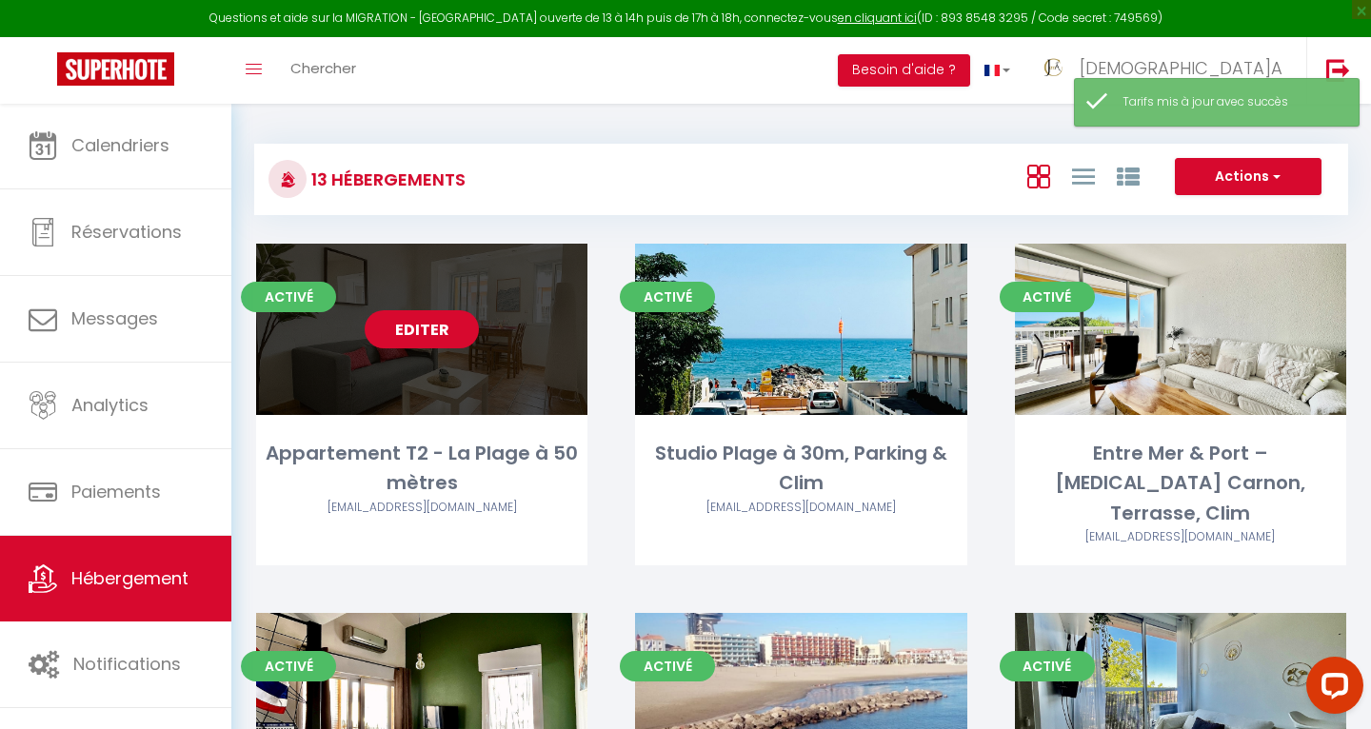
click at [435, 316] on link "Editer" at bounding box center [422, 329] width 114 height 38
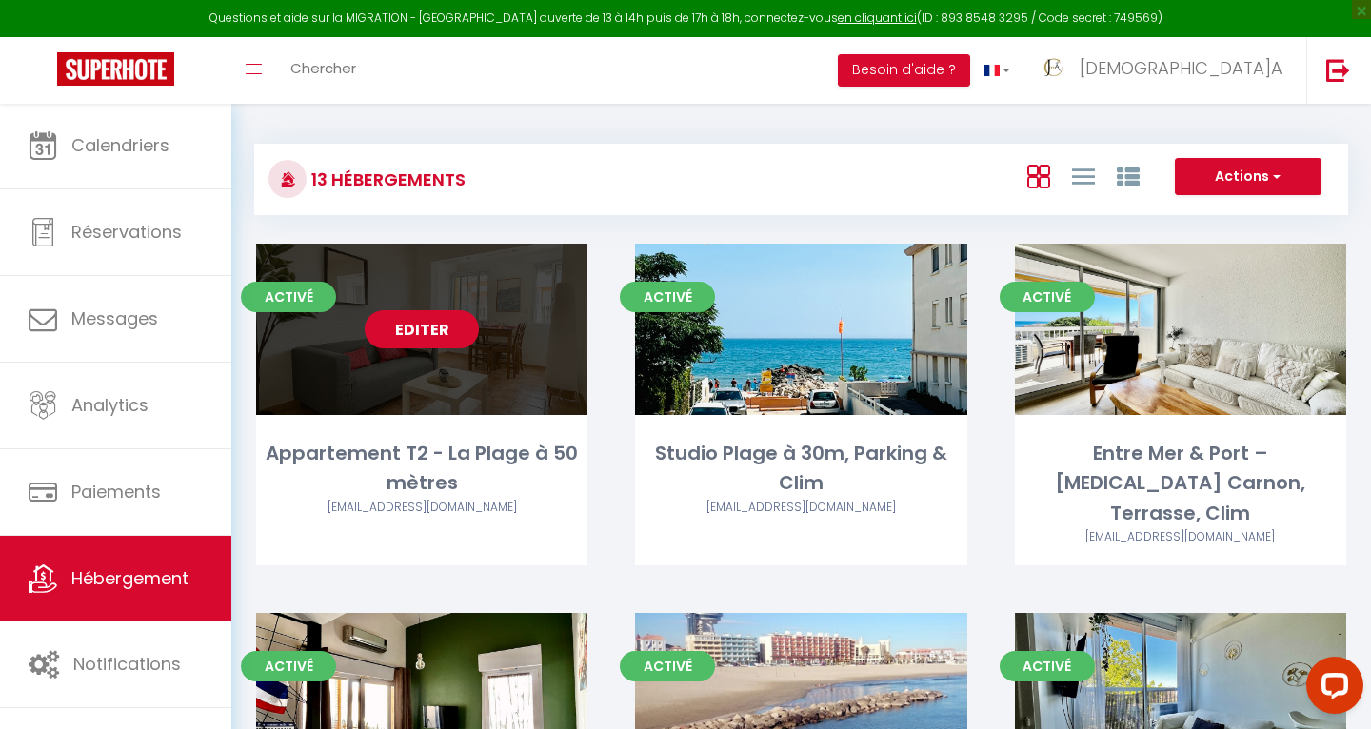
click at [425, 338] on link "Editer" at bounding box center [422, 329] width 114 height 38
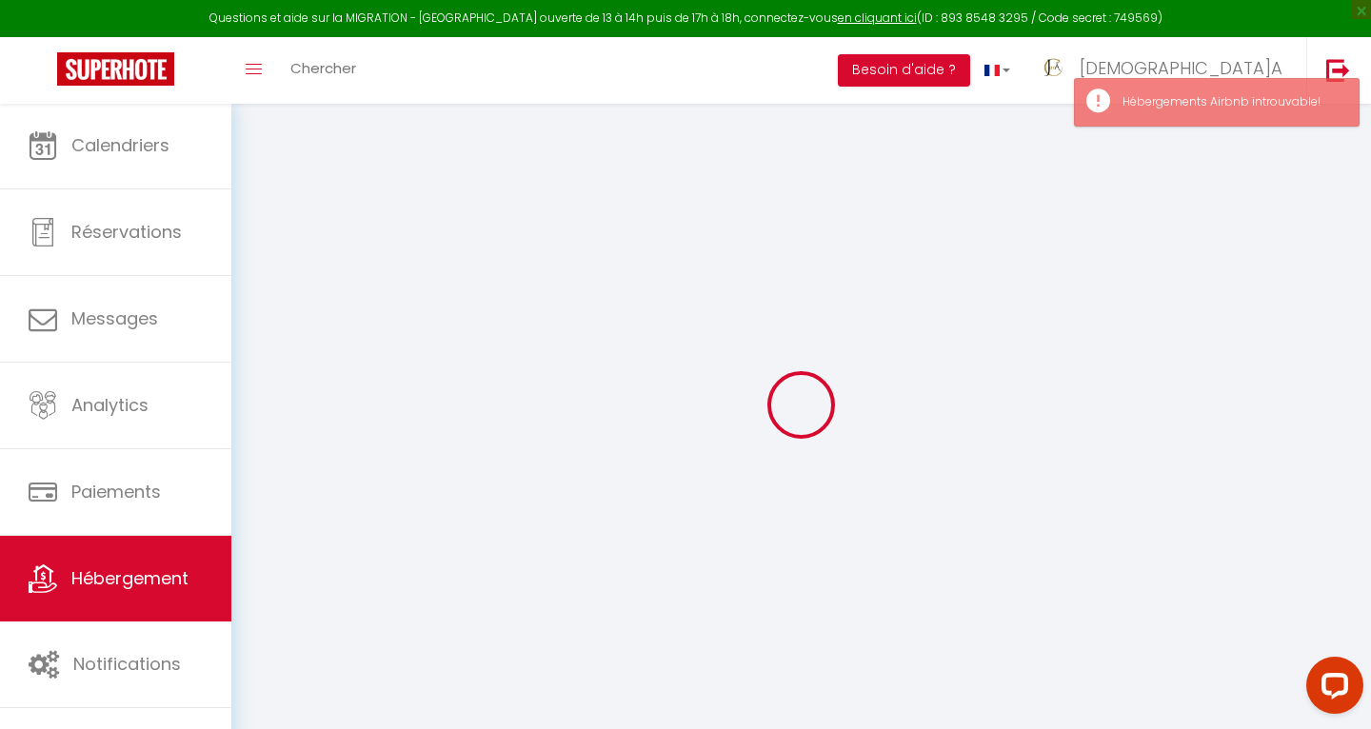
type input "Appartement T2 - La Plage à 50 mètres"
type input "[DEMOGRAPHIC_DATA]A"
type input "Conciergerie"
select select "12"
select select
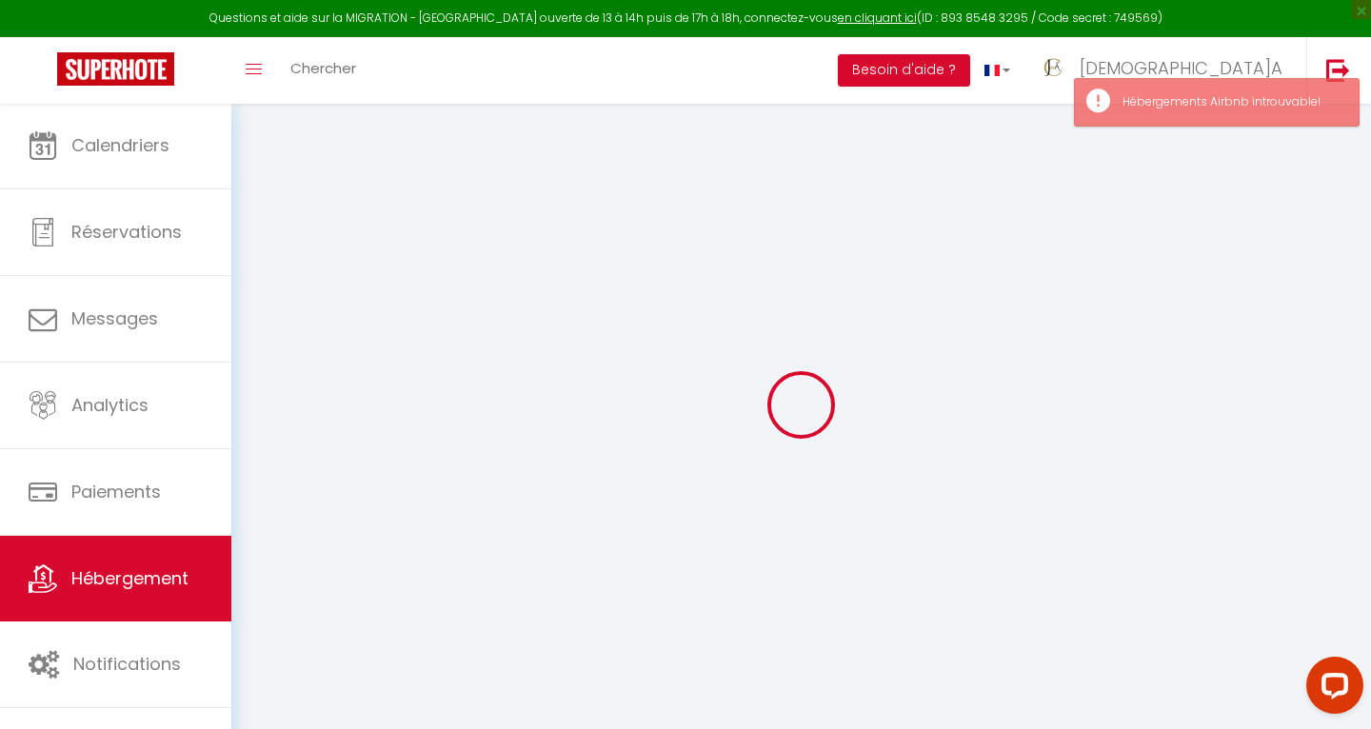
select select
type input "Palavas-les-Flots"
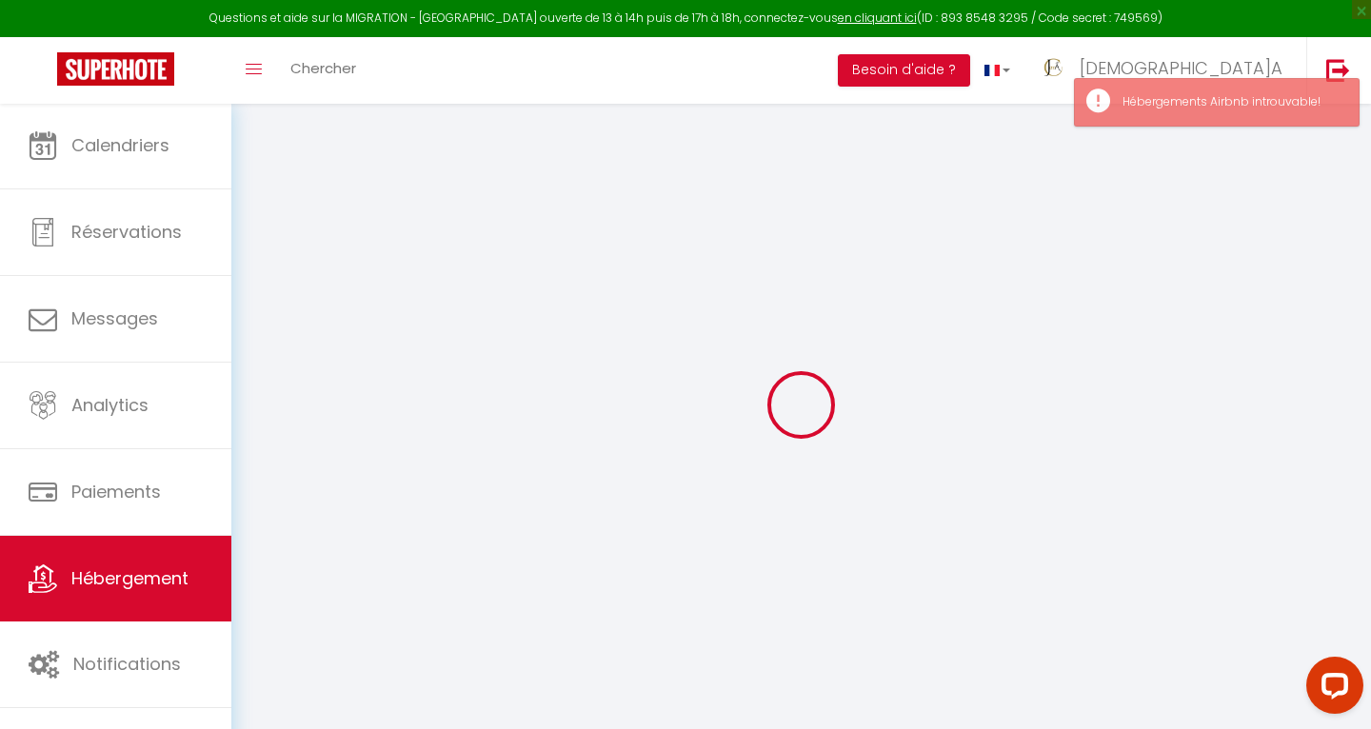
type input "[EMAIL_ADDRESS][DOMAIN_NAME]"
select select
checkbox input "false"
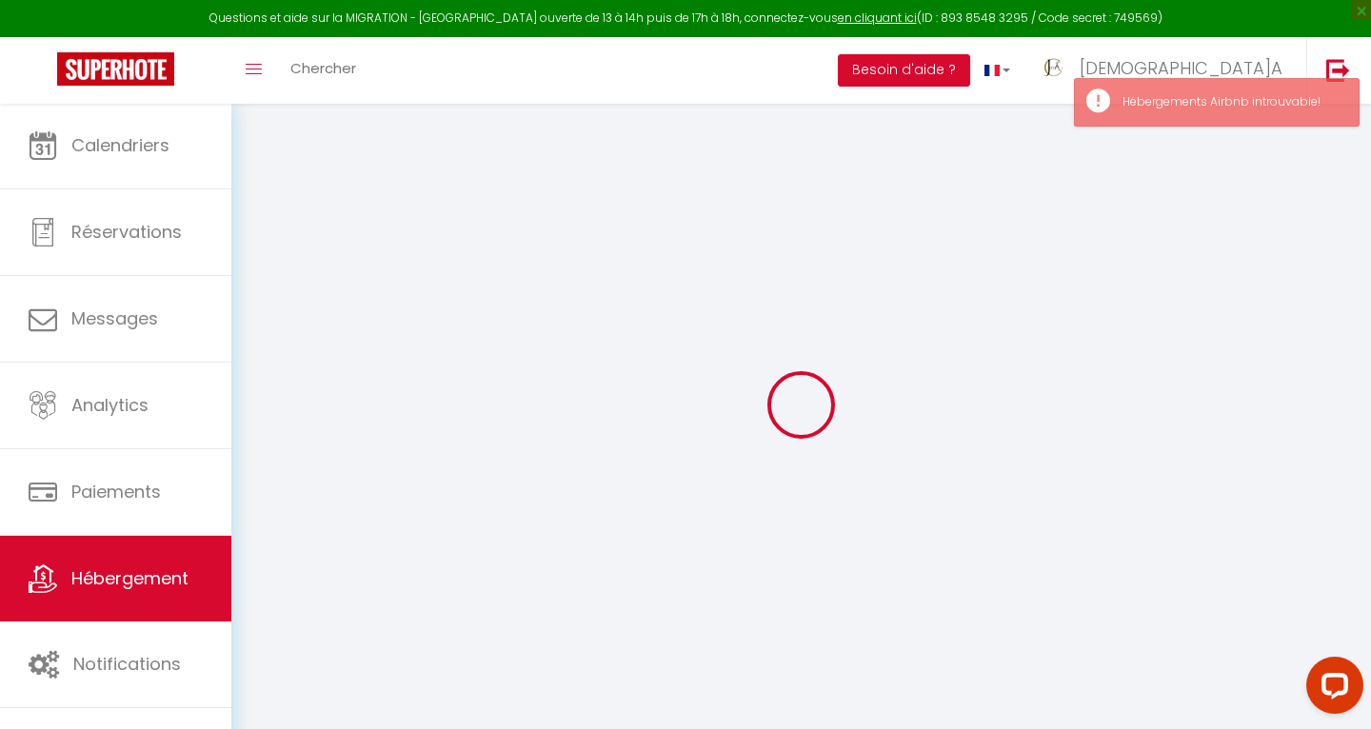
checkbox input "false"
select select
type input "0"
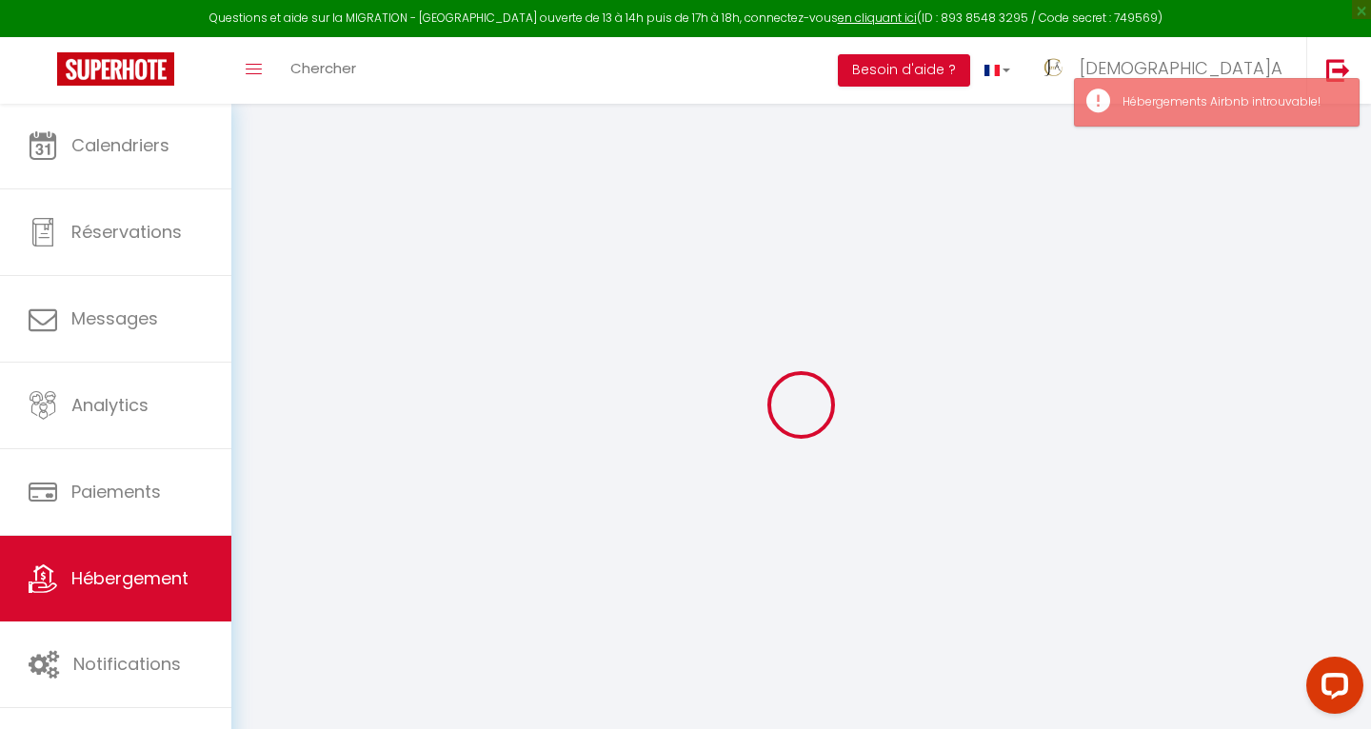
type input "0"
select select
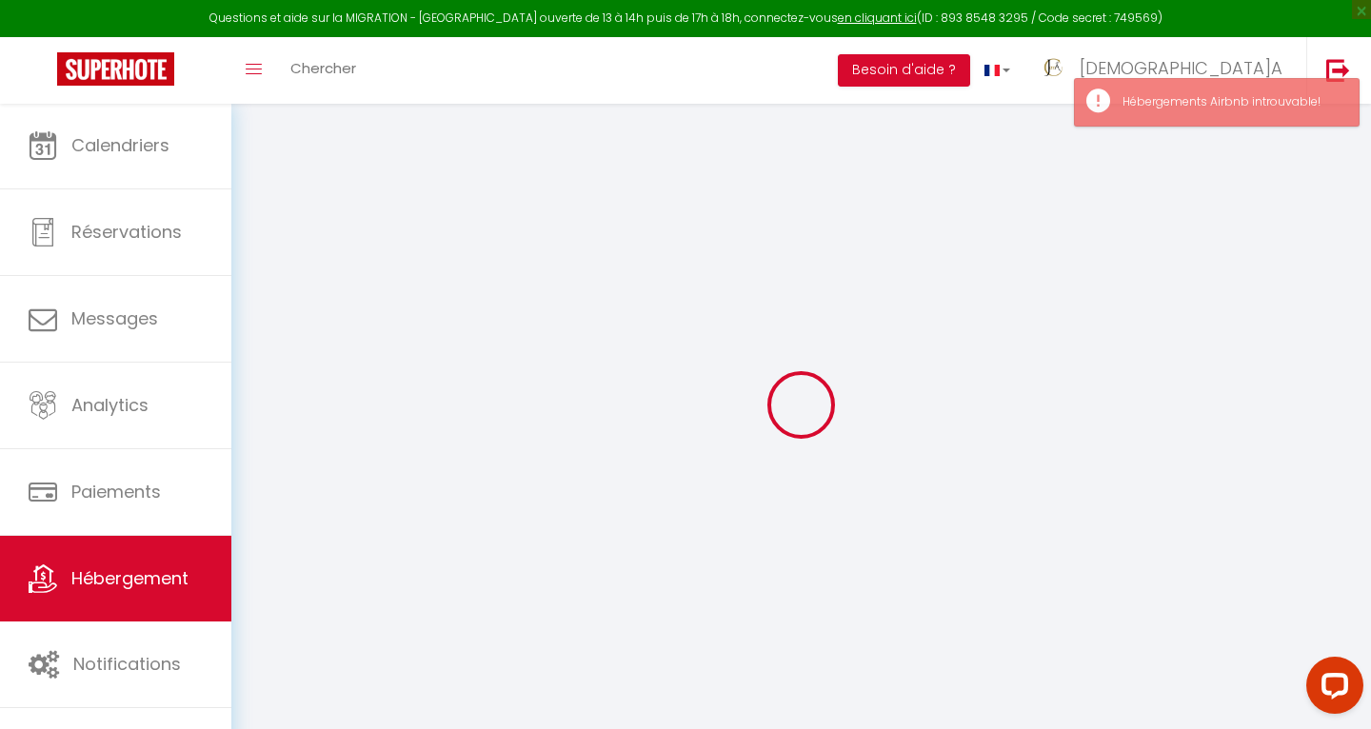
select select
checkbox input "false"
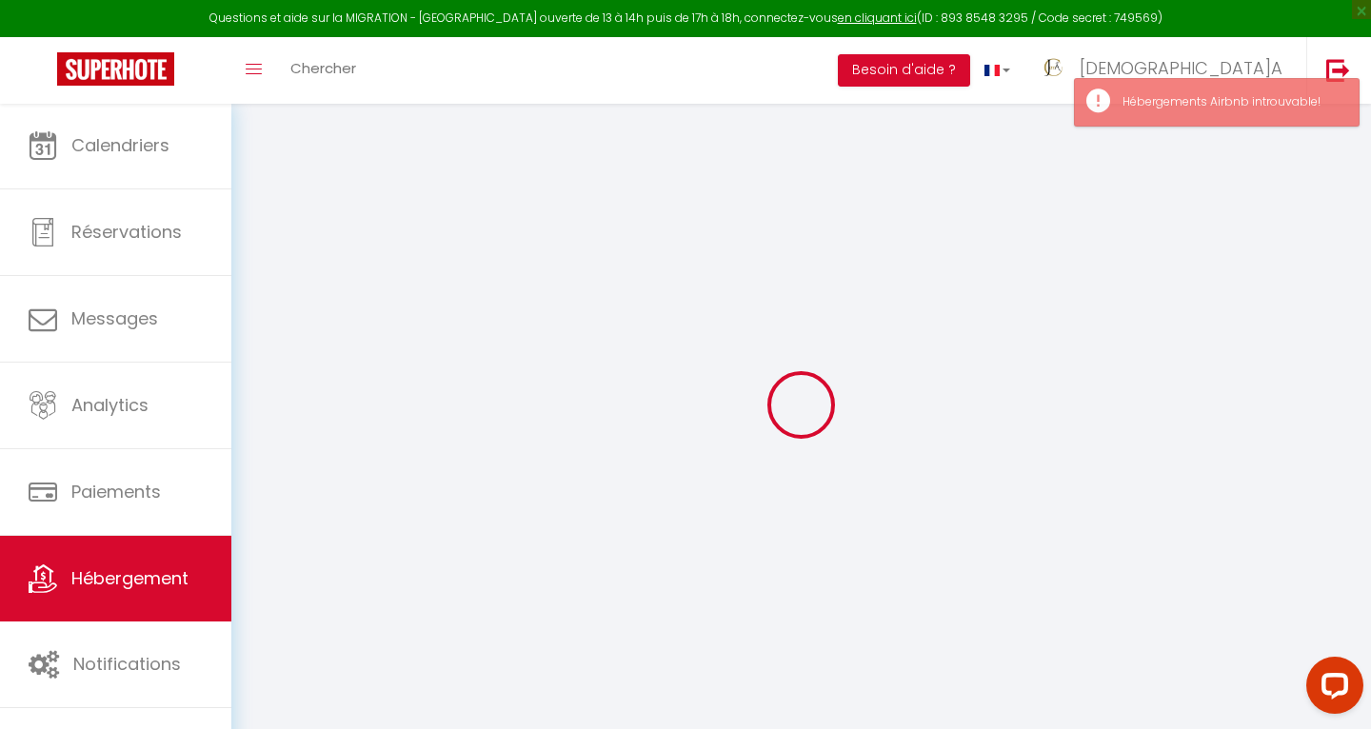
checkbox input "false"
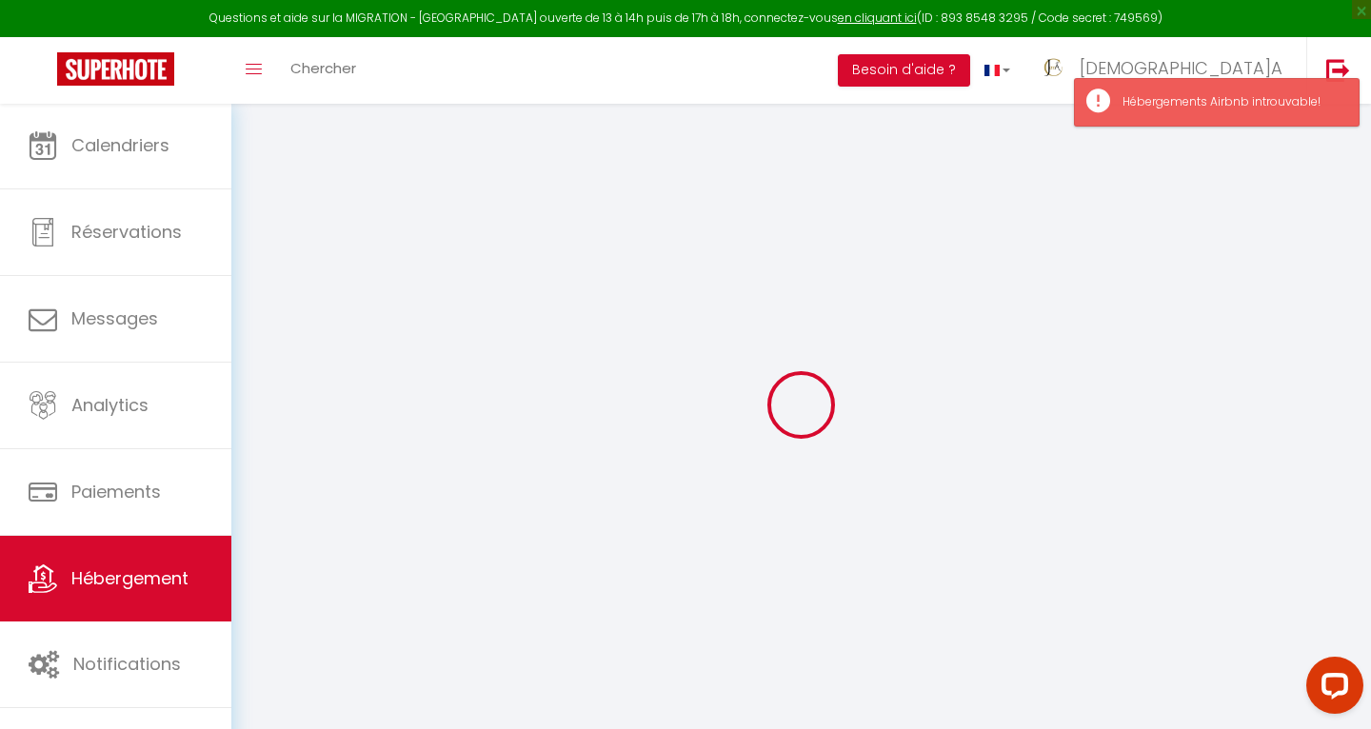
select select
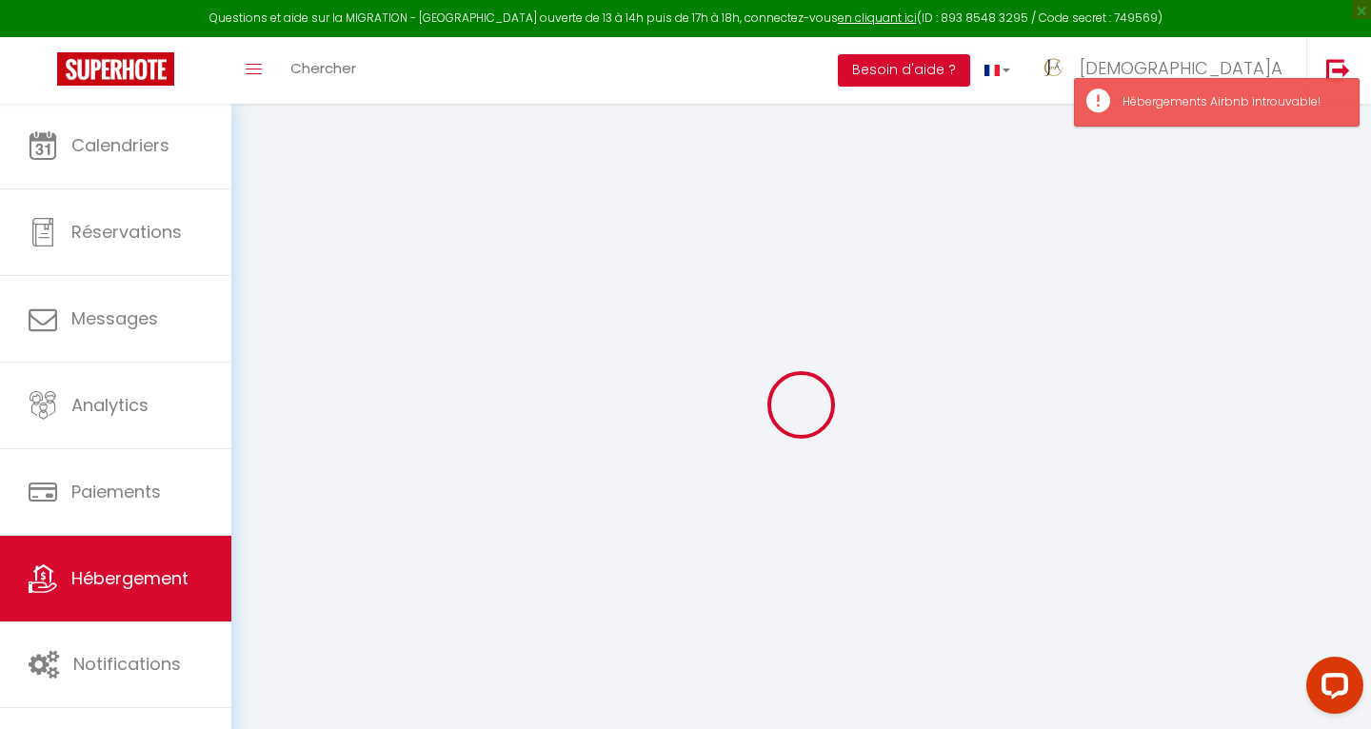
select select
checkbox input "false"
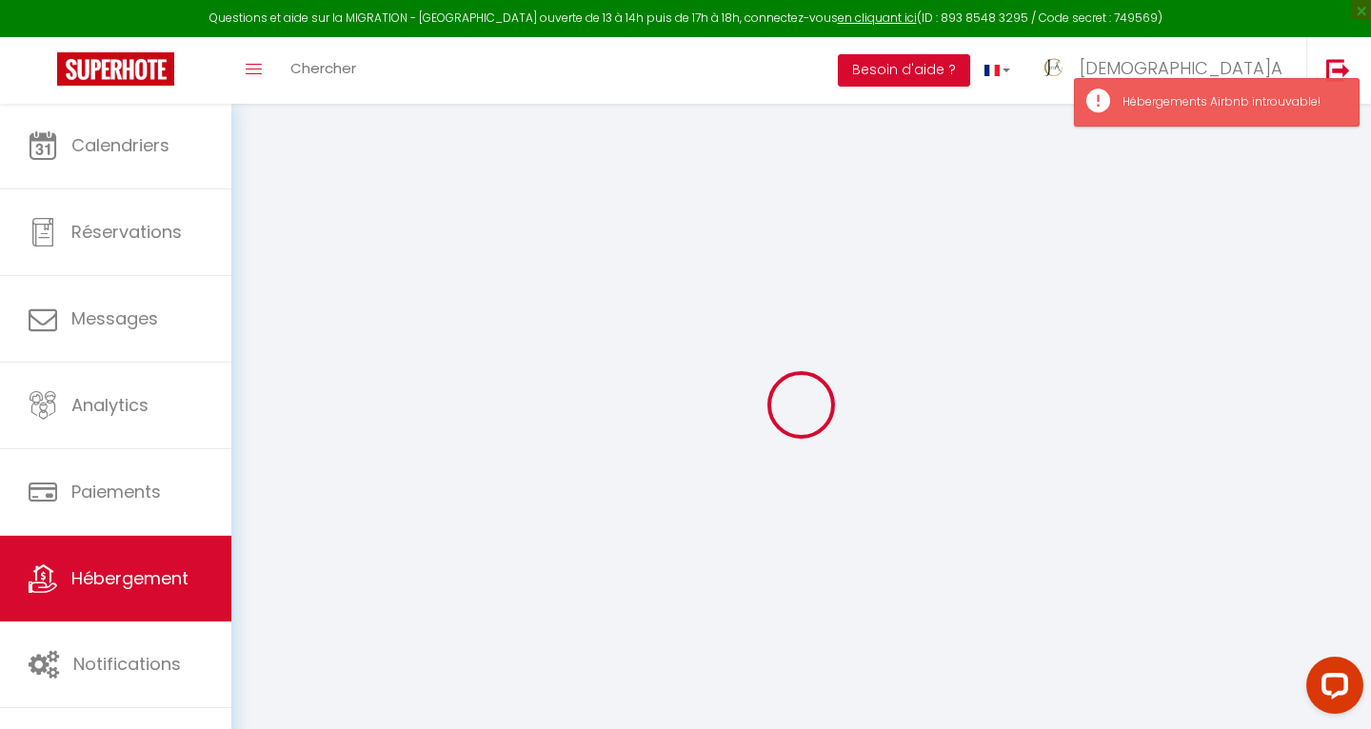
select select
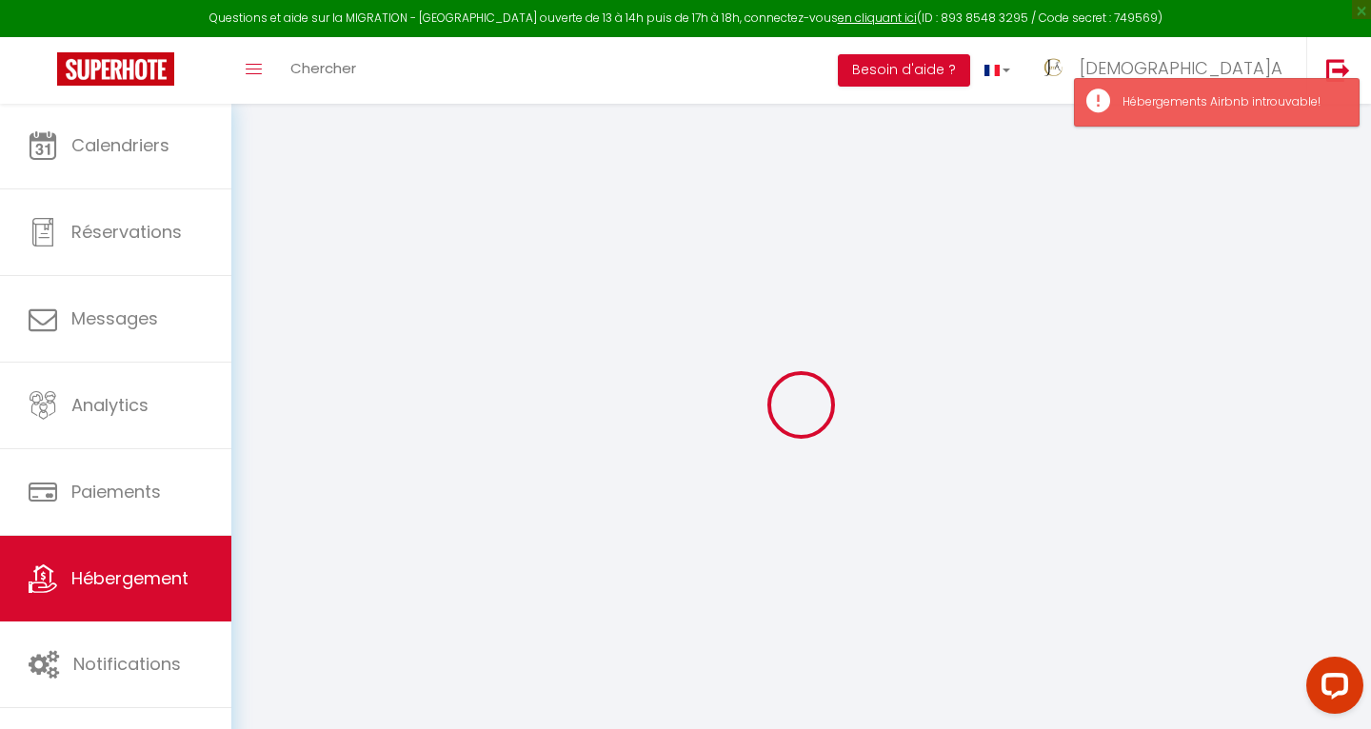
select select
checkbox input "false"
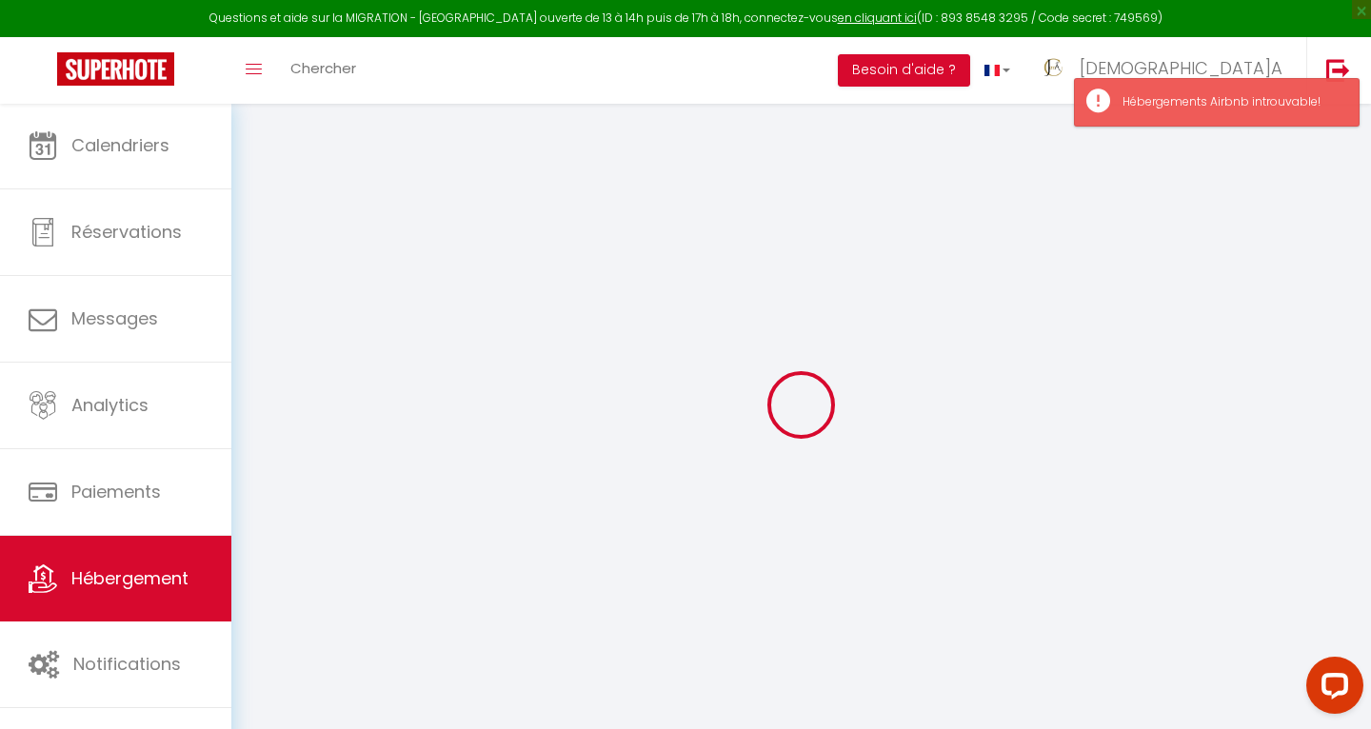
select select
checkbox input "false"
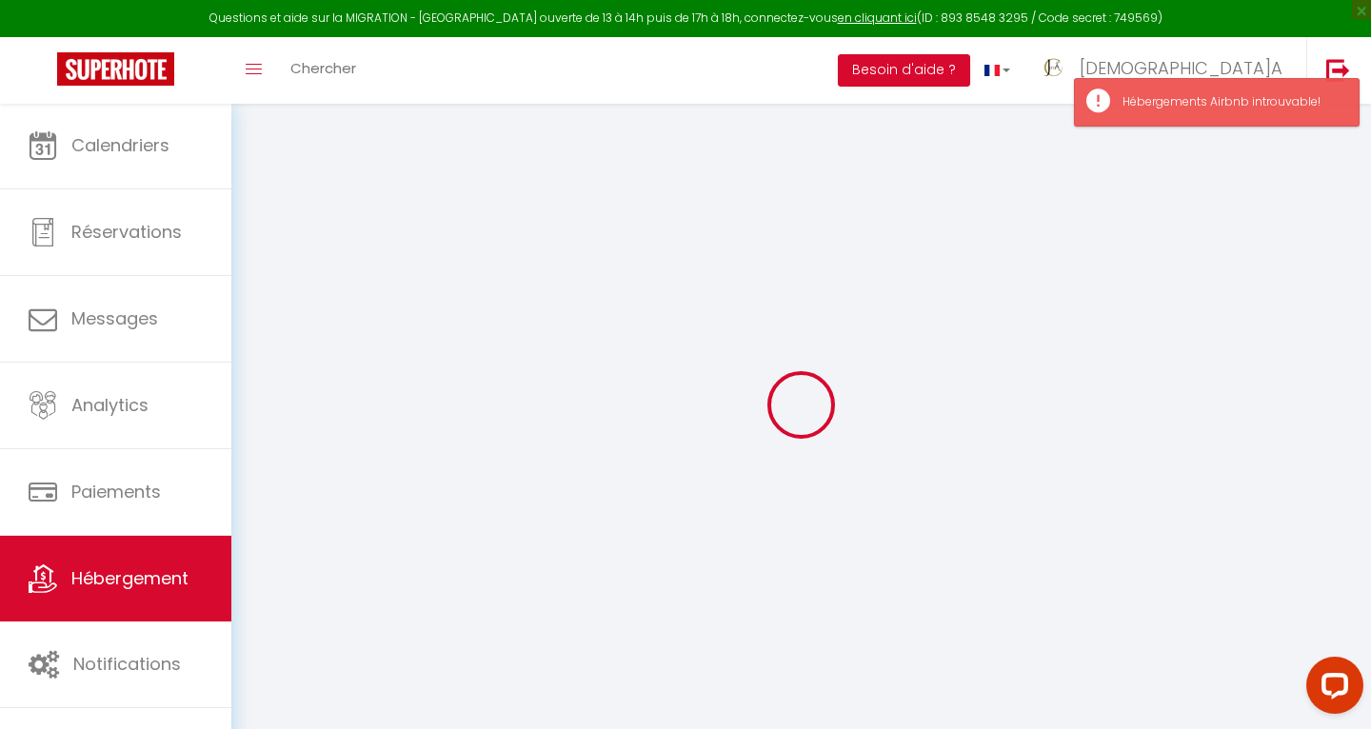
select select "14:00"
select select
select select "11:00"
select select "30"
select select "120"
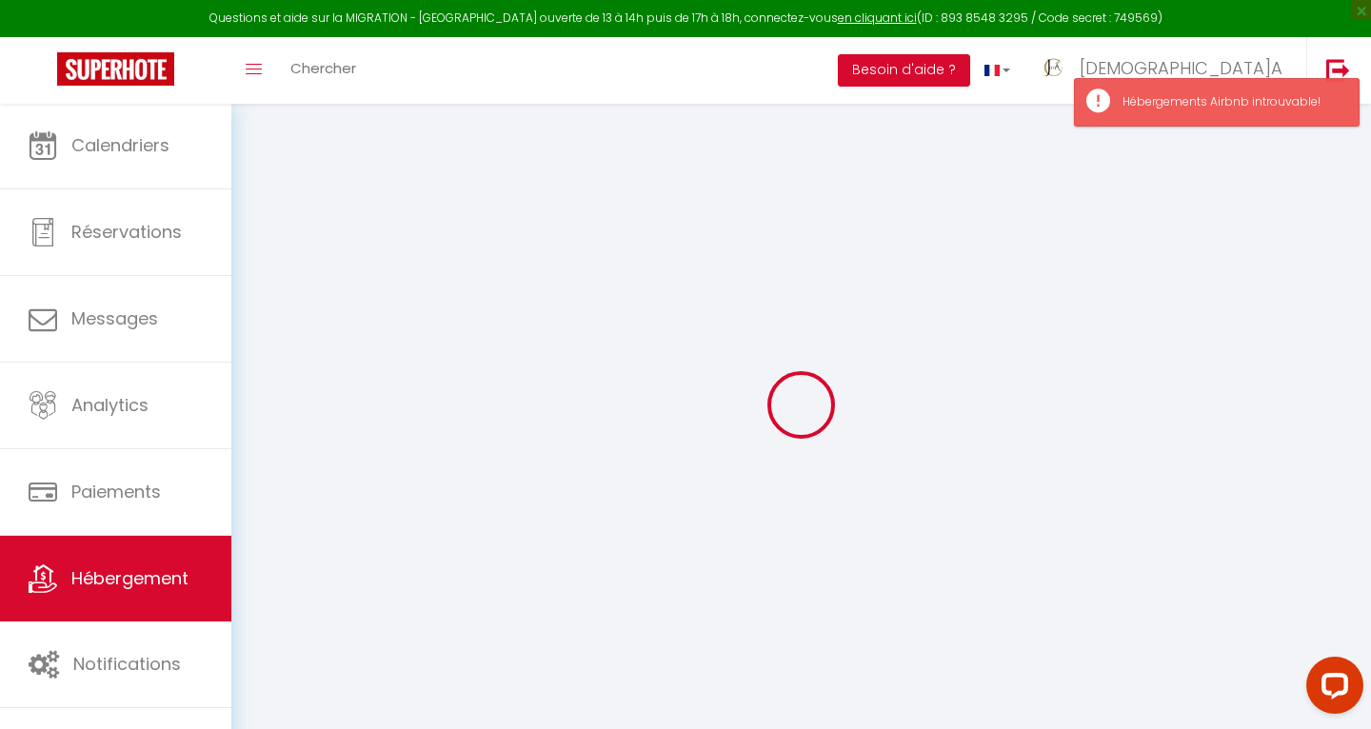
select select
checkbox input "false"
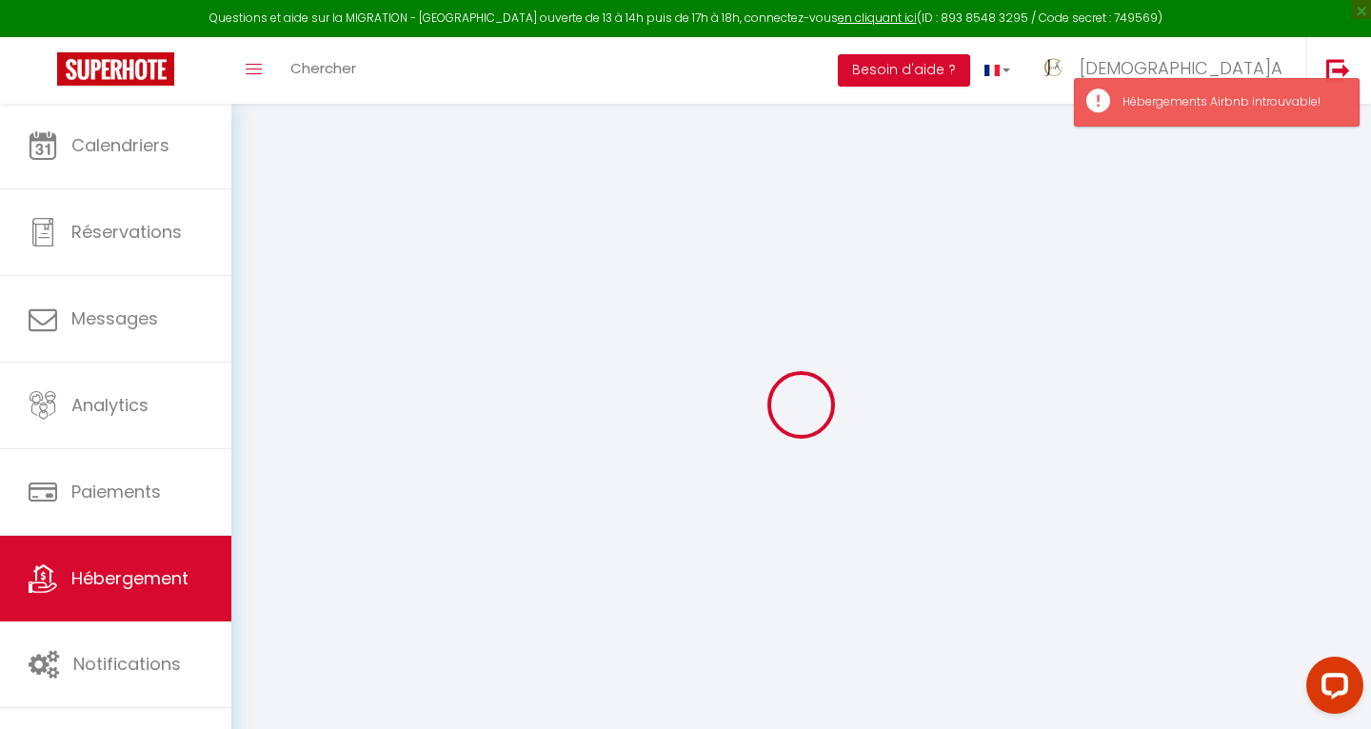
checkbox input "false"
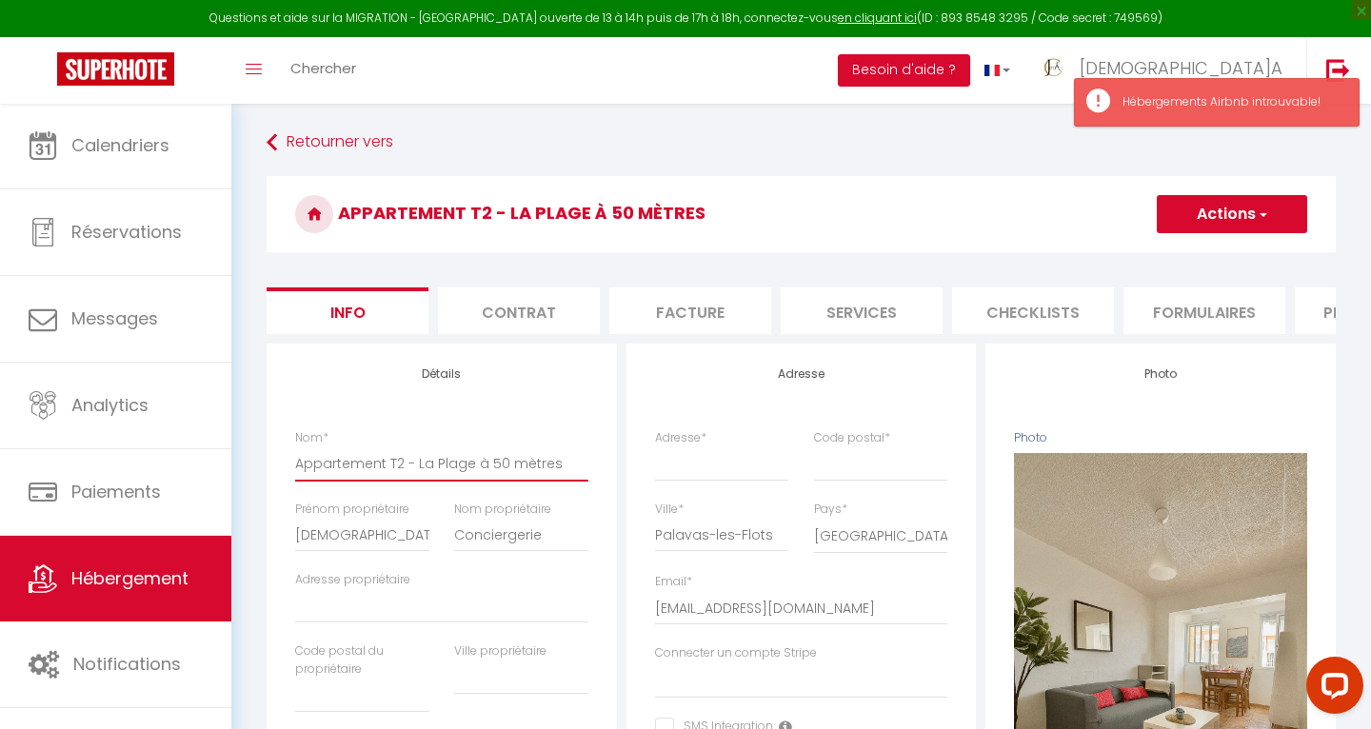
type input "Appartement T2 - La Plag à 50 mètres"
select select
checkbox input "false"
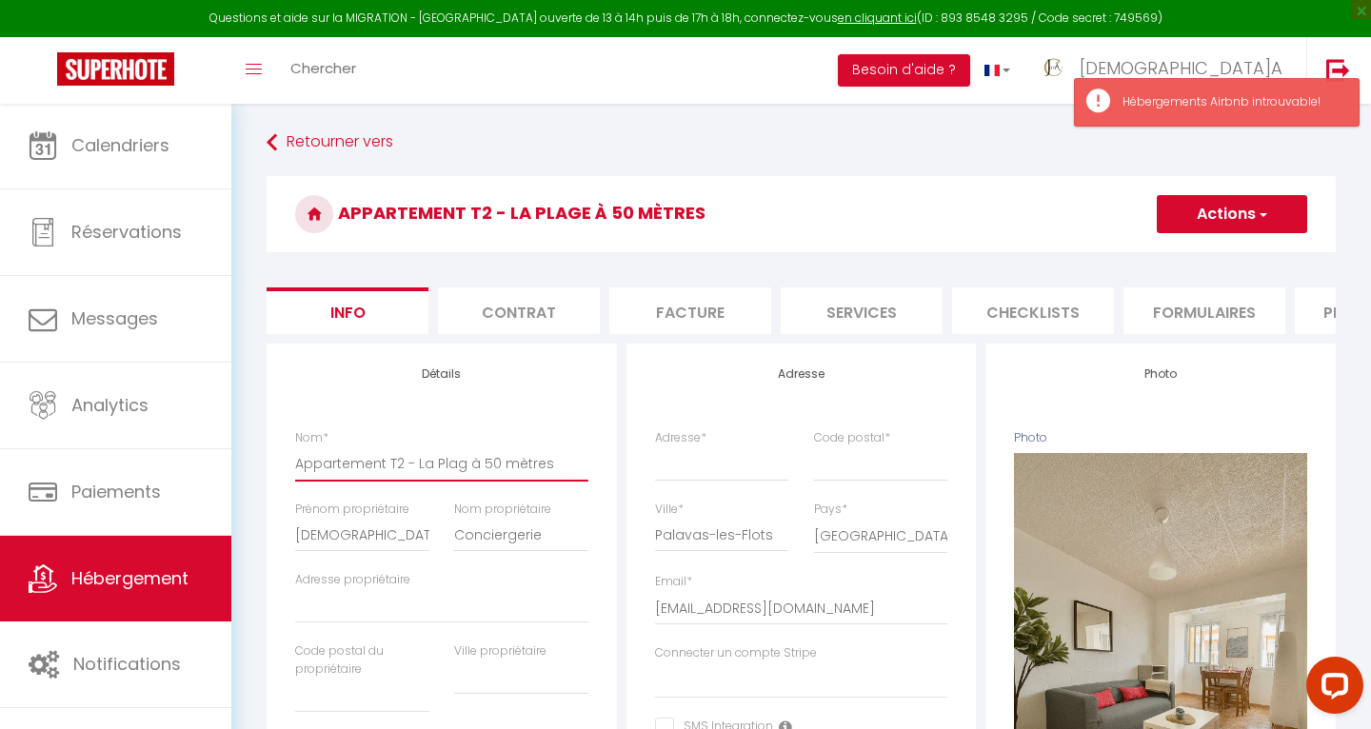
checkbox input "false"
type input "Appartement T2 - La Pla à 50 mètres"
select select
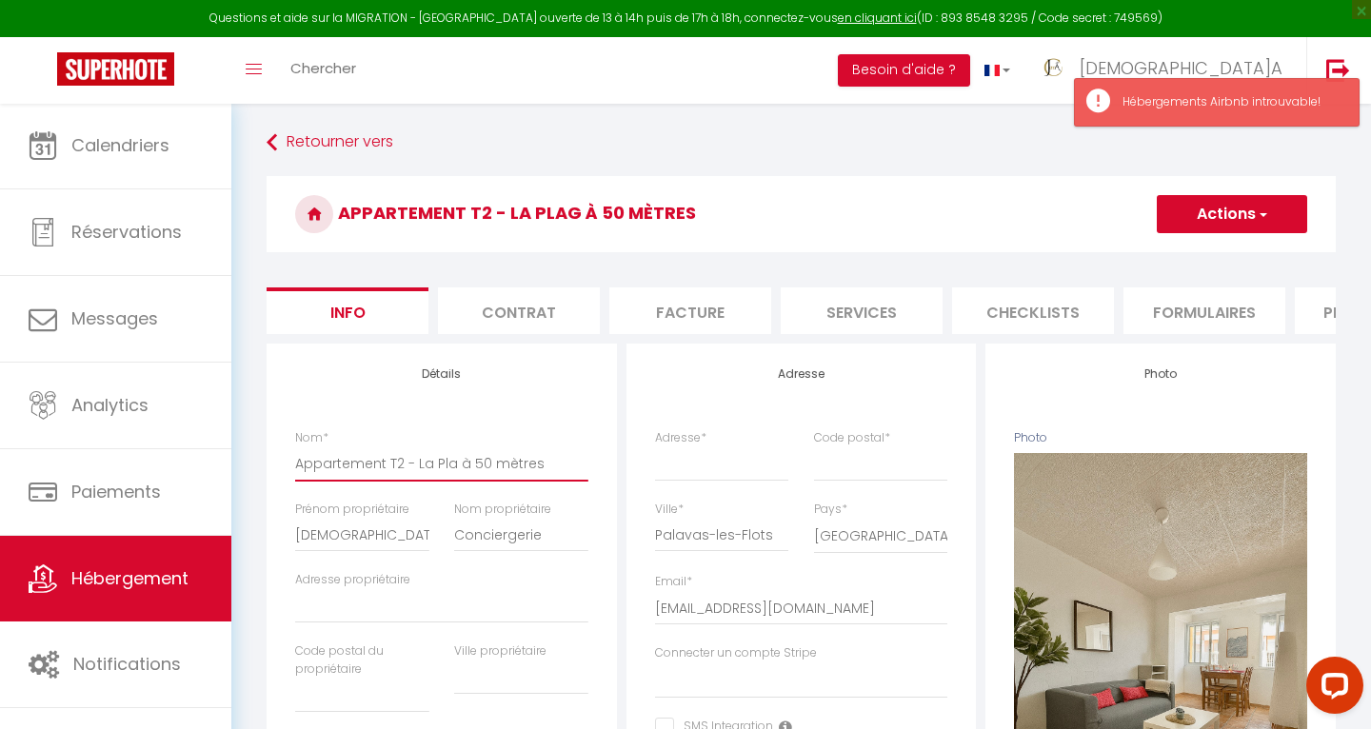
checkbox input "false"
type input "Appartement T2 - La Pl à 50 mètres"
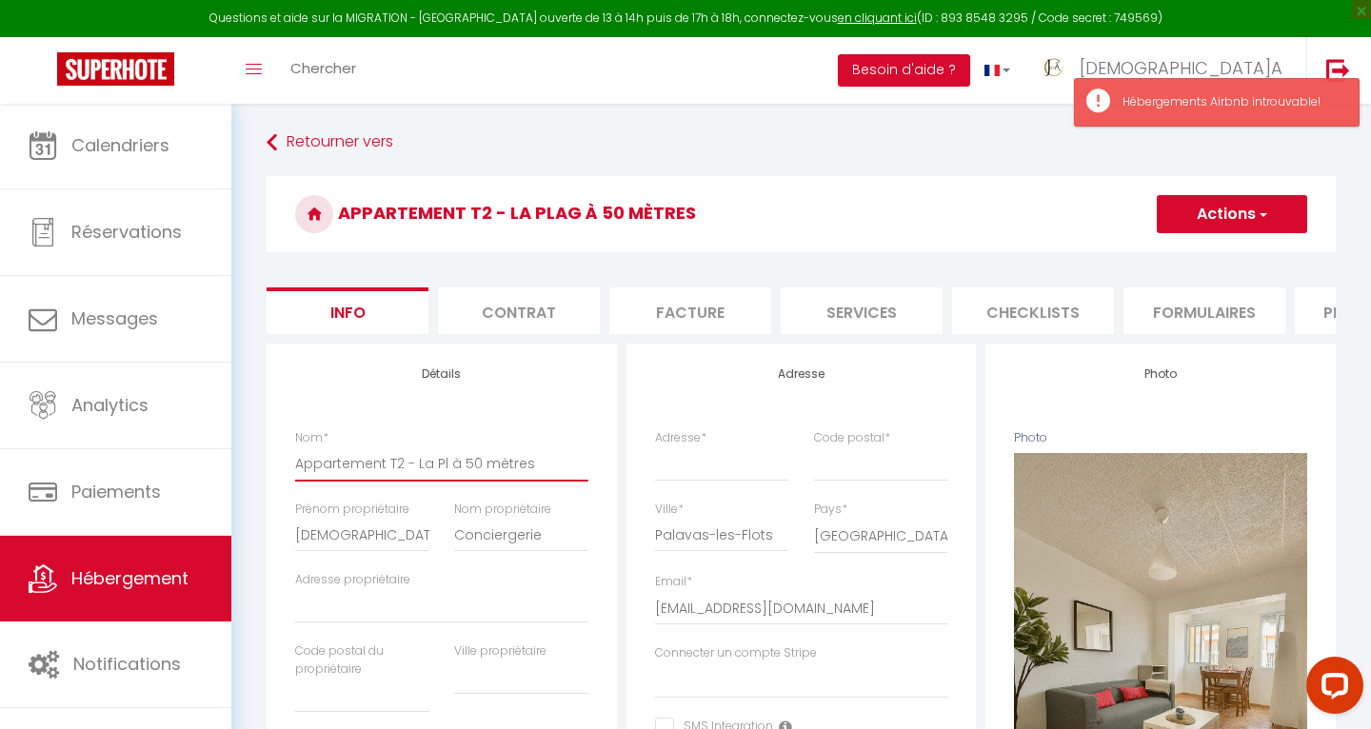
select select
checkbox input "false"
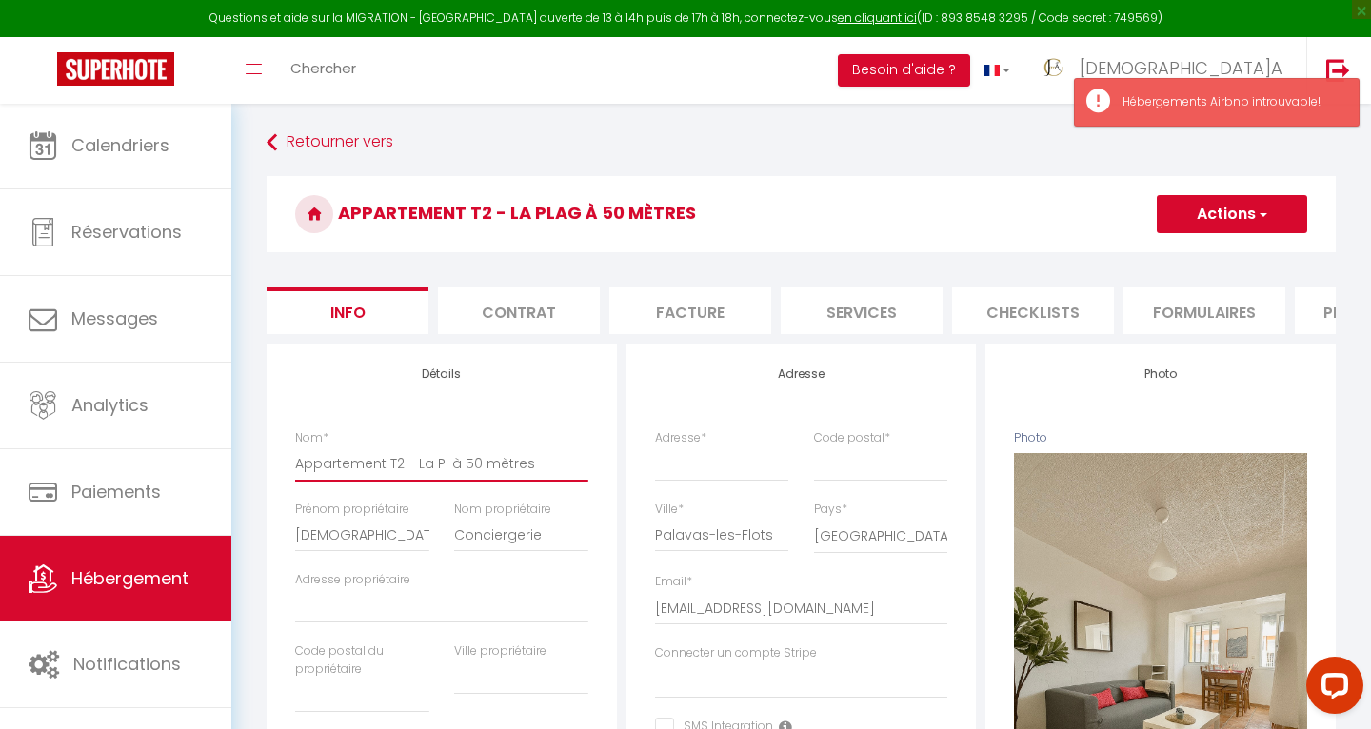
checkbox input "false"
type input "Appartement T2 - La P à 50 mètres"
select select
checkbox input "false"
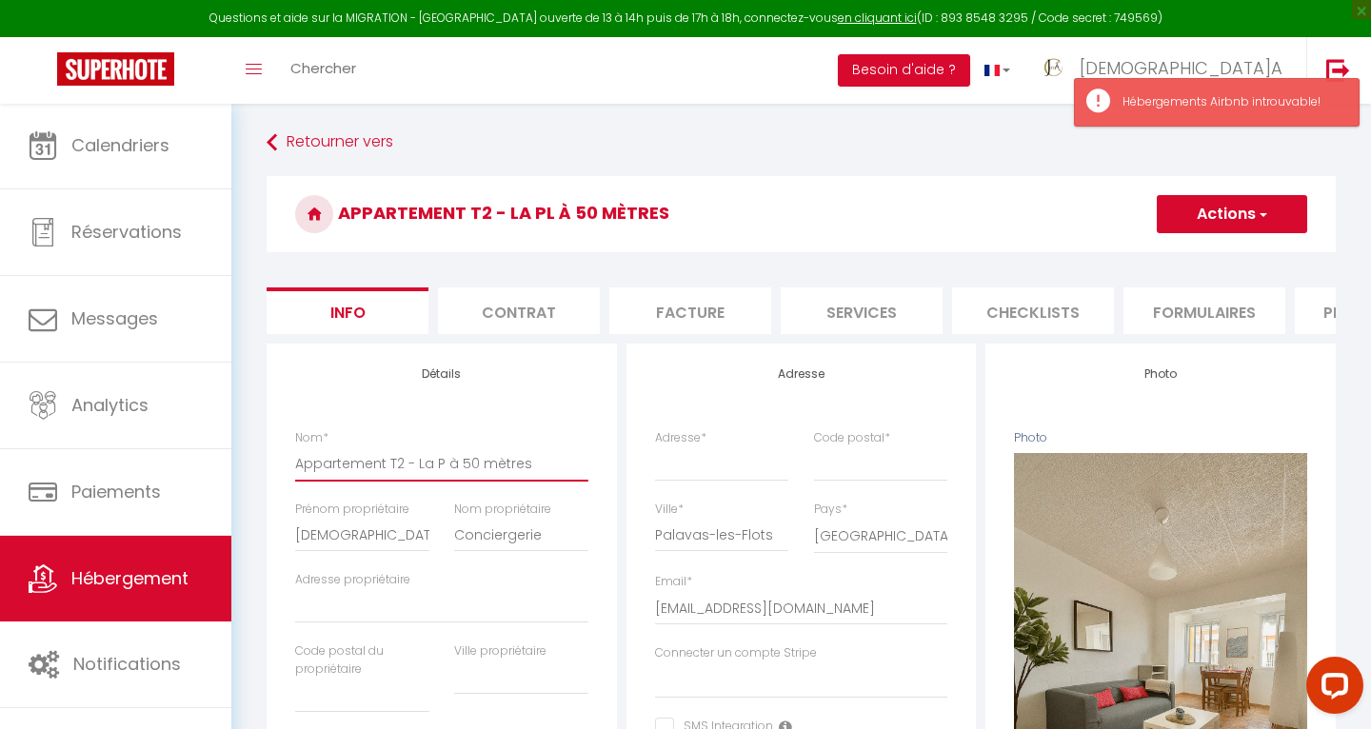
checkbox input "false"
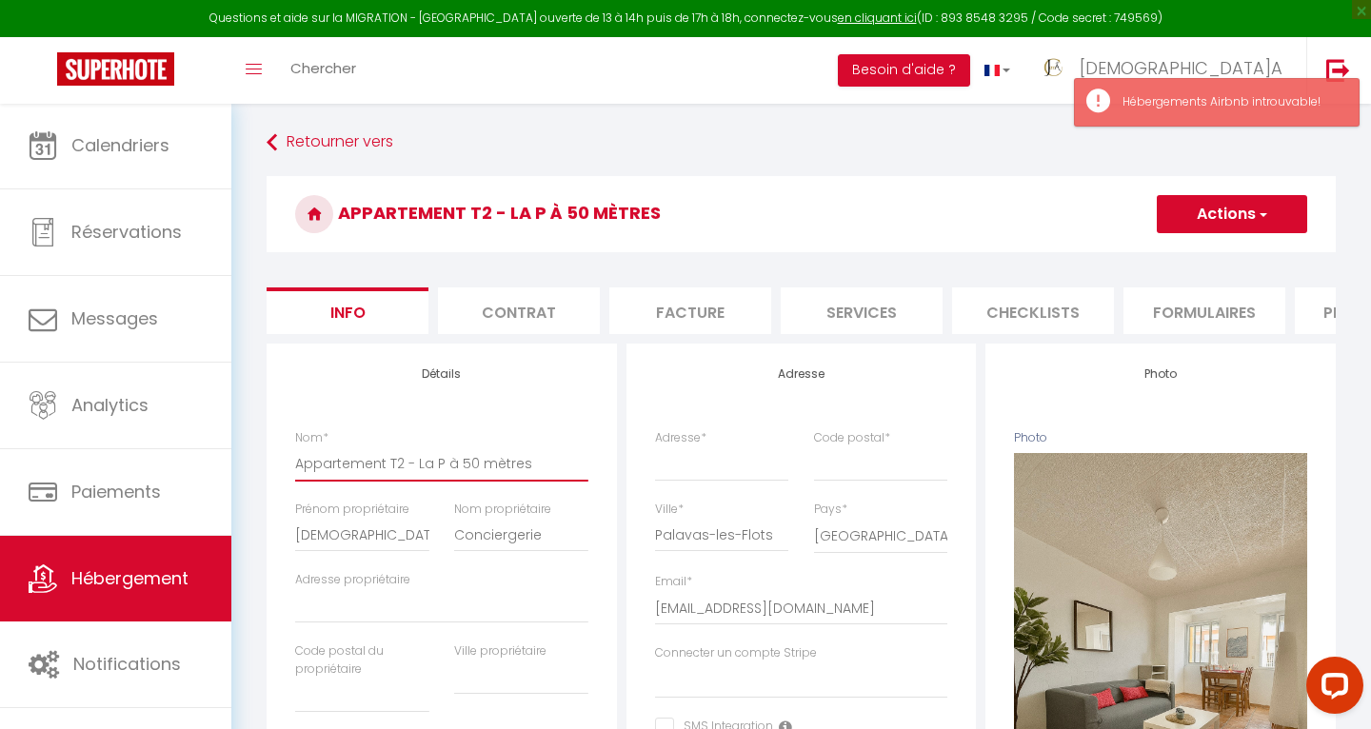
type input "Appartement T2 - La à 50 mètres"
select select
checkbox input "false"
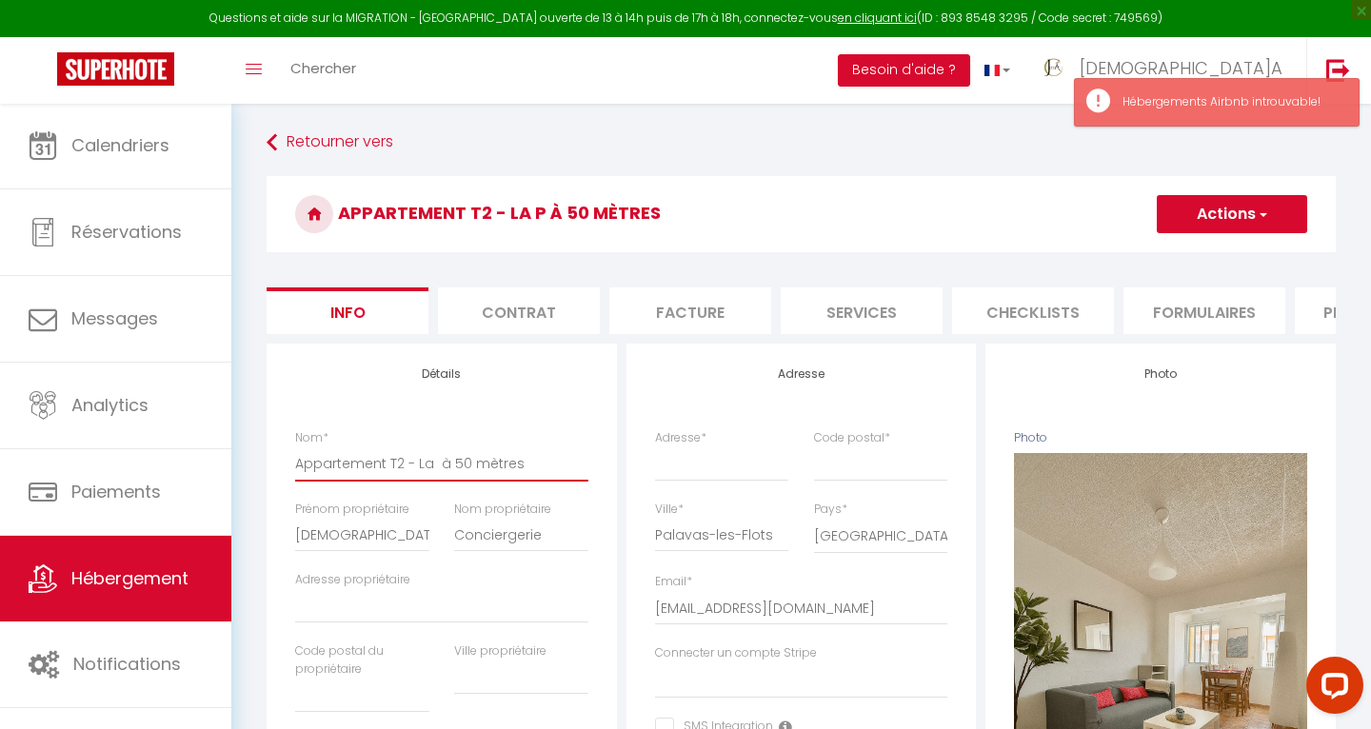
checkbox input "false"
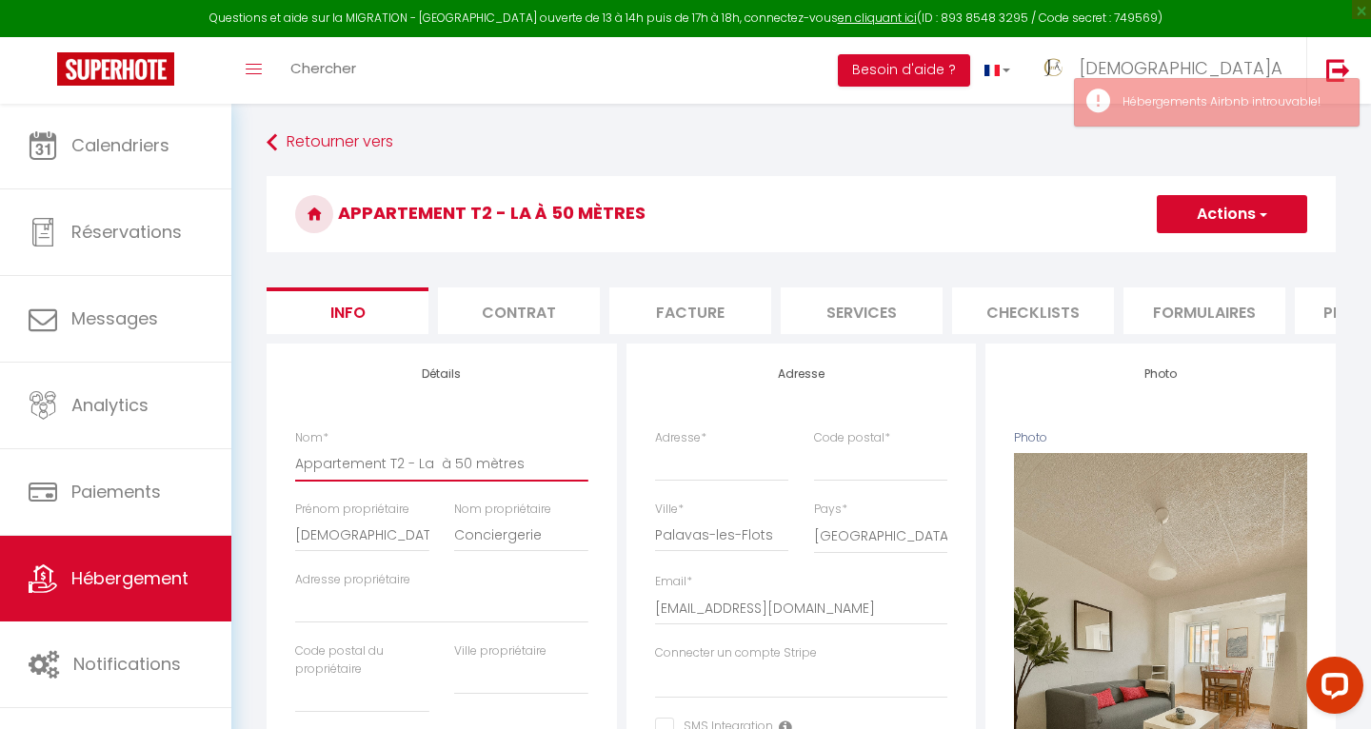
type input "Appartement T2 - La à 50 mètres"
select select
checkbox input "false"
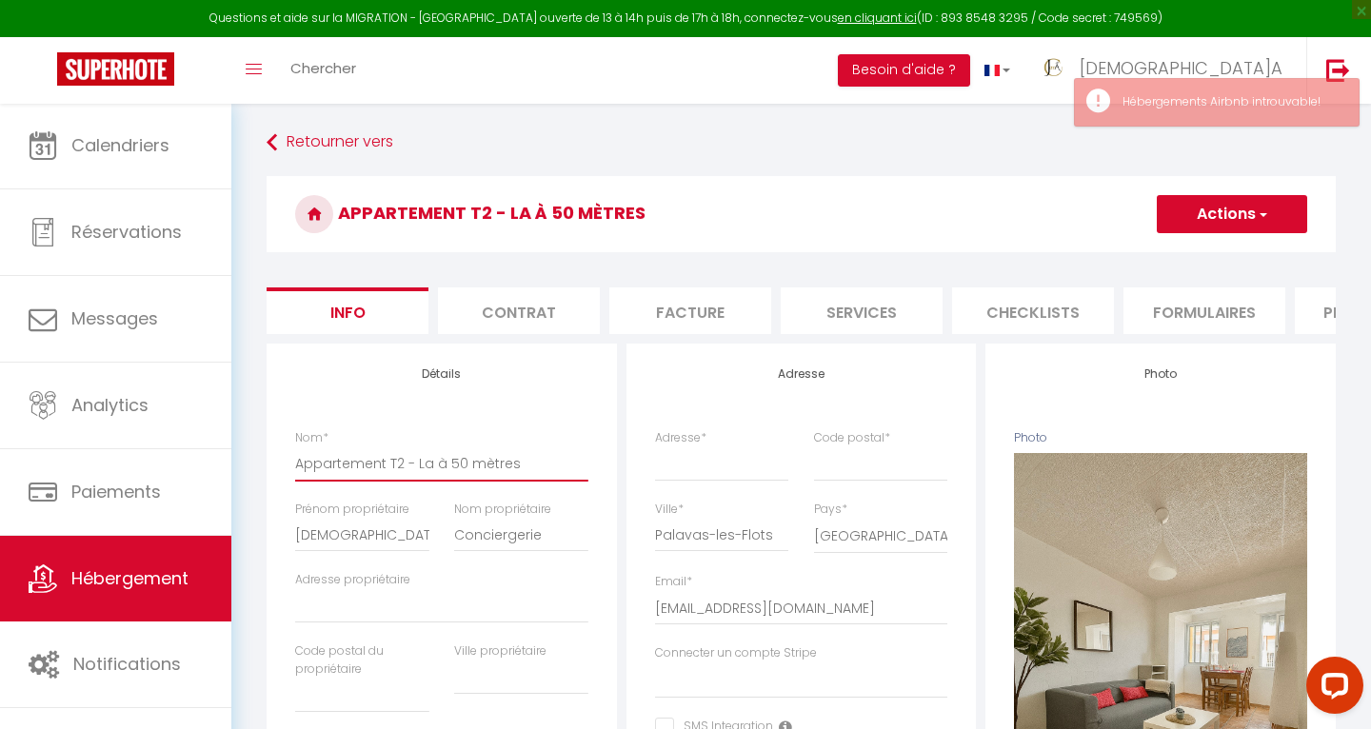
checkbox input "false"
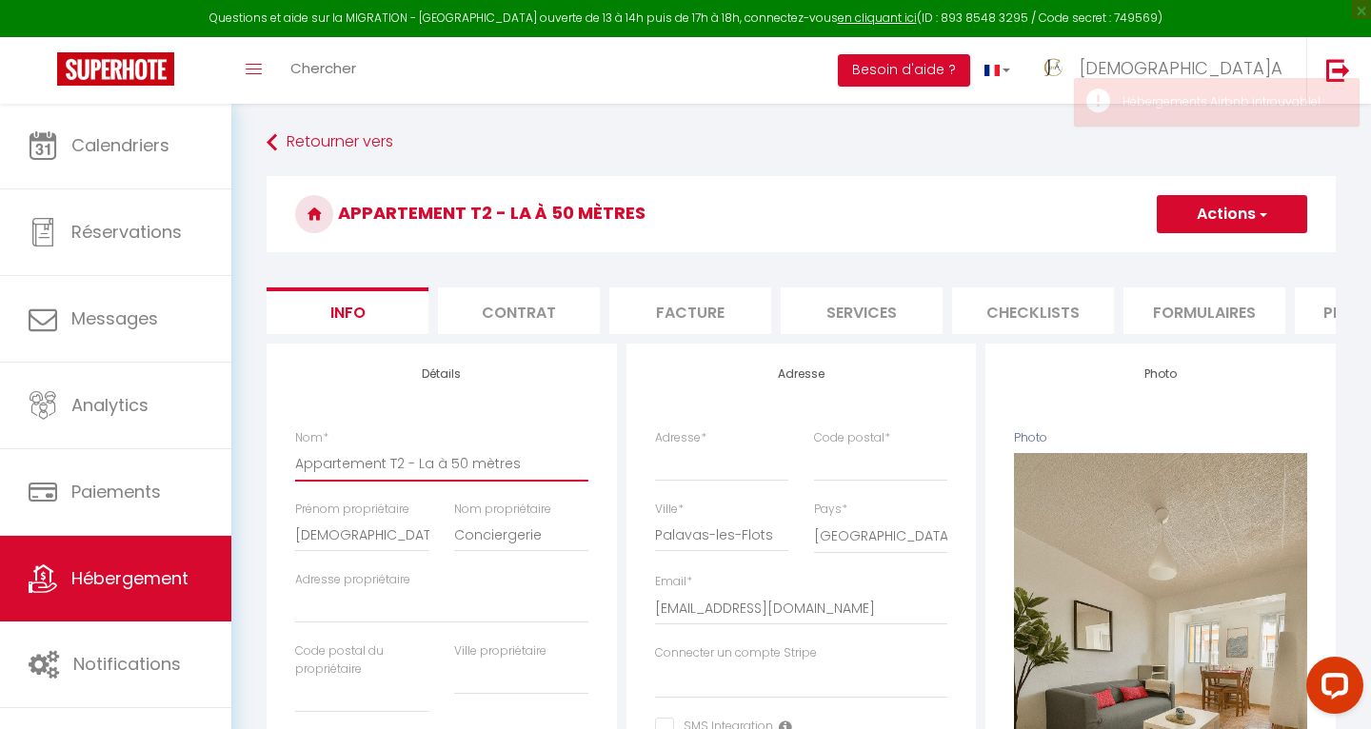
type input "Appartement T2 - L à 50 mètres"
select select
checkbox input "false"
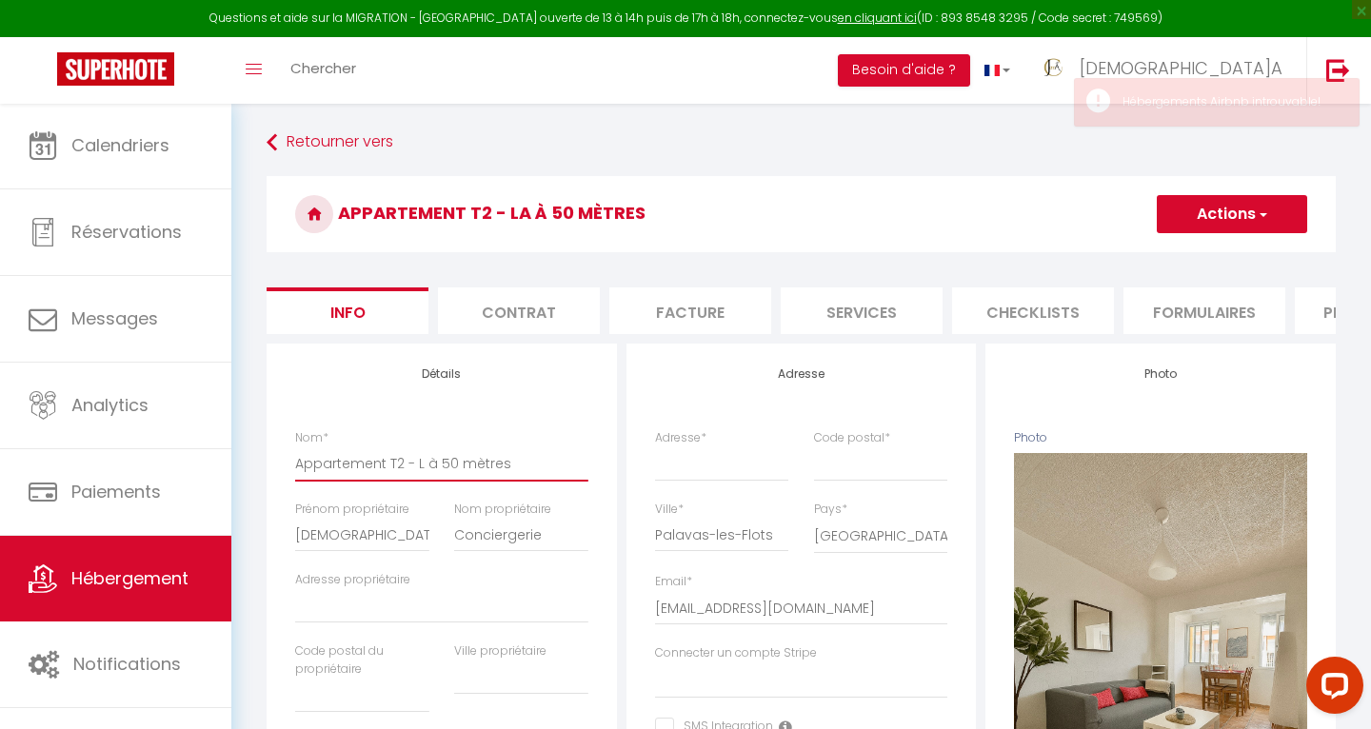
checkbox input "false"
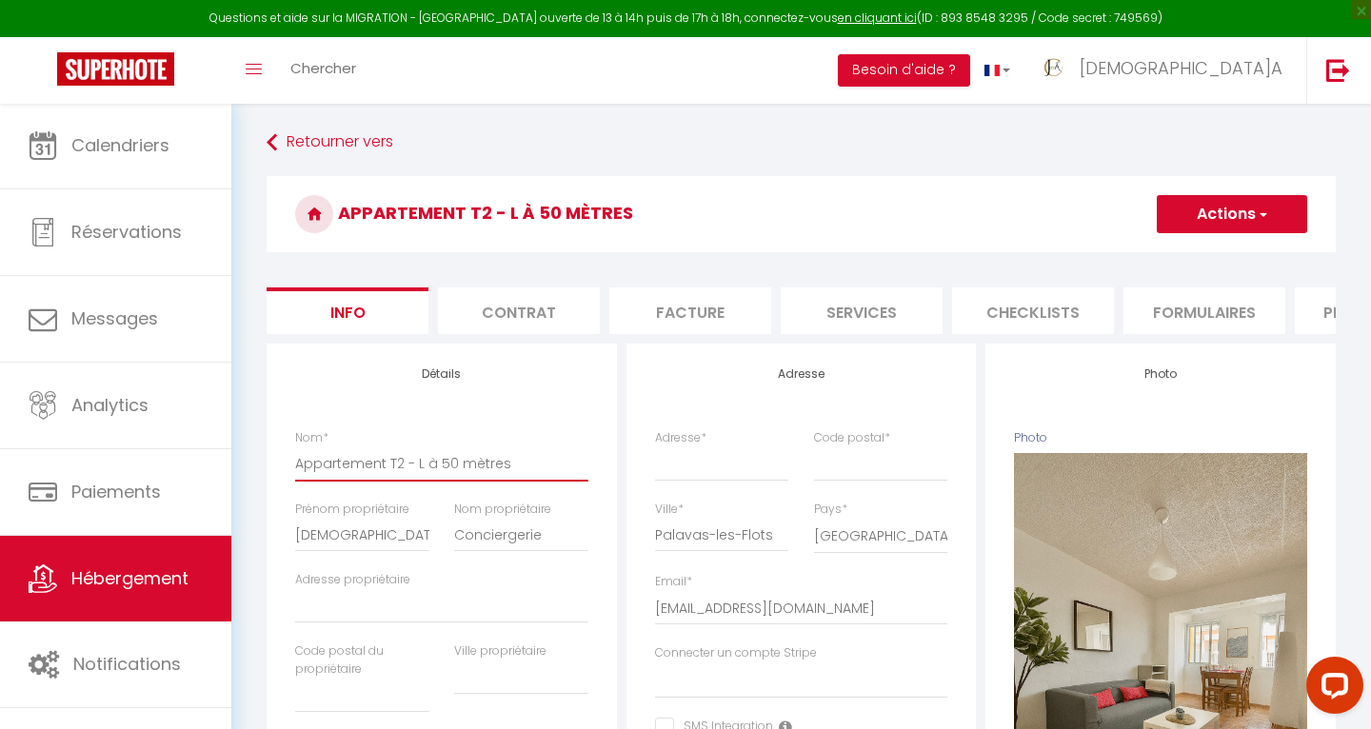
type input "Appartement T2 - Le à 50 mètres"
select select
checkbox input "false"
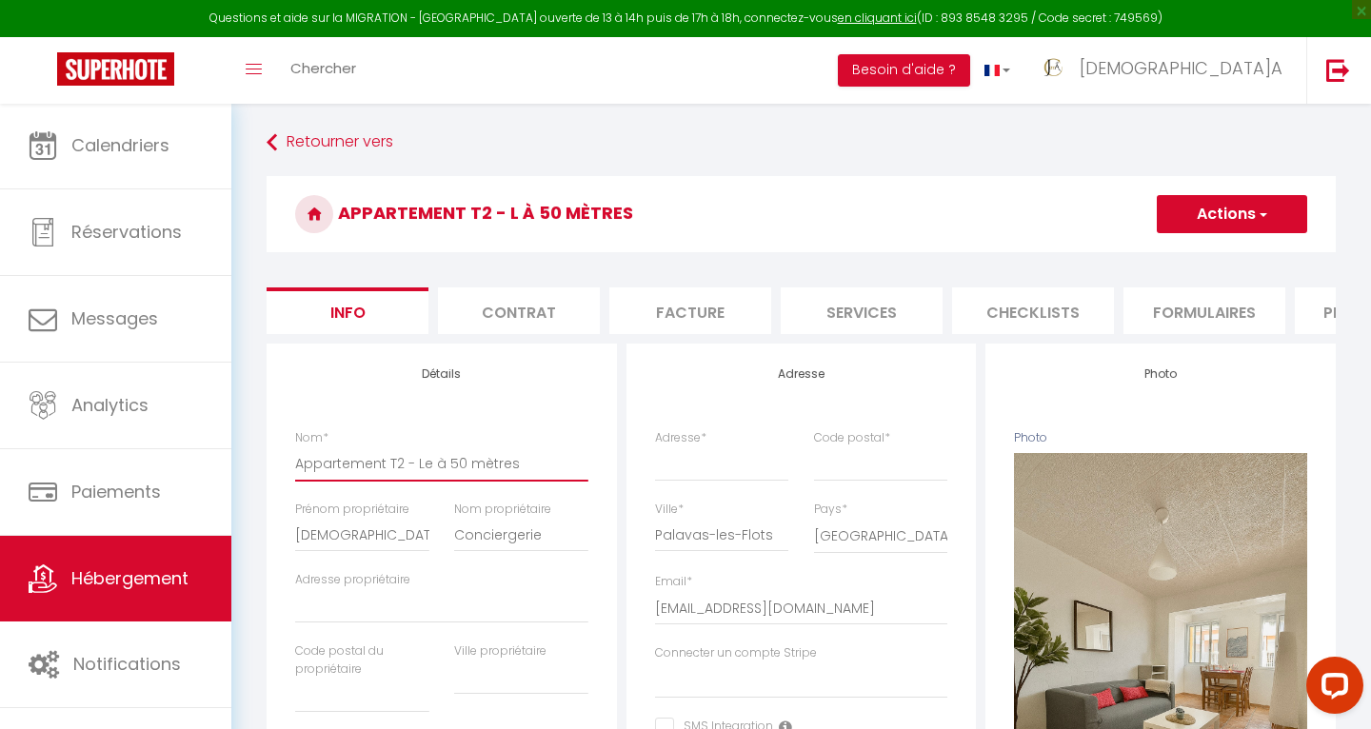
checkbox input "false"
type input "Appartement T2 - Le à 50 mètres"
select select
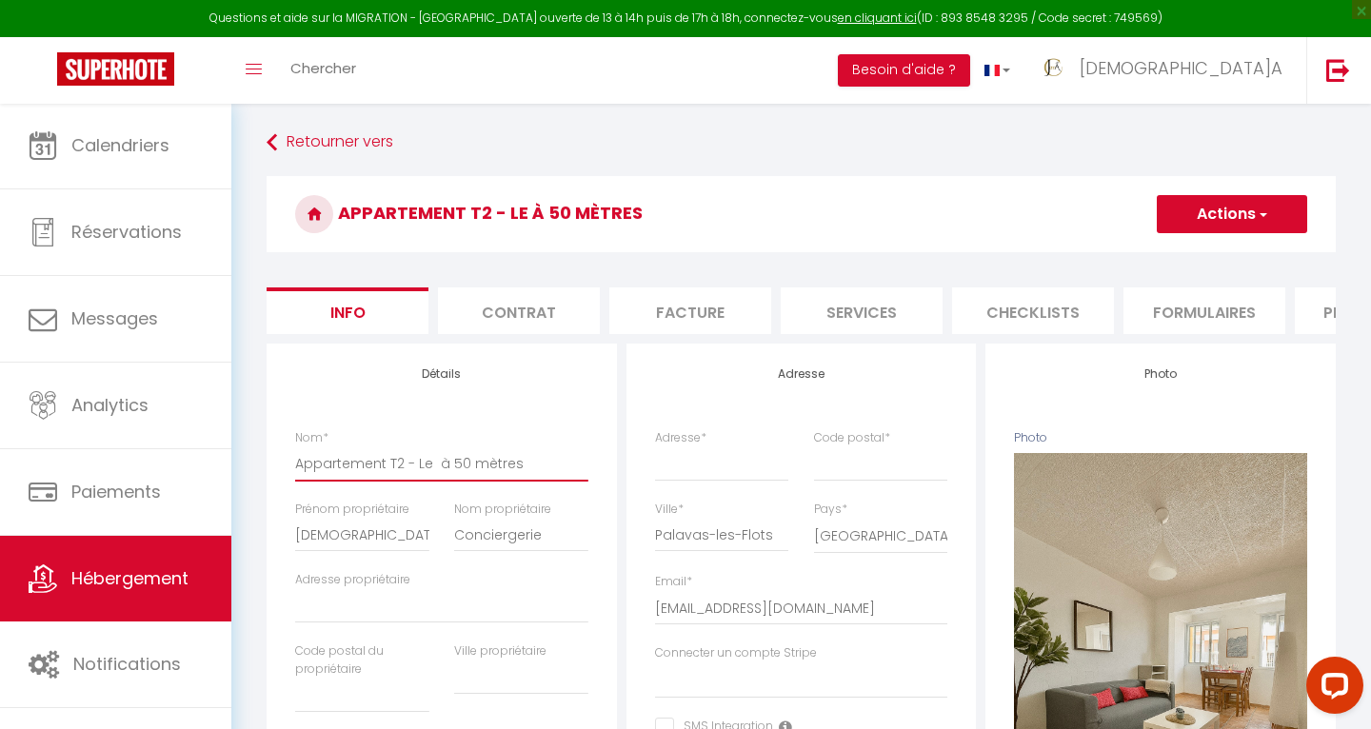
checkbox input "false"
type input "Appartement T2 - Le F à 50 mètres"
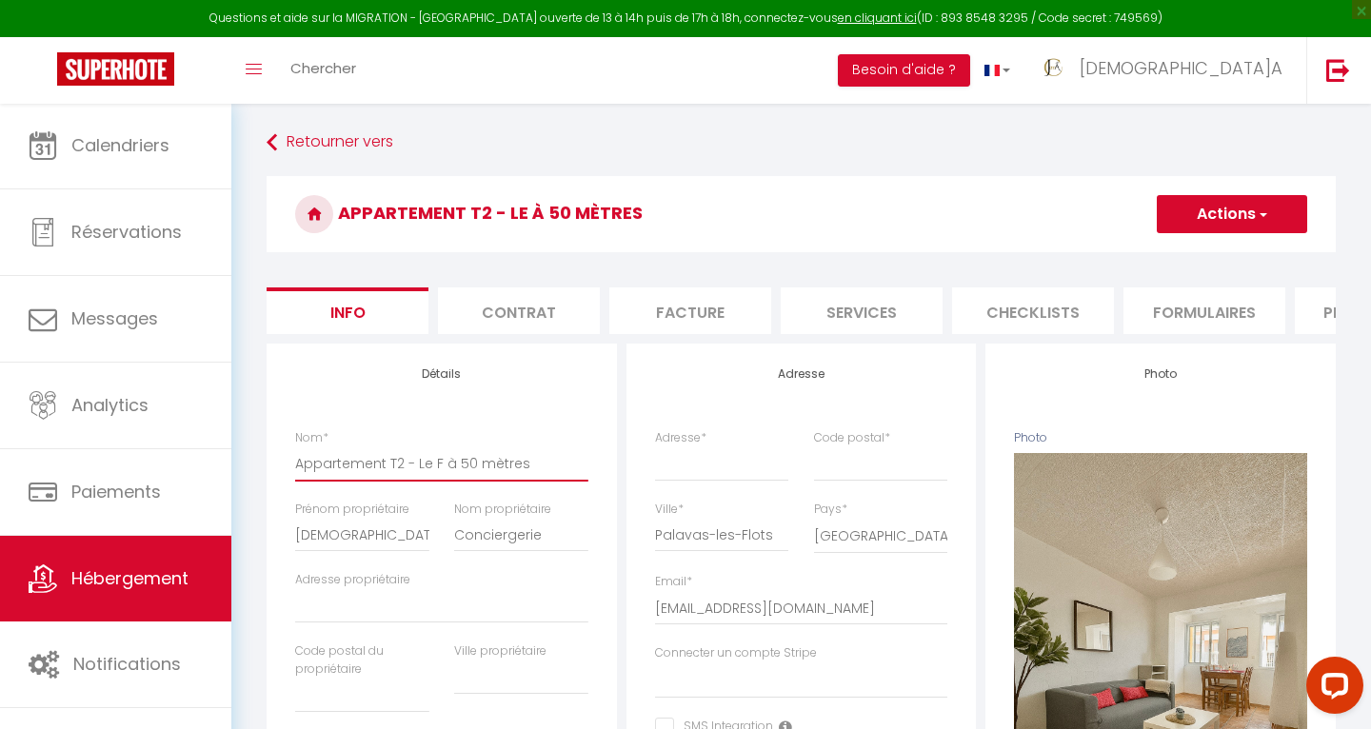
select select
checkbox input "false"
click at [1270, 207] on button "Actions" at bounding box center [1231, 214] width 150 height 38
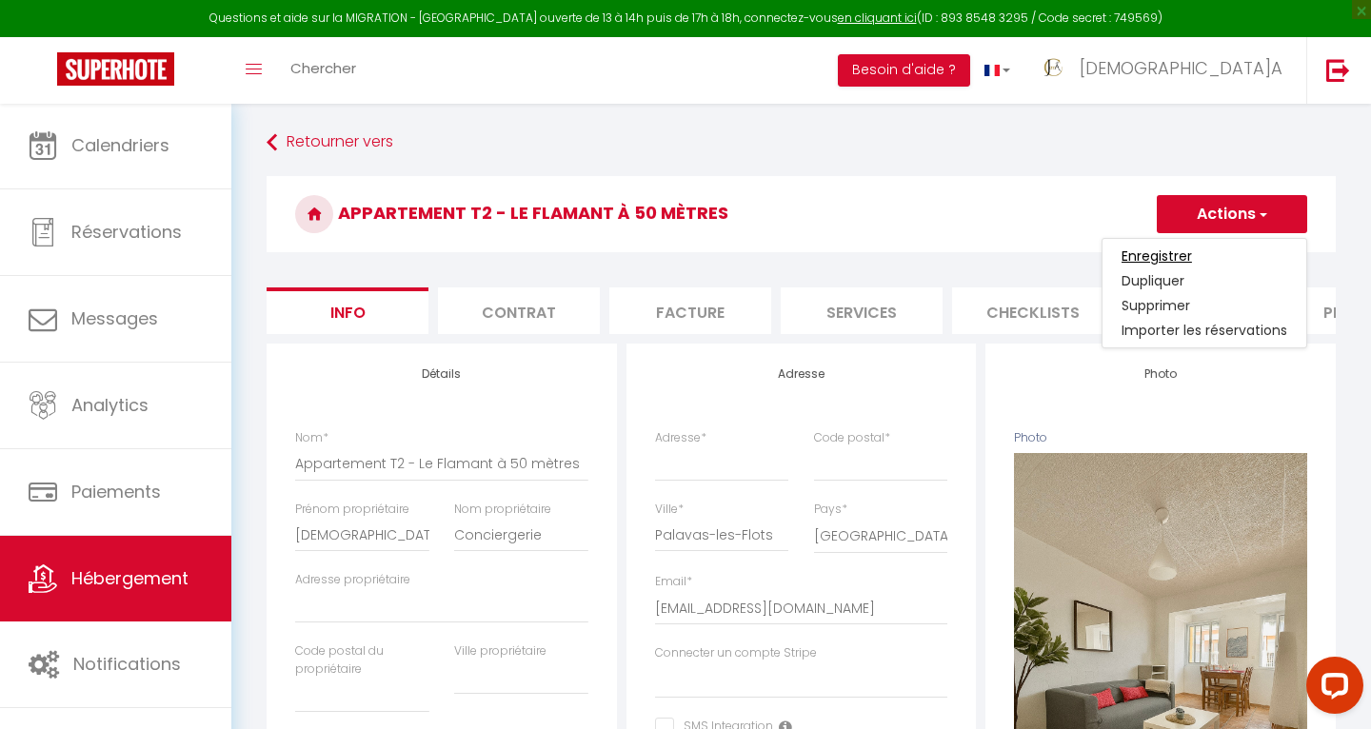
click at [1160, 253] on input "Enregistrer" at bounding box center [1156, 256] width 70 height 19
click at [1255, 210] on span "button" at bounding box center [1261, 214] width 12 height 19
click at [1182, 259] on input "Enregistrer" at bounding box center [1156, 256] width 70 height 19
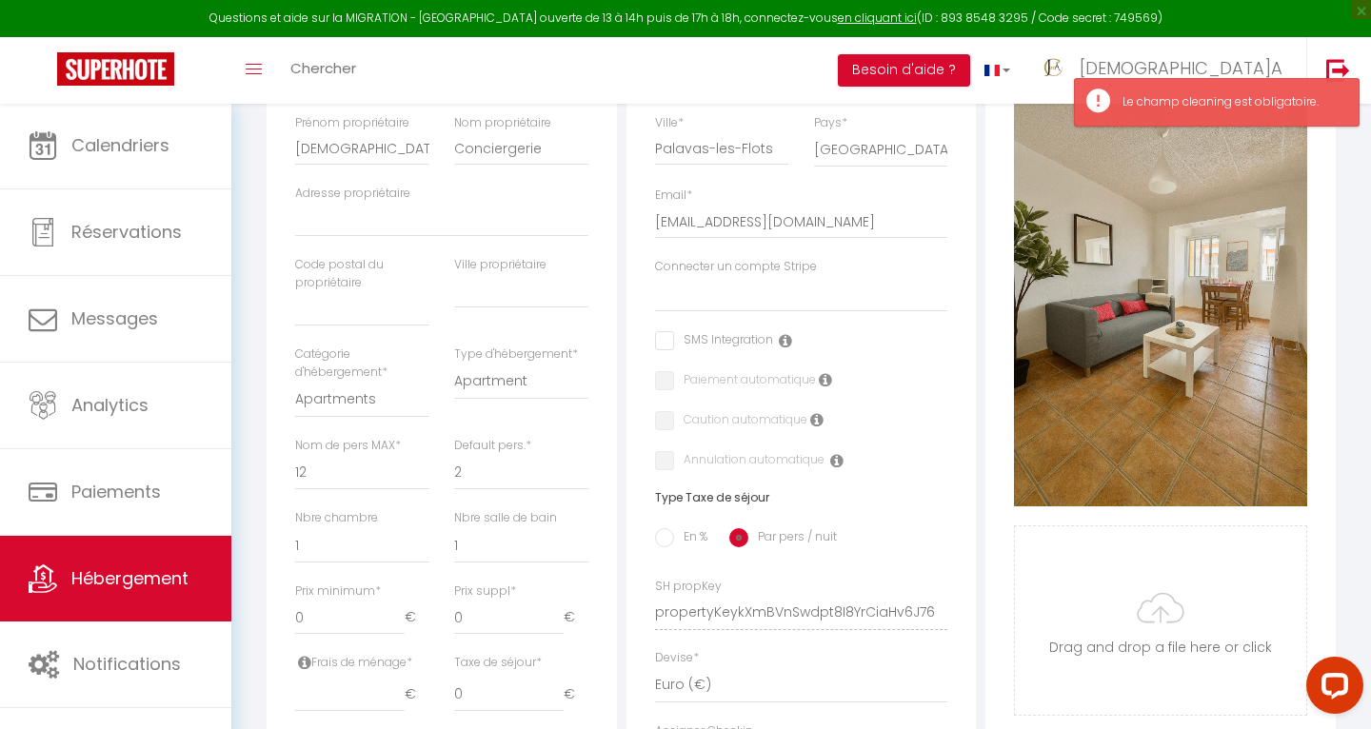
scroll to position [447, 0]
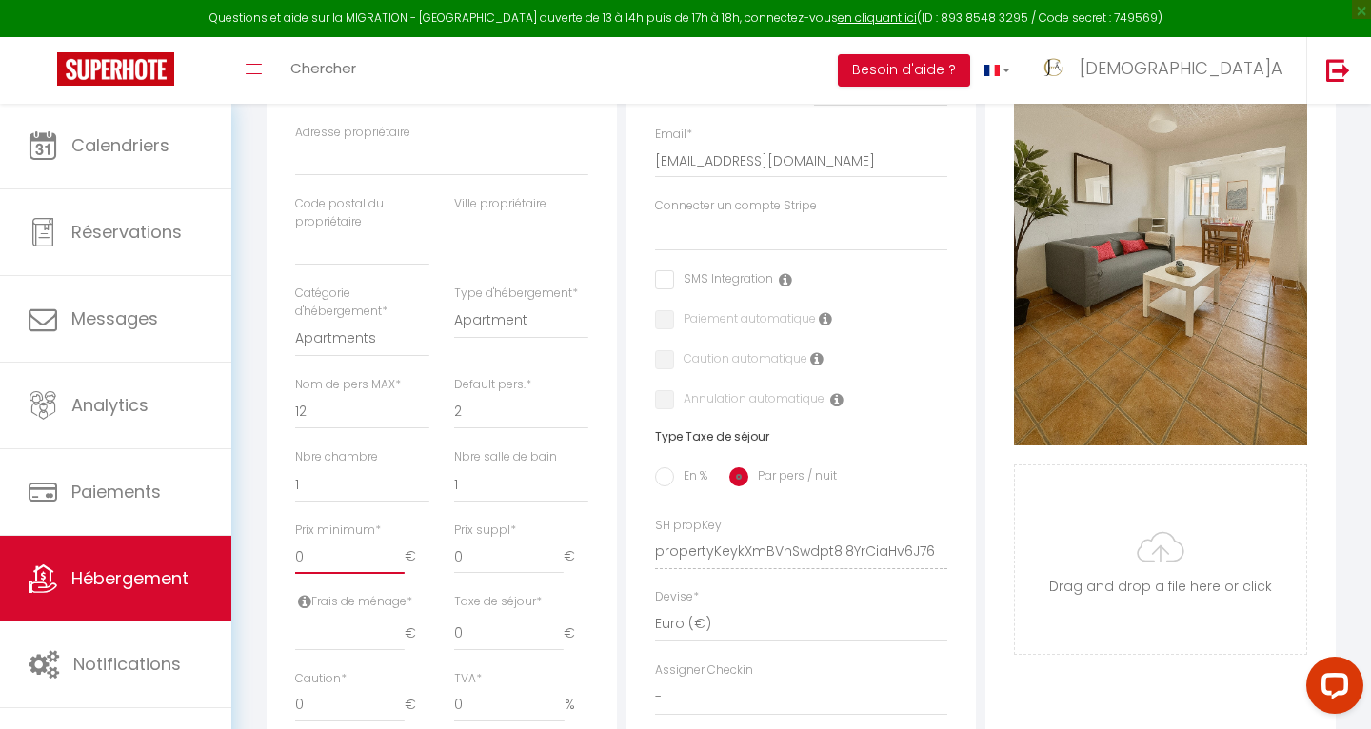
click at [312, 540] on input "0" at bounding box center [349, 557] width 109 height 34
click at [353, 631] on input "number" at bounding box center [349, 634] width 109 height 34
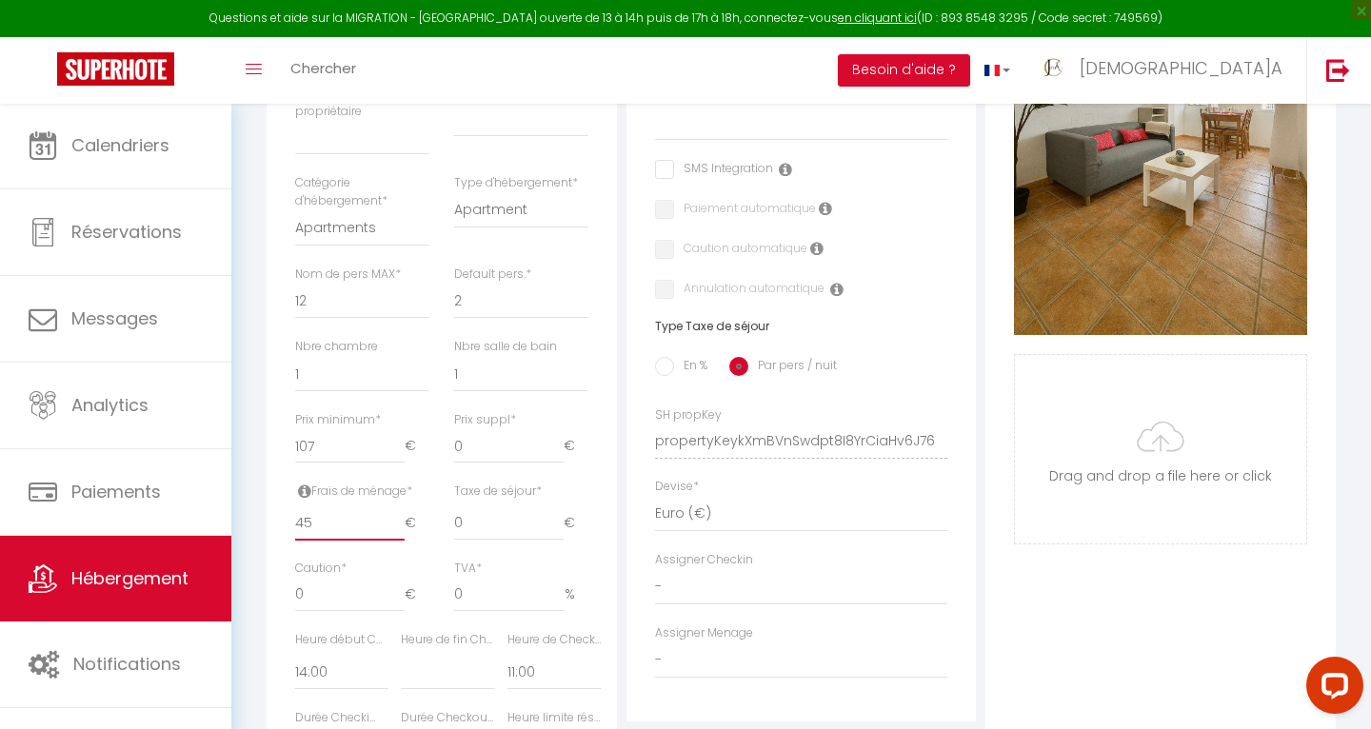
scroll to position [562, 0]
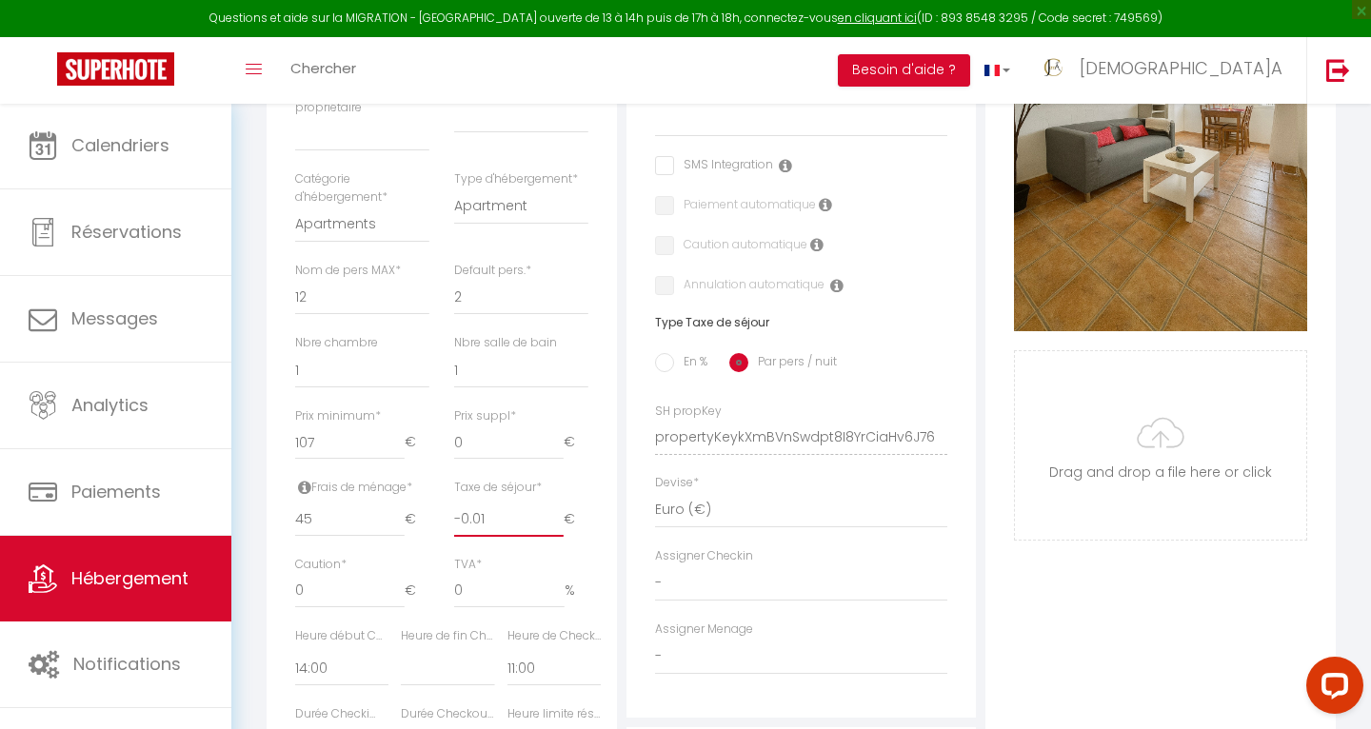
click at [554, 513] on input "-0.01" at bounding box center [508, 520] width 109 height 34
click at [554, 511] on input "-0.01" at bounding box center [508, 520] width 109 height 34
click at [564, 508] on span "€" at bounding box center [575, 520] width 25 height 34
drag, startPoint x: 500, startPoint y: 512, endPoint x: 403, endPoint y: 512, distance: 97.1
click at [402, 512] on input "45" at bounding box center [349, 520] width 109 height 34
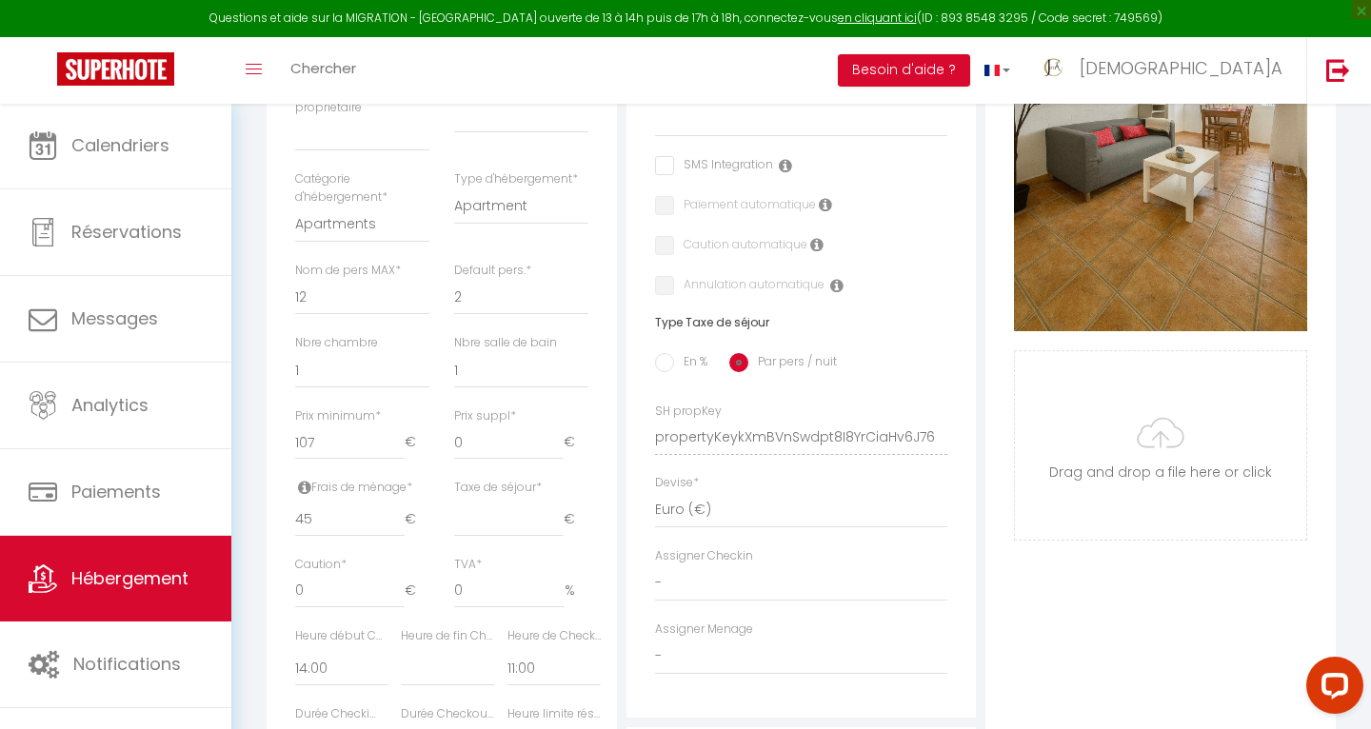
click at [569, 507] on span "€" at bounding box center [575, 520] width 25 height 34
click at [571, 511] on span "€" at bounding box center [575, 520] width 25 height 34
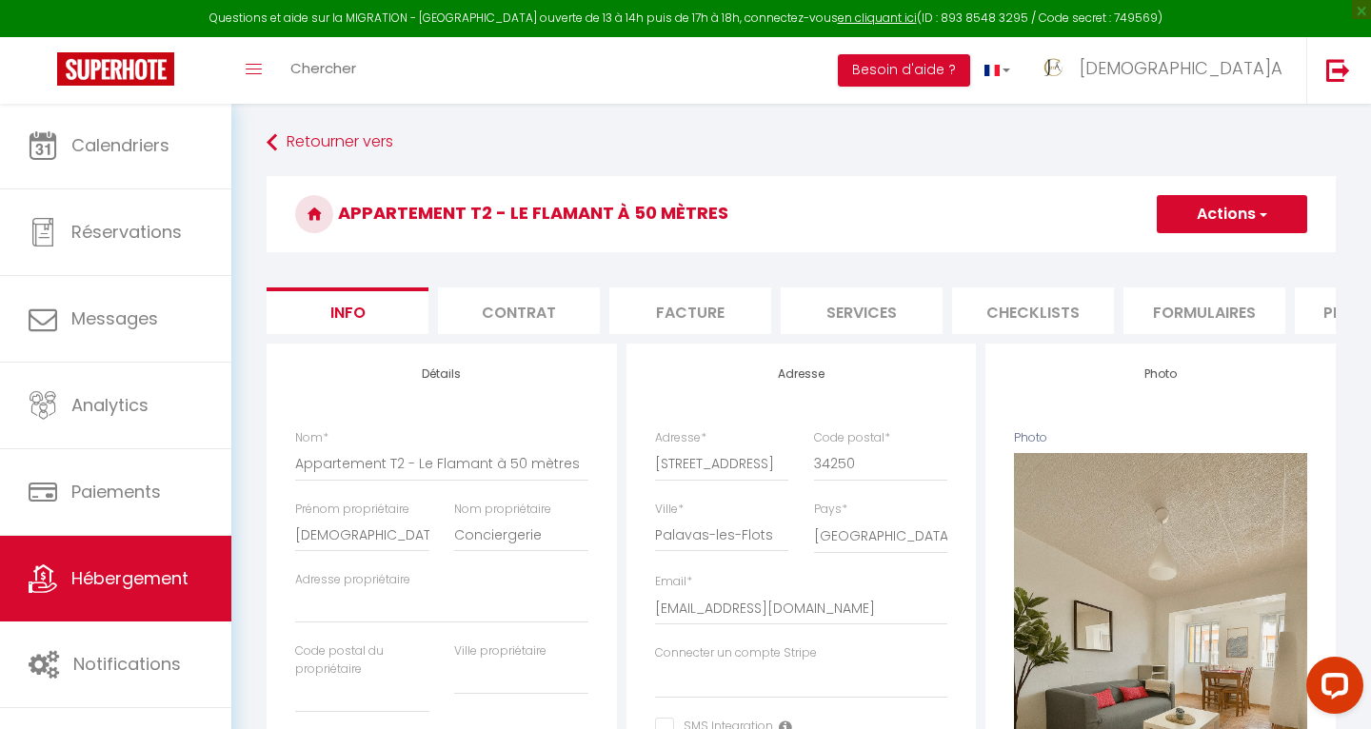
scroll to position [0, 0]
click at [1273, 212] on button "Actions" at bounding box center [1231, 214] width 150 height 38
click at [1173, 258] on input "Enregistrer" at bounding box center [1156, 256] width 70 height 19
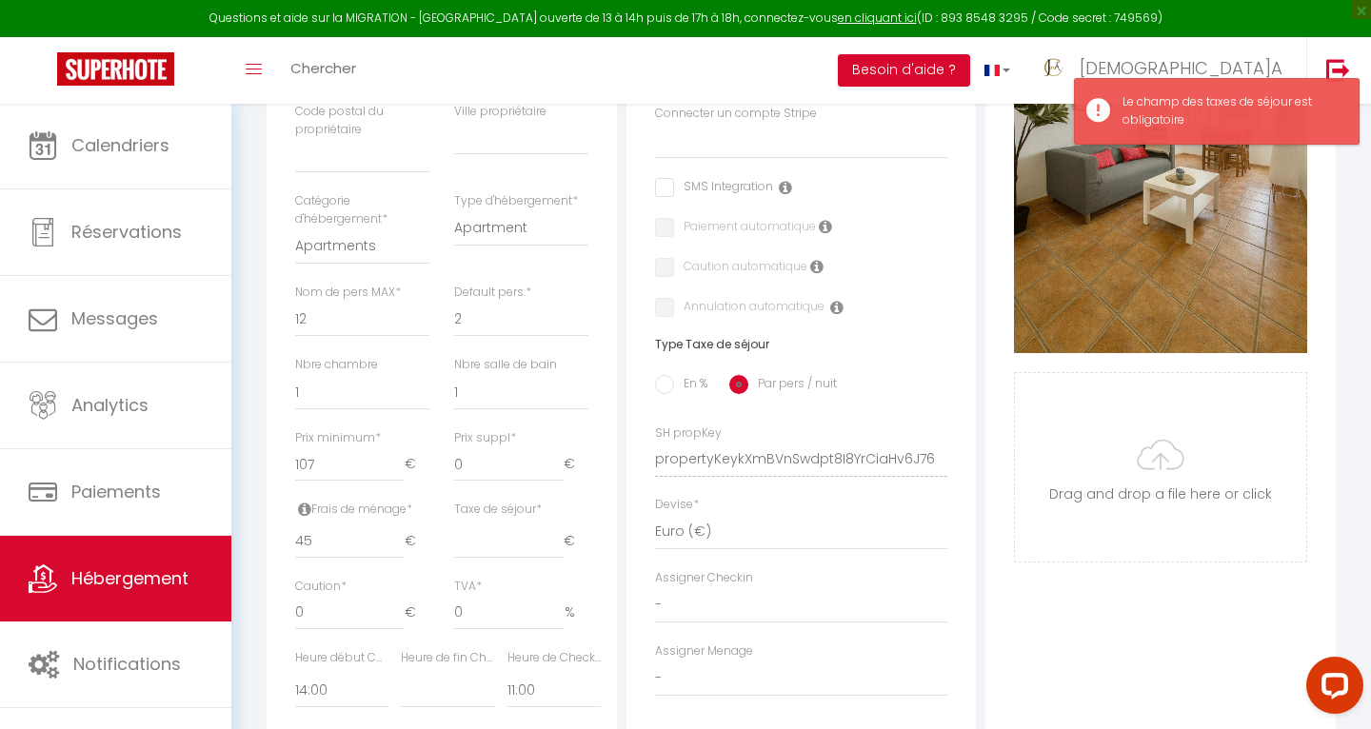
scroll to position [611, 0]
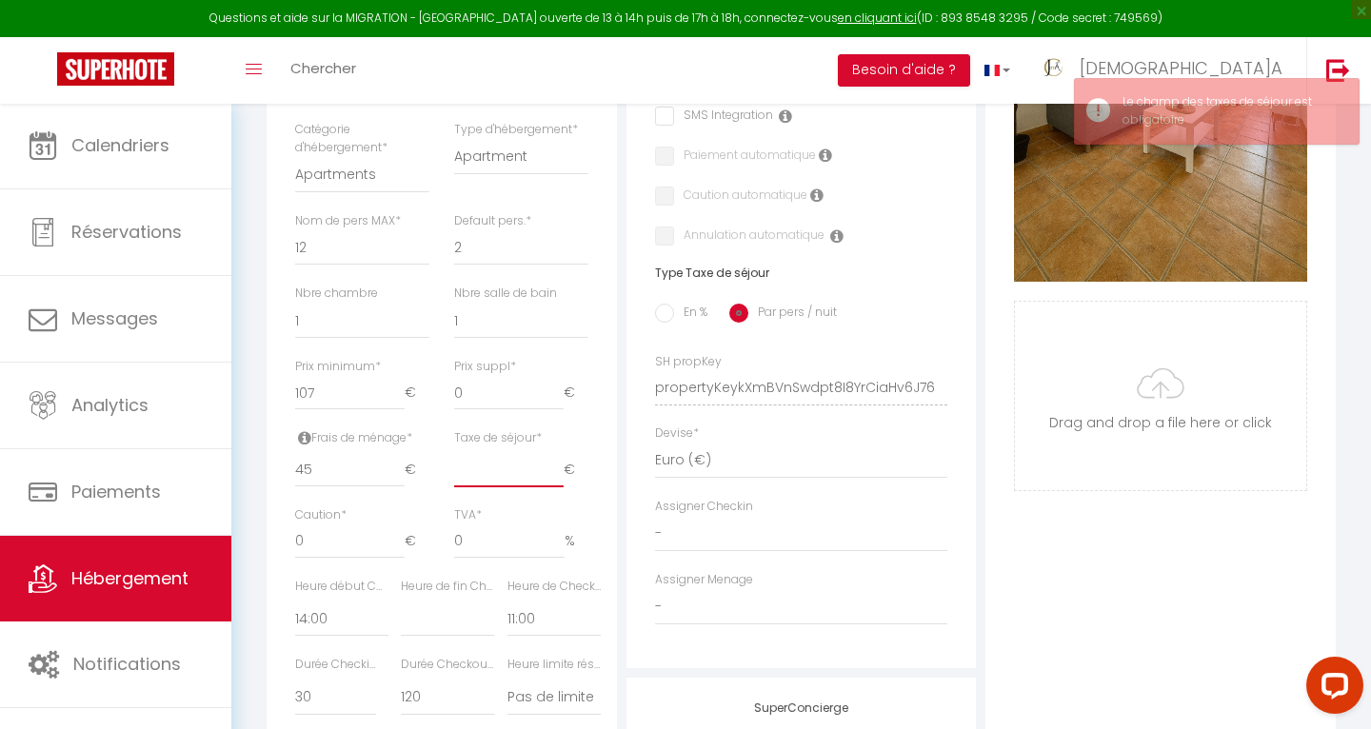
click at [471, 465] on input "Taxe de séjour *" at bounding box center [508, 470] width 109 height 34
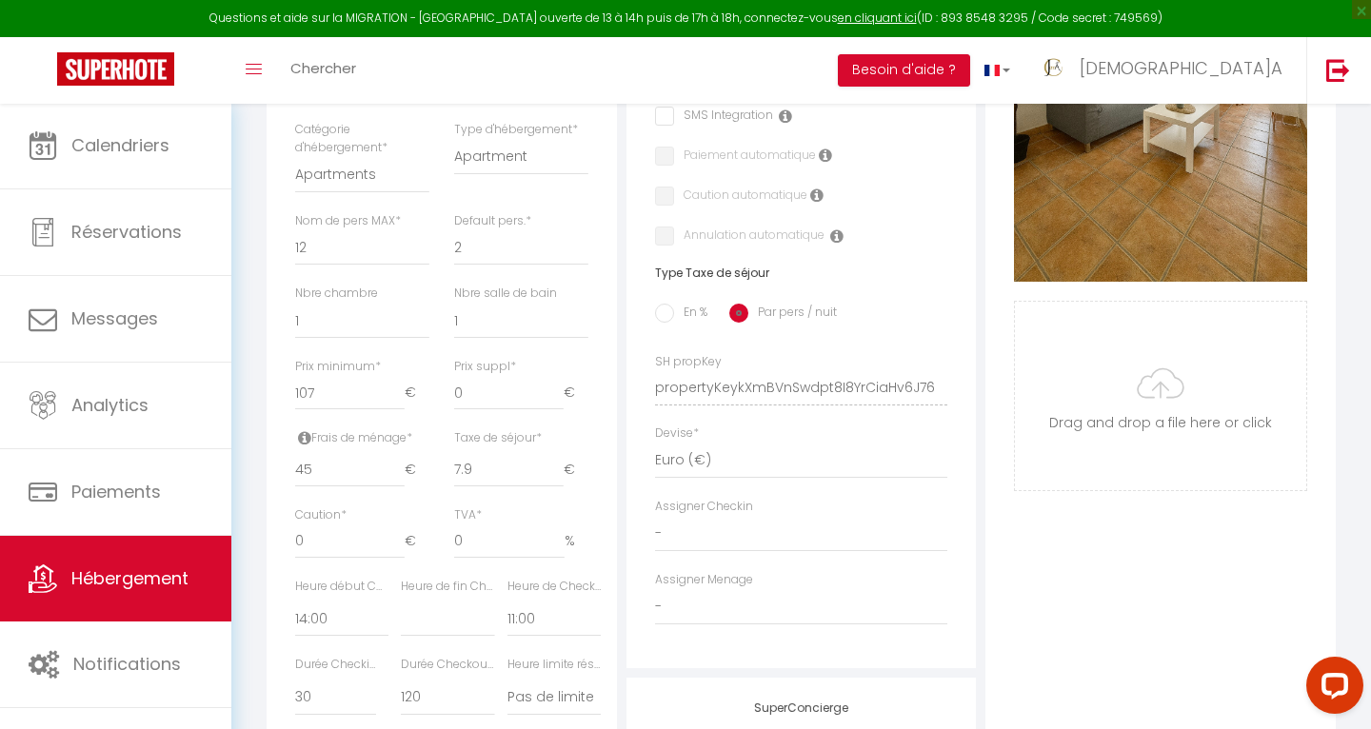
click at [664, 308] on input "En %" at bounding box center [664, 313] width 19 height 19
click at [407, 462] on input "0" at bounding box center [441, 470] width 81 height 34
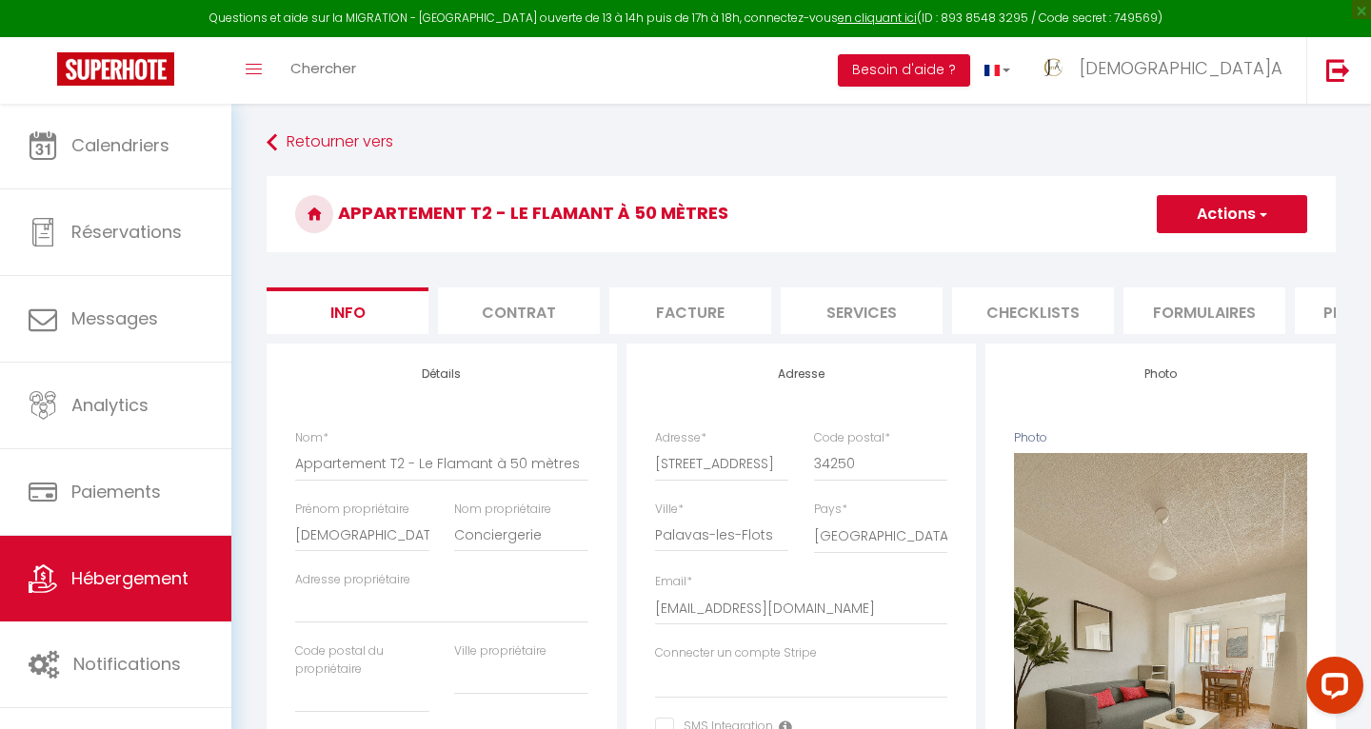
scroll to position [0, 0]
click at [1271, 216] on button "Actions" at bounding box center [1231, 214] width 150 height 38
click at [1190, 257] on input "Enregistrer" at bounding box center [1156, 256] width 70 height 19
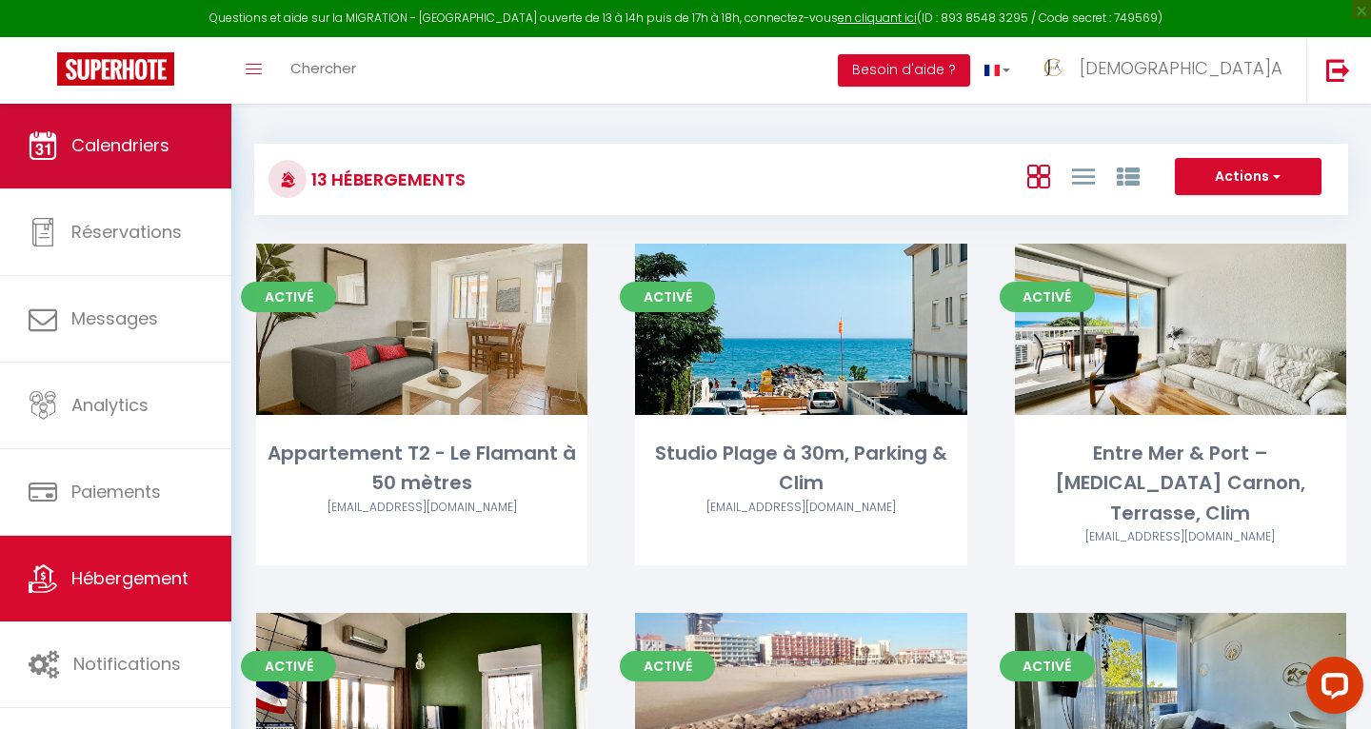
click at [154, 154] on span "Calendriers" at bounding box center [120, 145] width 98 height 24
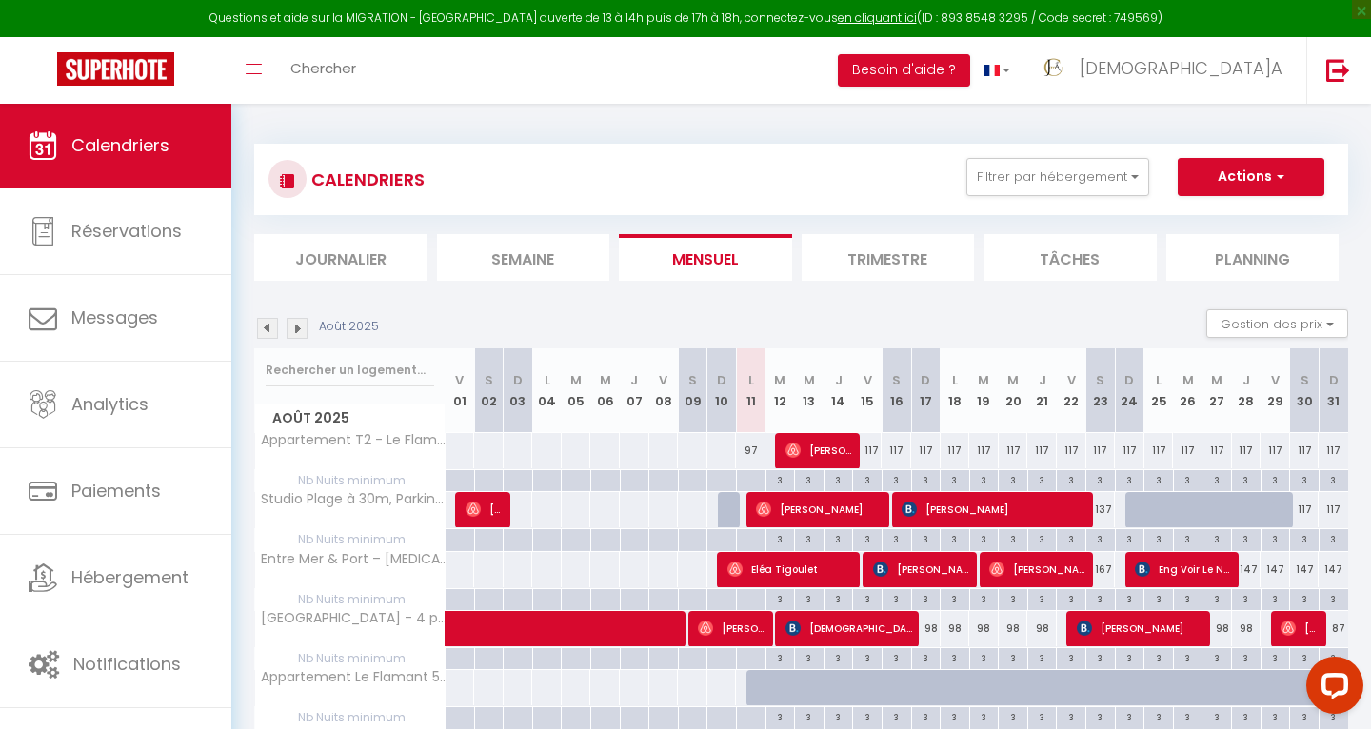
click at [875, 448] on div "117" at bounding box center [868, 450] width 30 height 35
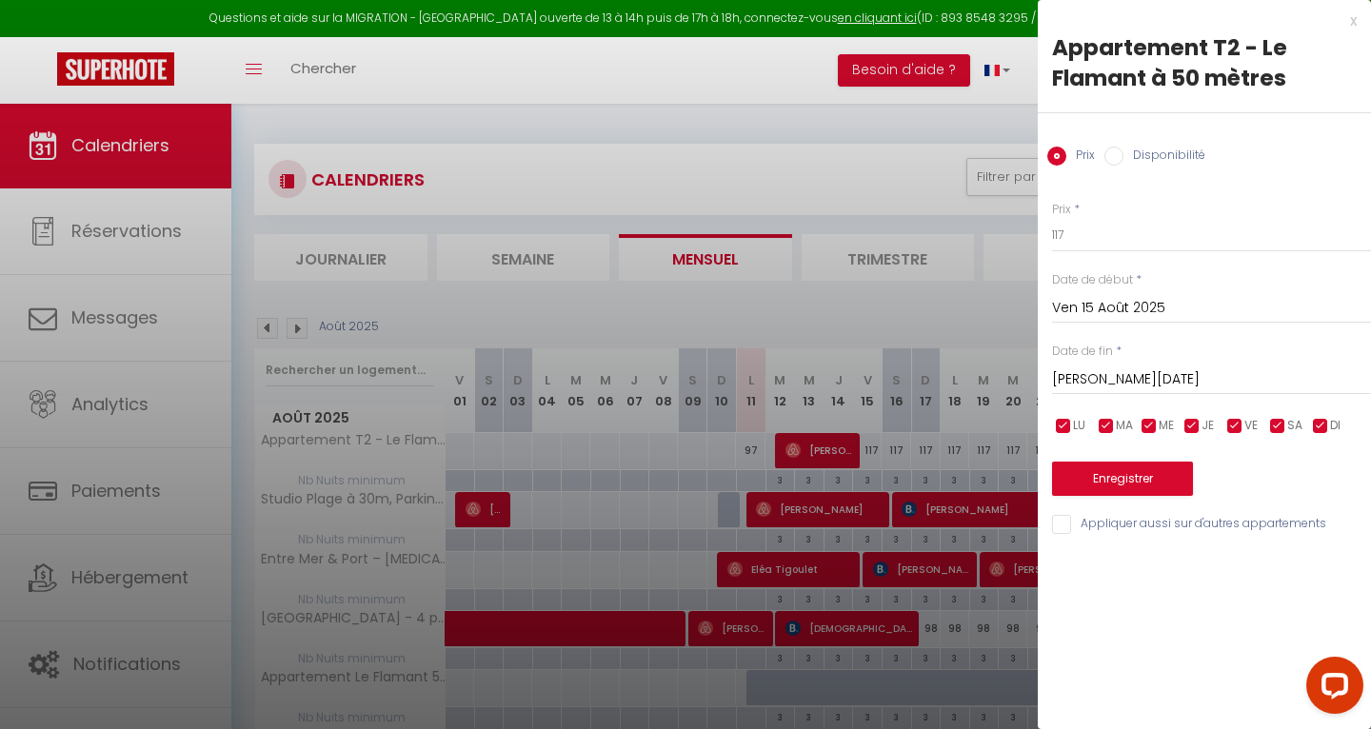
click at [1154, 380] on input "[PERSON_NAME][DATE]" at bounding box center [1211, 379] width 319 height 25
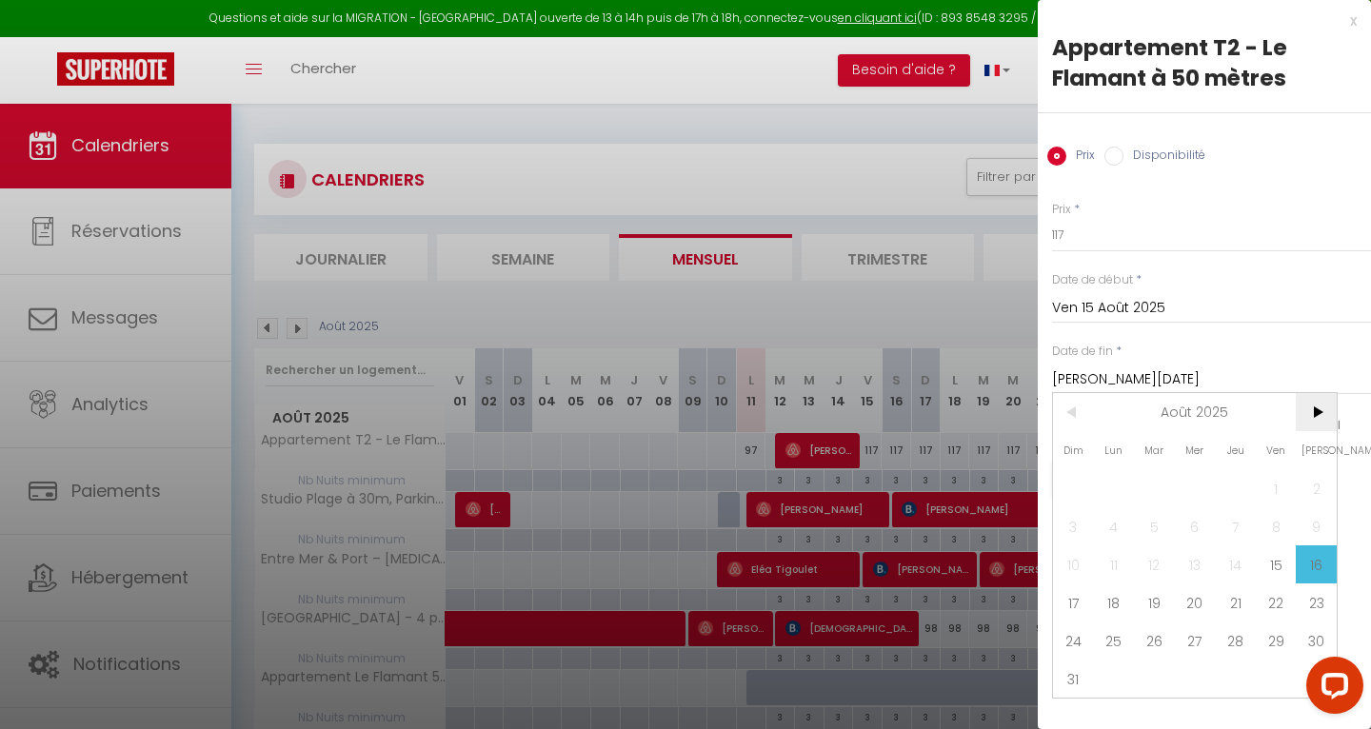
click at [1315, 417] on span ">" at bounding box center [1315, 412] width 41 height 38
click at [1316, 493] on span "6" at bounding box center [1315, 488] width 41 height 38
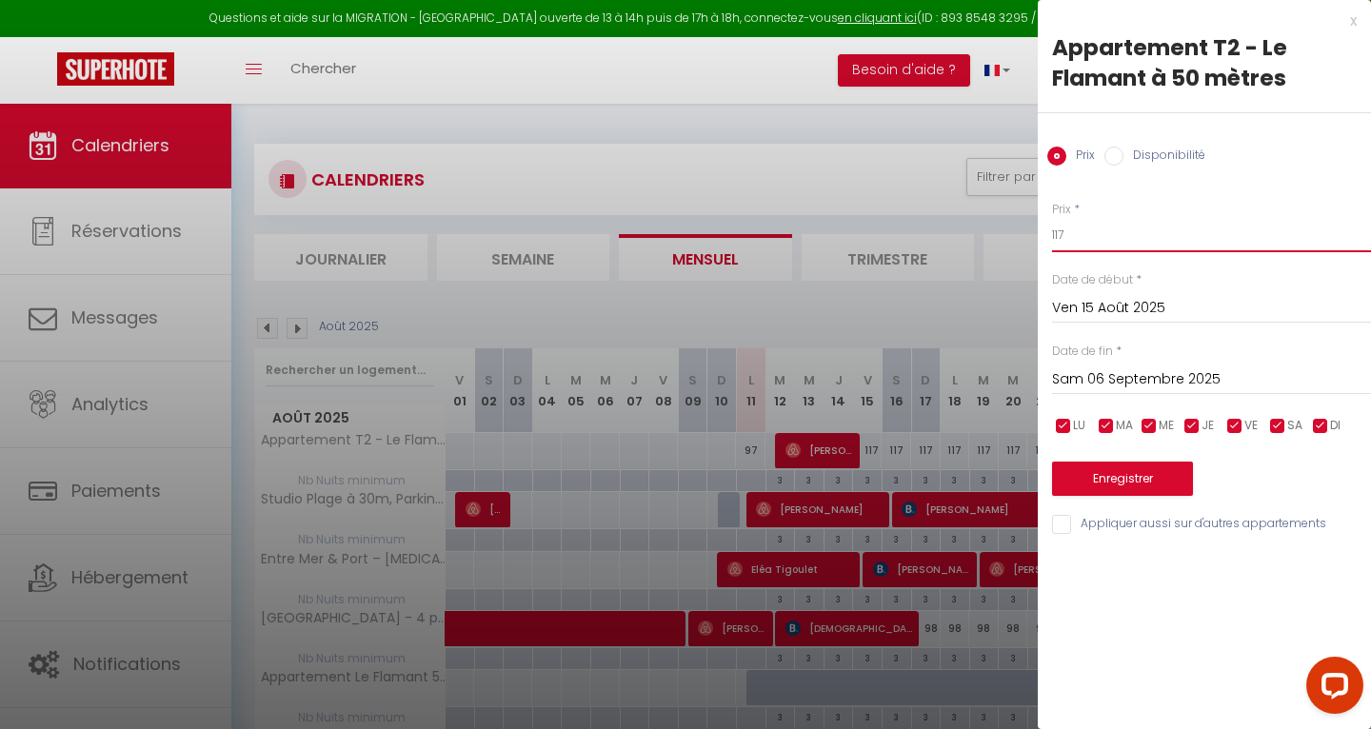
click at [1089, 235] on input "117" at bounding box center [1211, 235] width 319 height 34
click at [1118, 476] on button "Enregistrer" at bounding box center [1122, 479] width 141 height 34
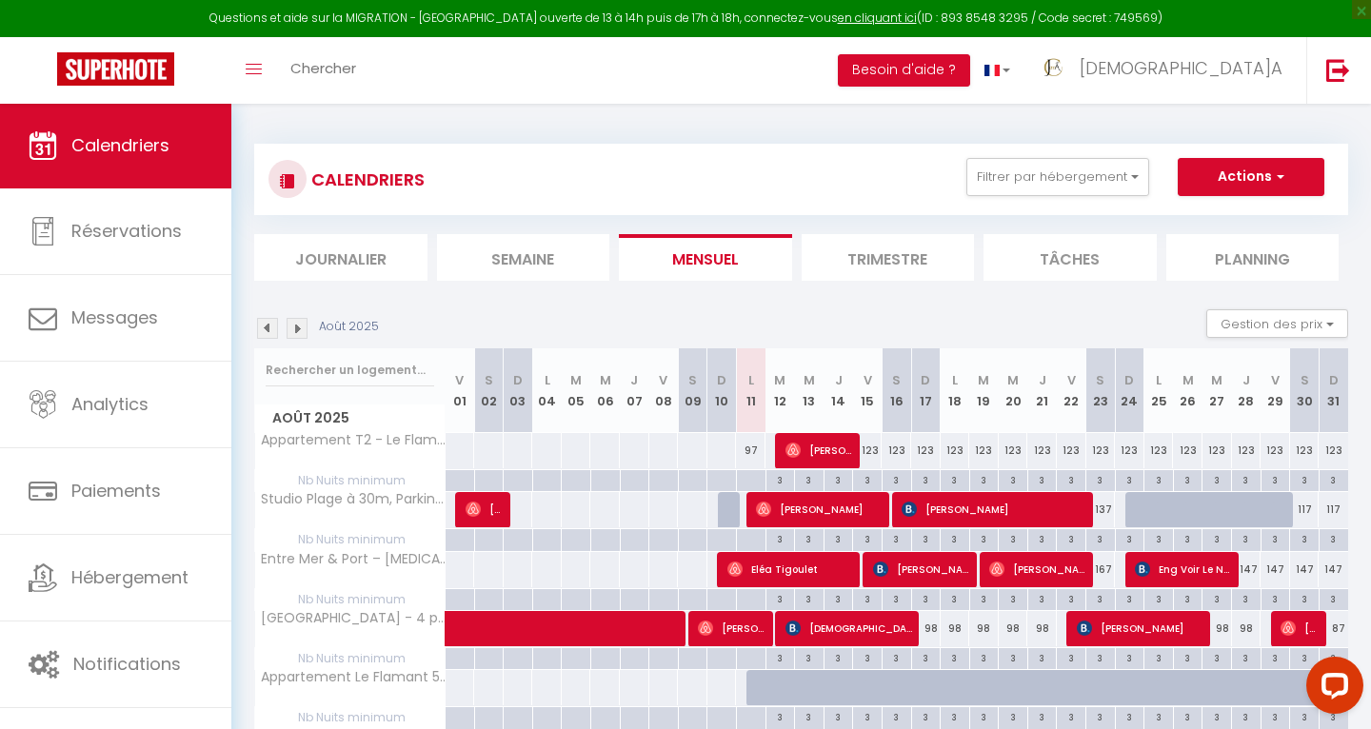
click at [872, 452] on div "123" at bounding box center [868, 450] width 30 height 35
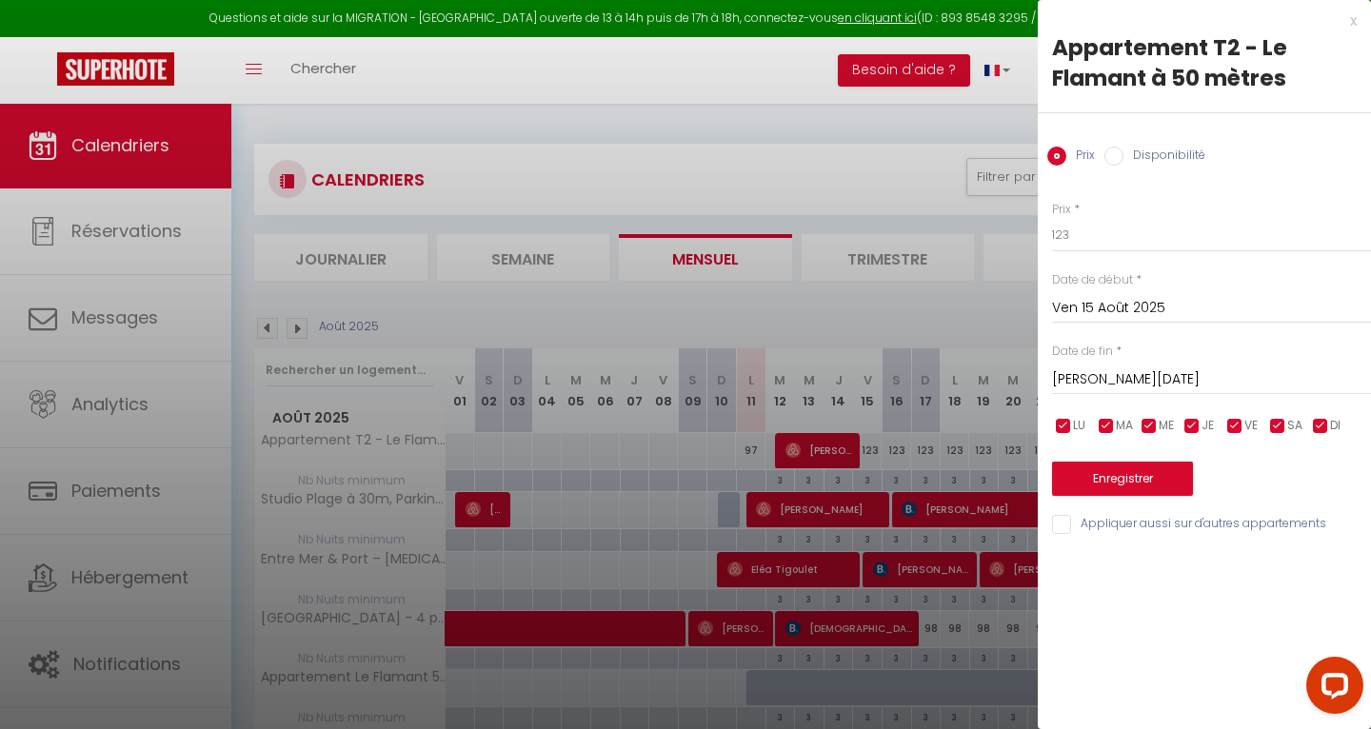
click at [1117, 377] on input "[PERSON_NAME][DATE]" at bounding box center [1211, 379] width 319 height 25
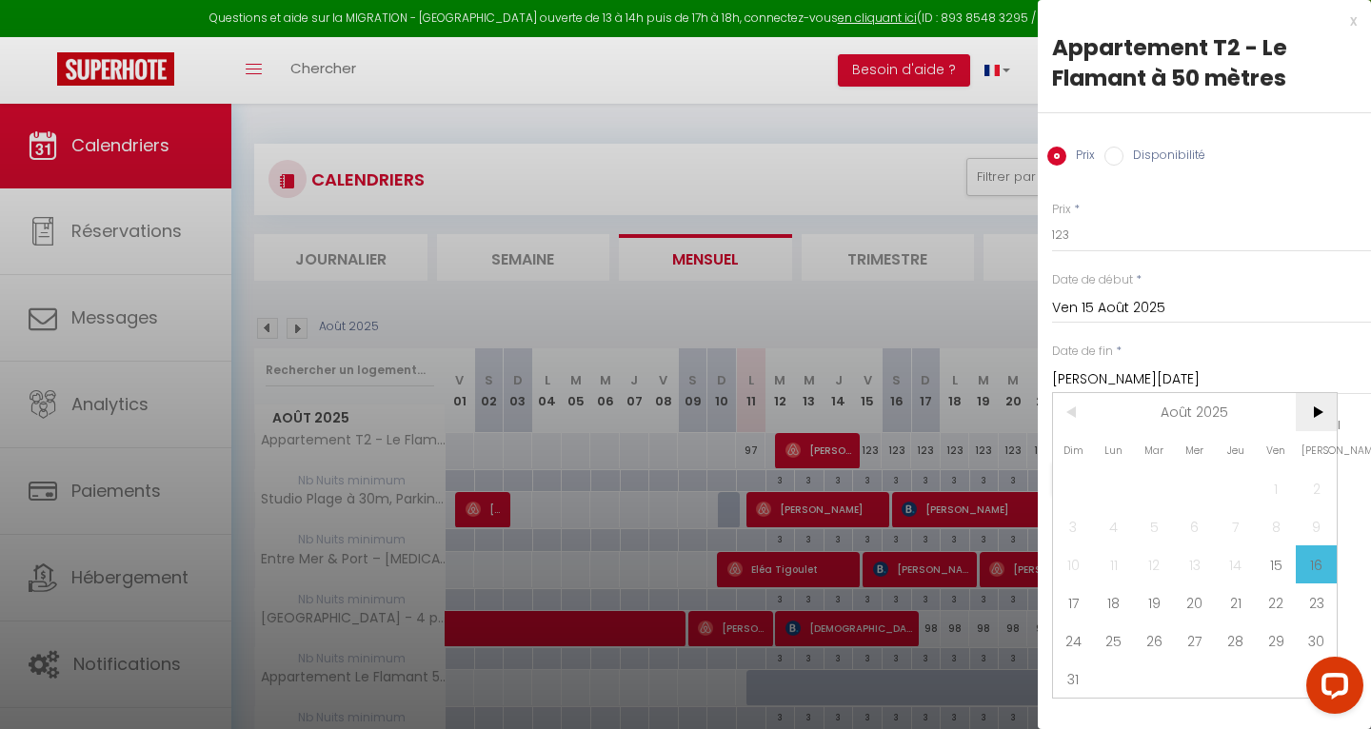
click at [1314, 420] on span ">" at bounding box center [1315, 412] width 41 height 38
click at [1316, 491] on span "6" at bounding box center [1315, 488] width 41 height 38
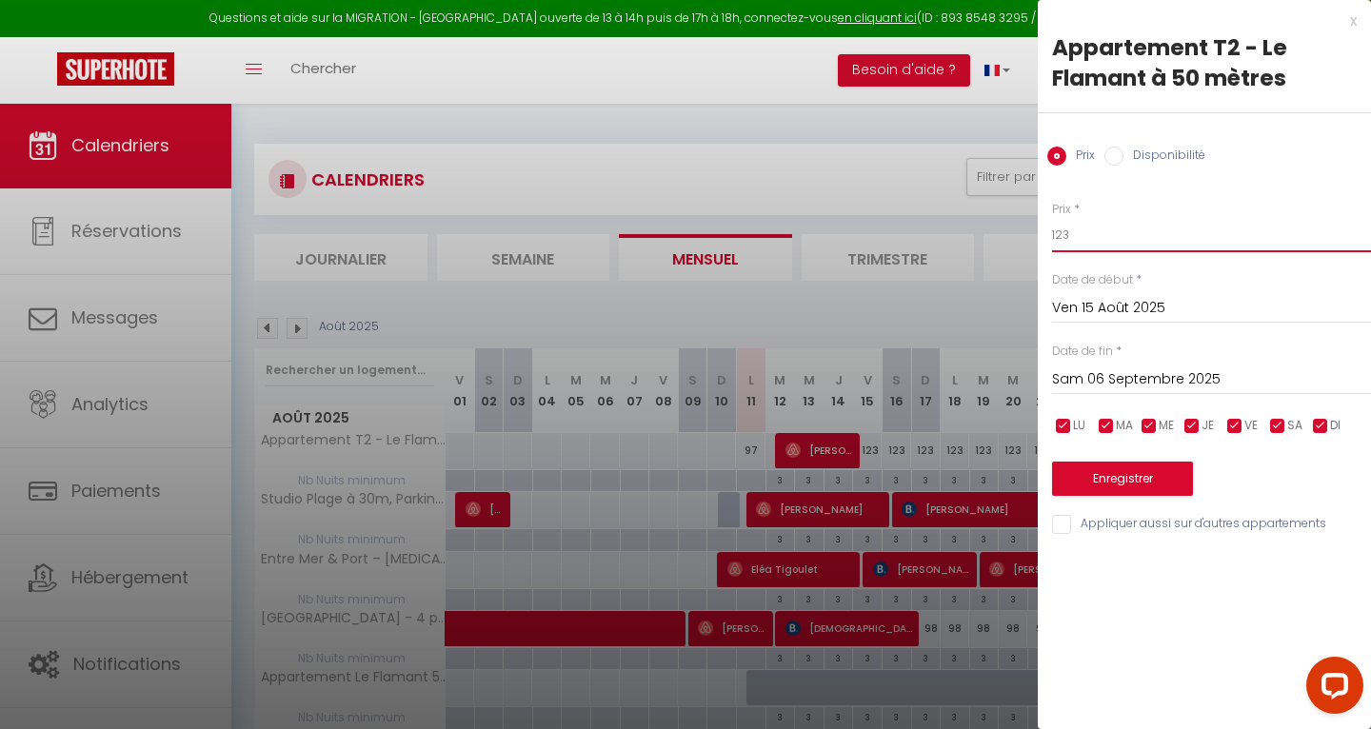
click at [1093, 243] on input "123" at bounding box center [1211, 235] width 319 height 34
click at [1089, 467] on button "Enregistrer" at bounding box center [1122, 479] width 141 height 34
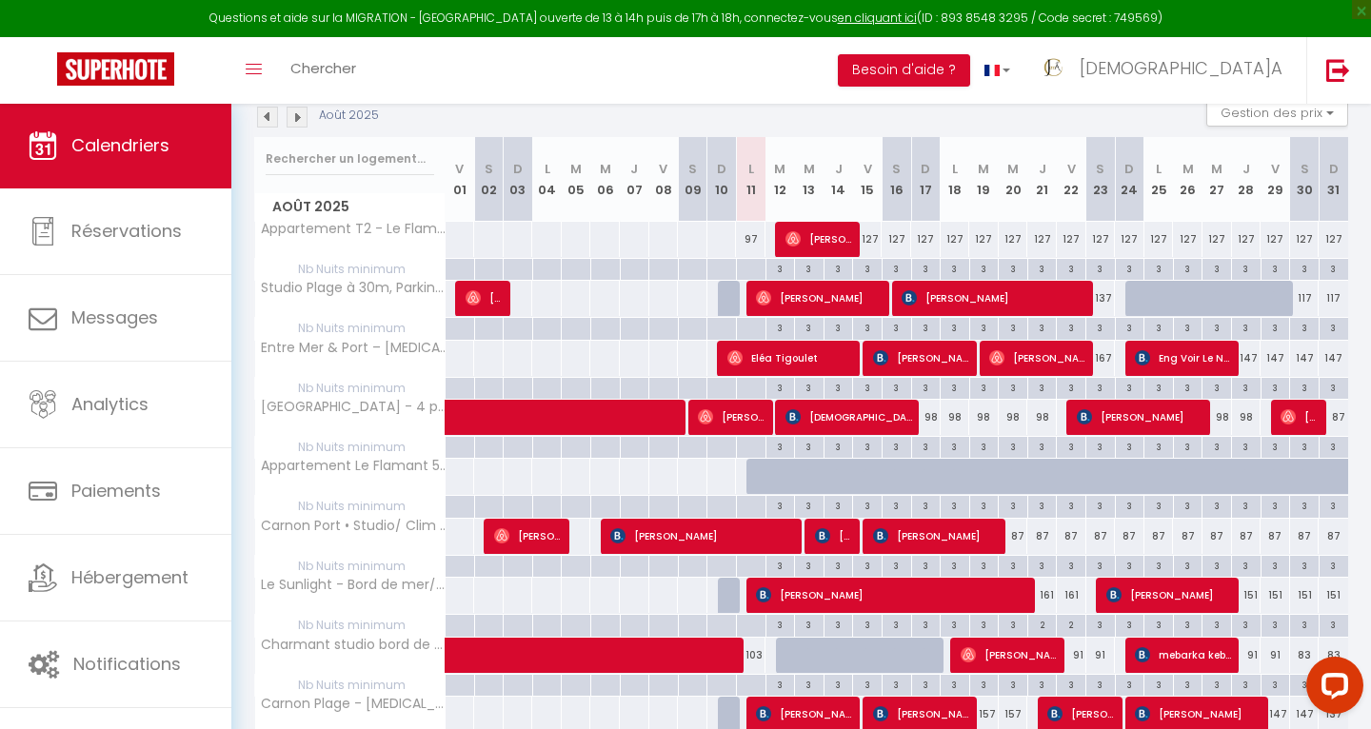
scroll to position [216, 0]
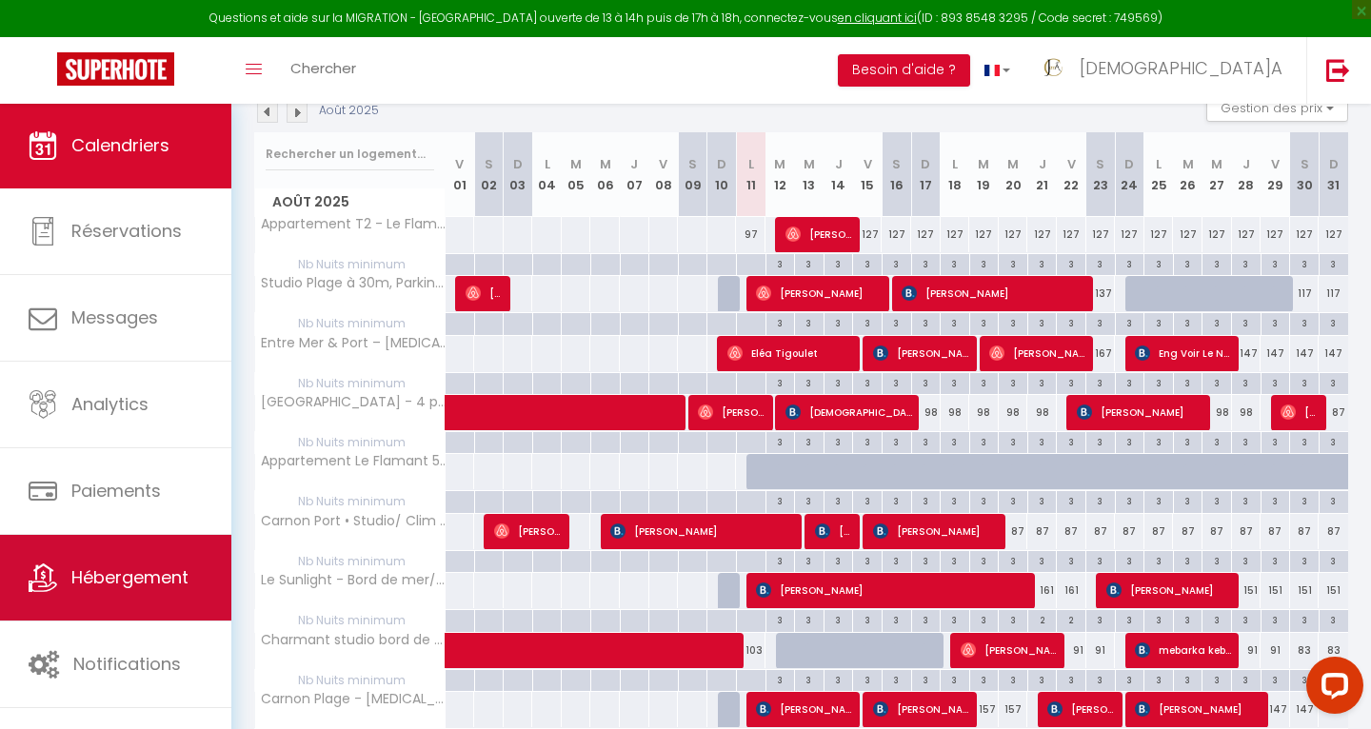
click at [118, 580] on span "Hébergement" at bounding box center [129, 577] width 117 height 24
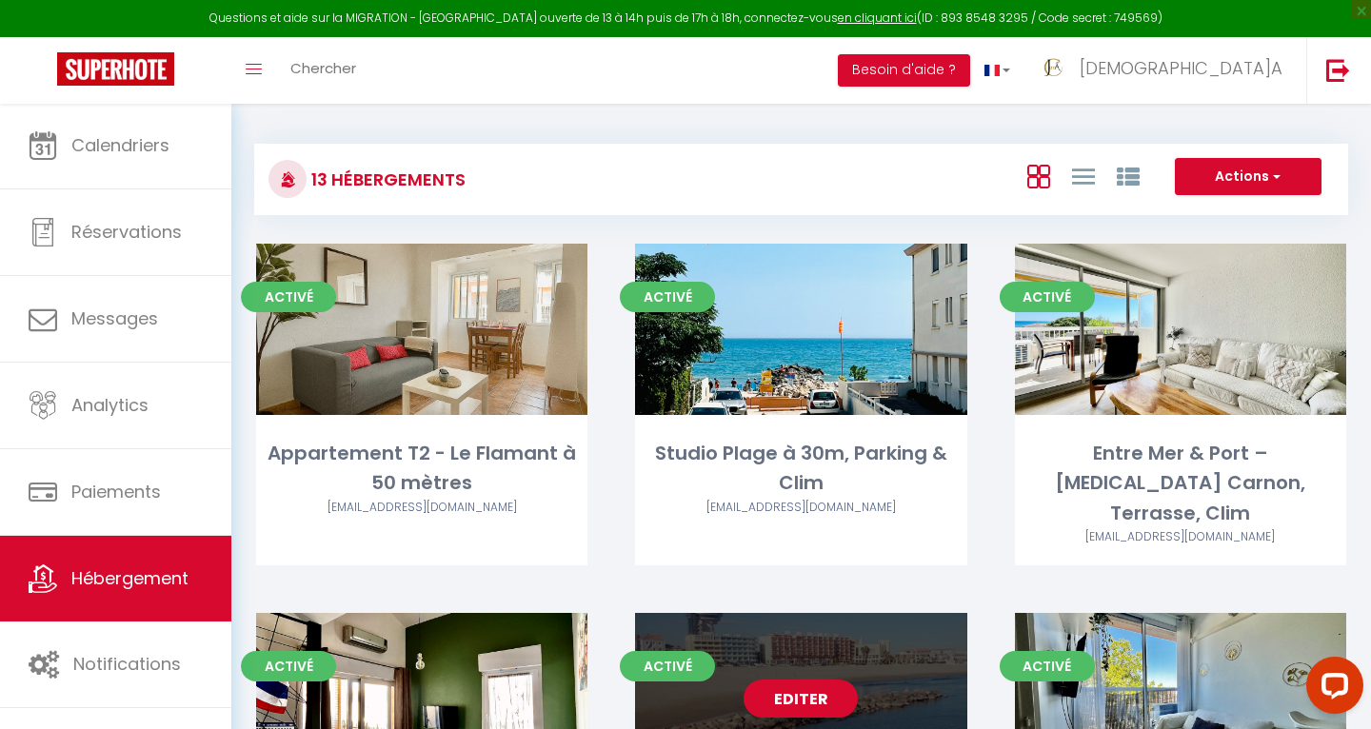
click at [795, 680] on link "Editer" at bounding box center [800, 699] width 114 height 38
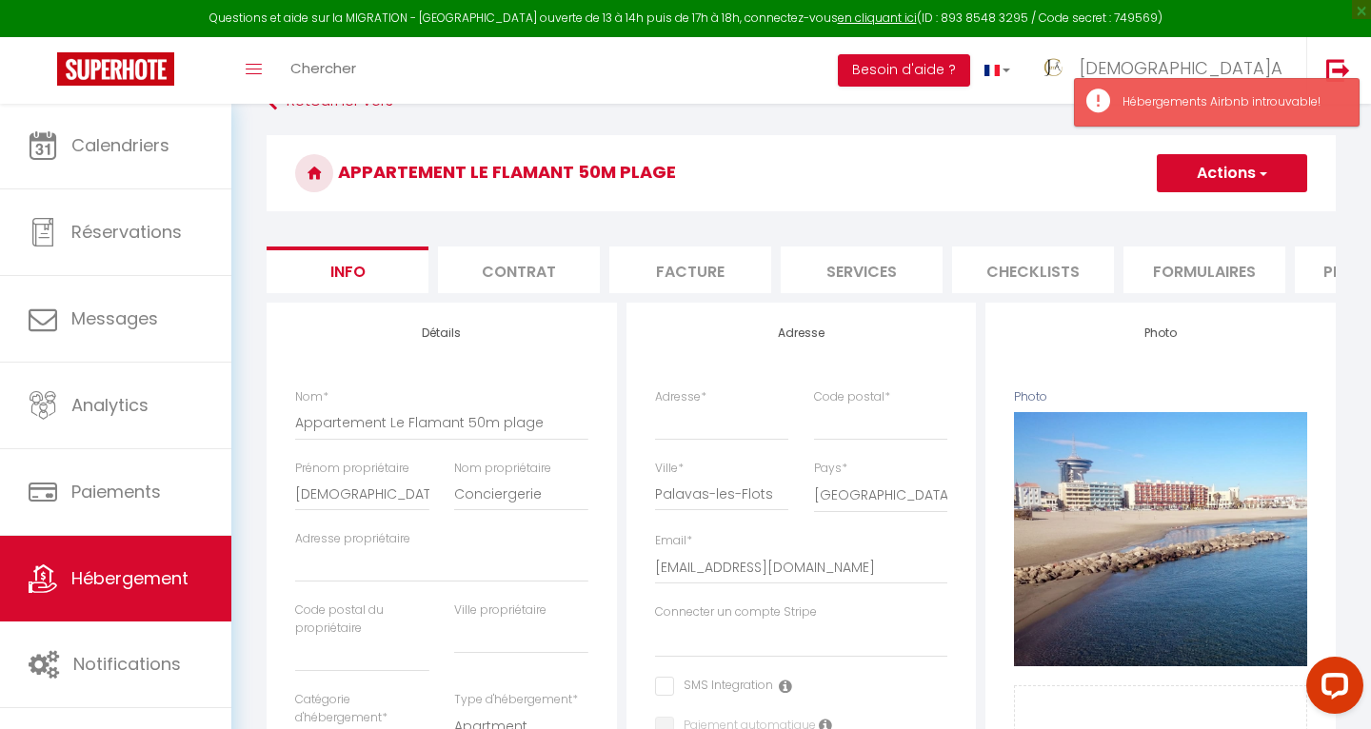
scroll to position [43, 0]
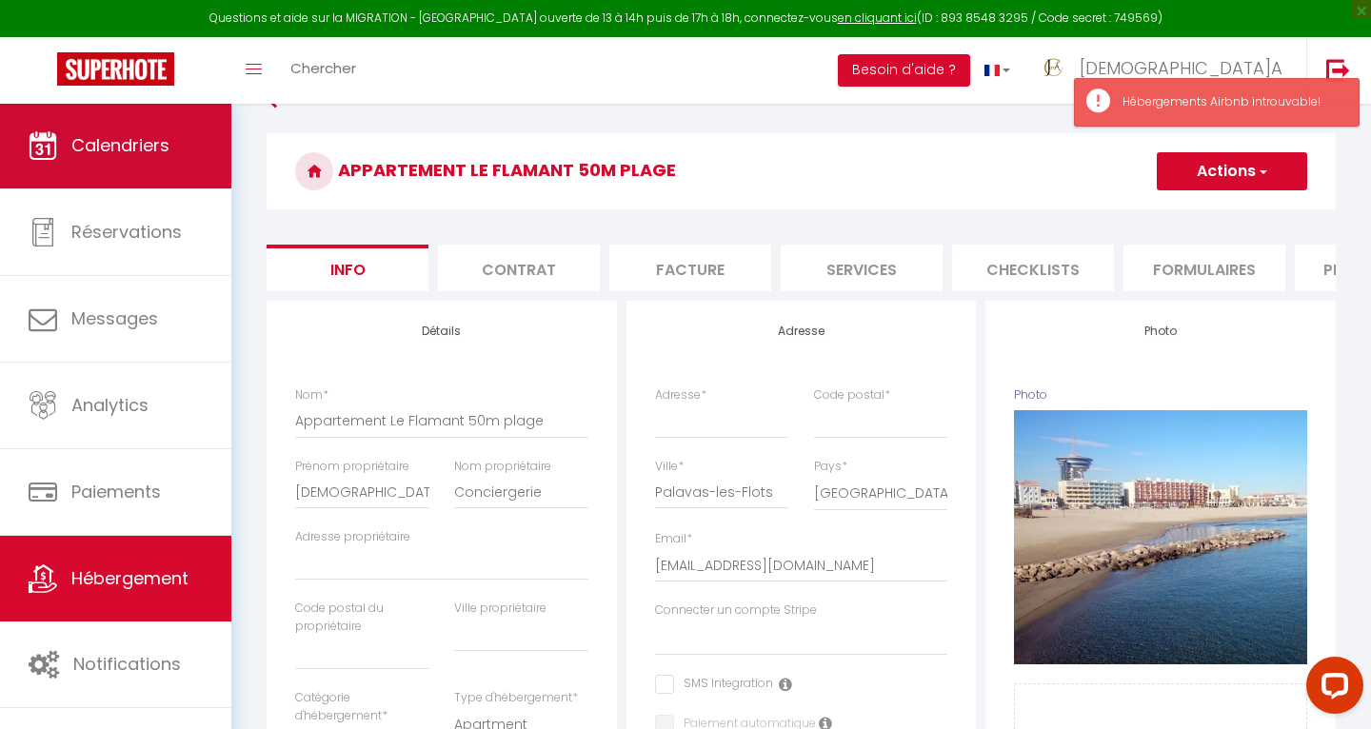
click at [164, 155] on span "Calendriers" at bounding box center [120, 145] width 98 height 24
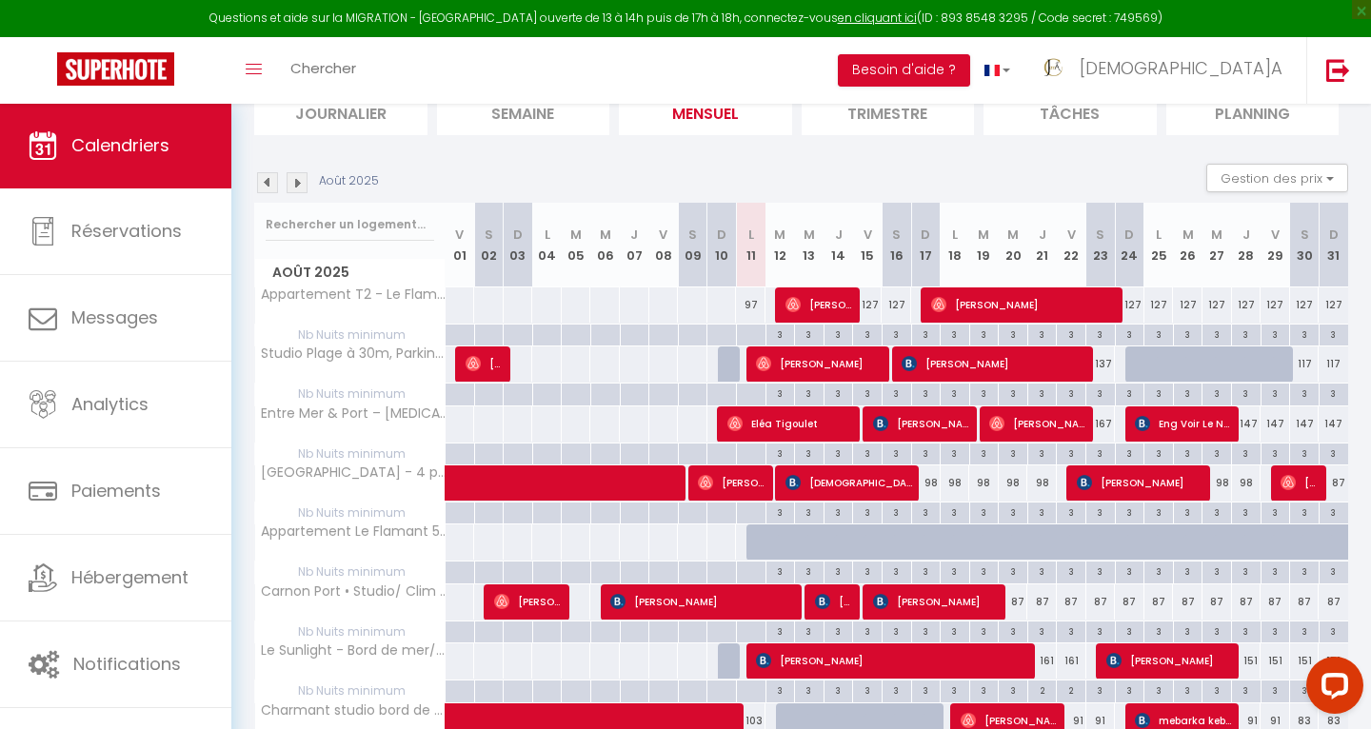
scroll to position [148, 0]
